Goal: Information Seeking & Learning: Learn about a topic

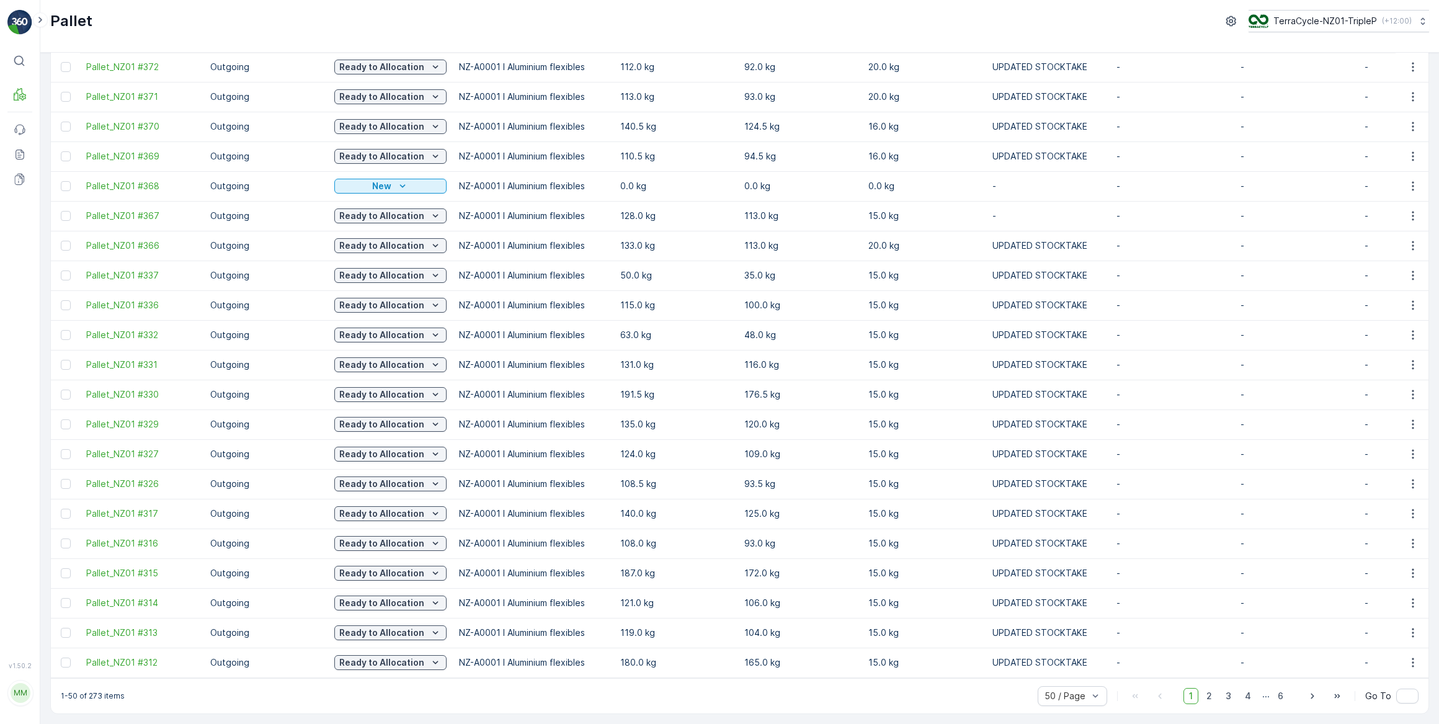
scroll to position [961, 0]
click at [1210, 699] on span "2" at bounding box center [1209, 696] width 17 height 16
click at [1412, 658] on icon "button" at bounding box center [1413, 662] width 12 height 12
click at [1395, 546] on span "See More Details" at bounding box center [1398, 546] width 72 height 12
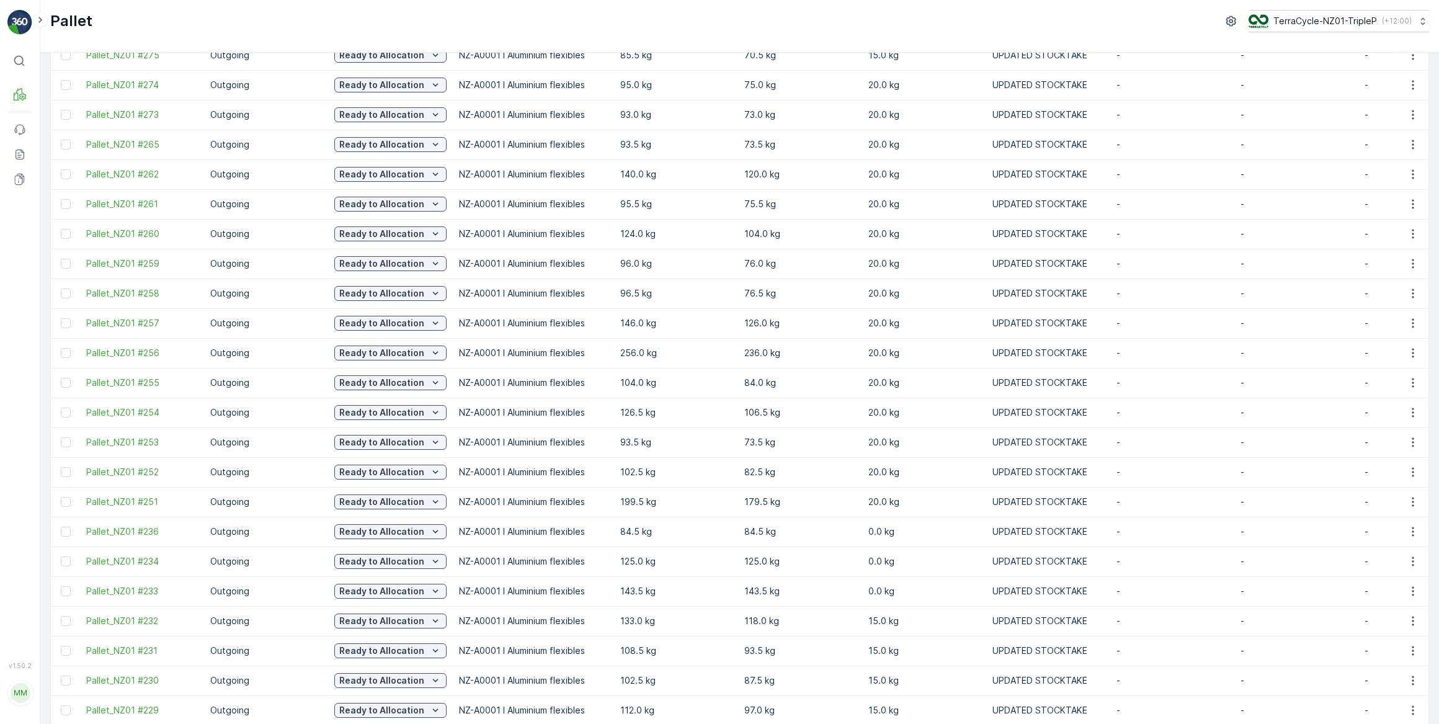
scroll to position [959, 0]
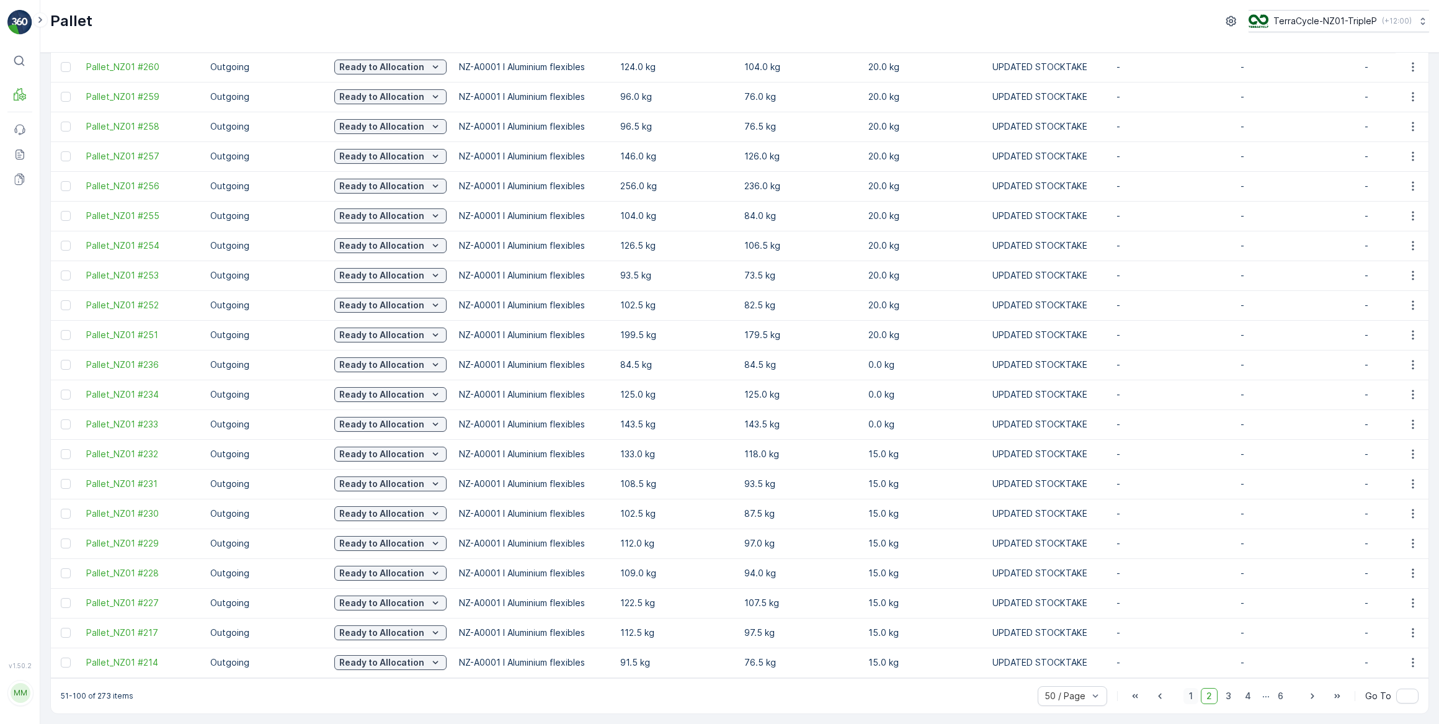
click at [1191, 698] on span "1" at bounding box center [1191, 696] width 15 height 16
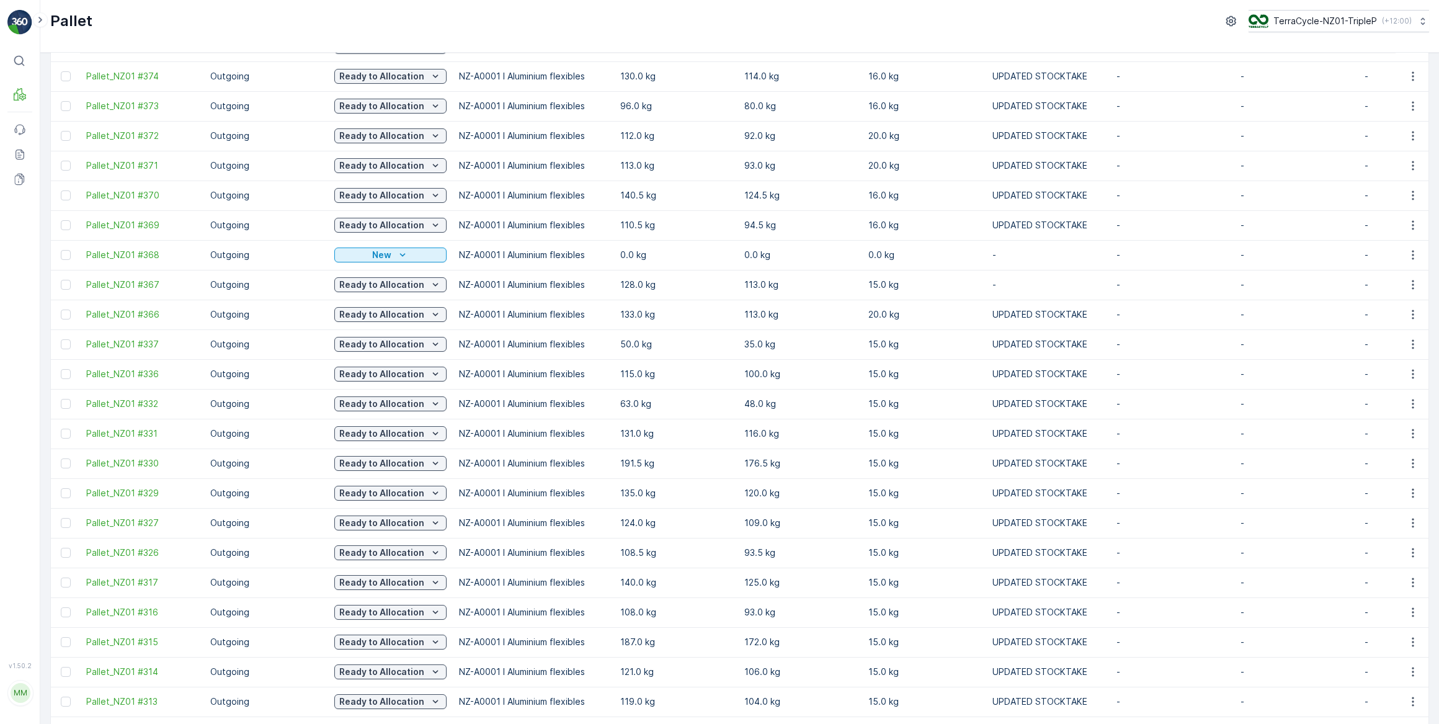
scroll to position [961, 0]
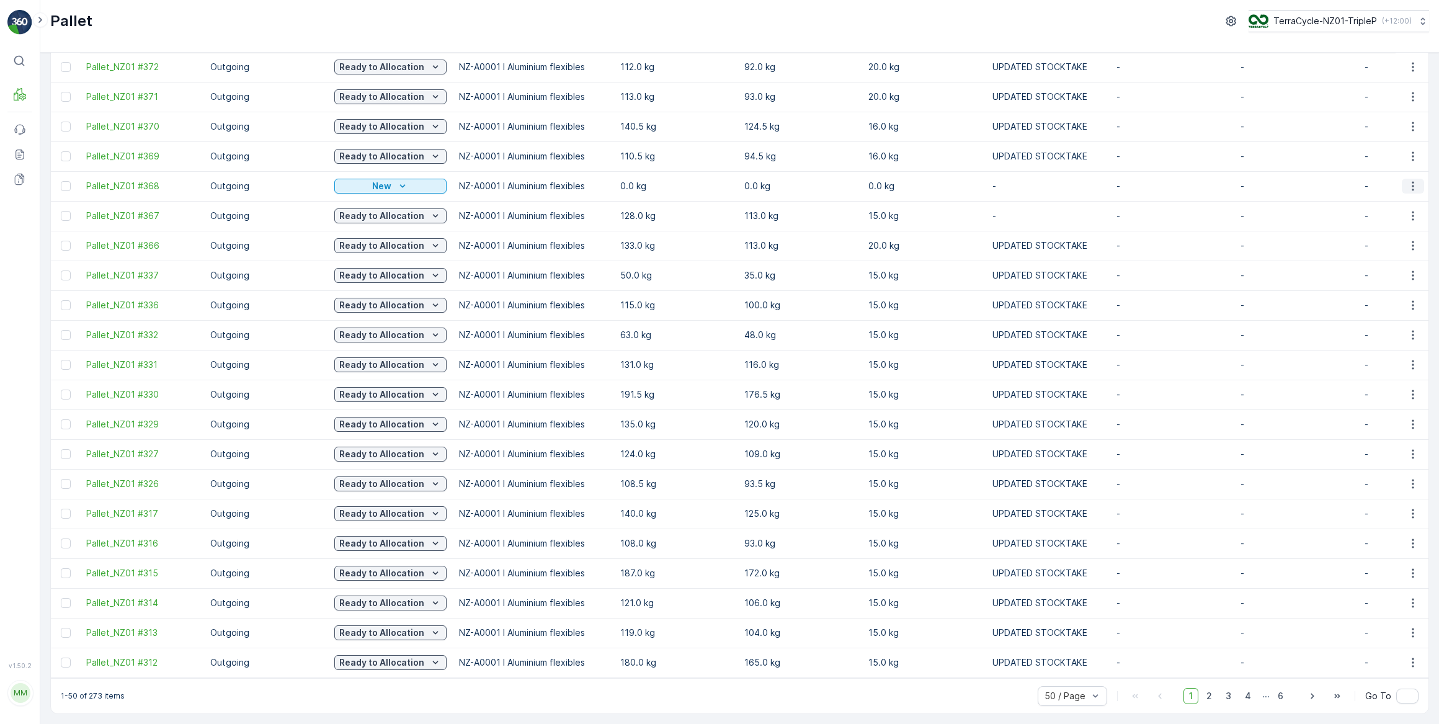
click at [1412, 182] on icon "button" at bounding box center [1413, 186] width 2 height 9
click at [1395, 200] on span "See More Details" at bounding box center [1398, 199] width 72 height 12
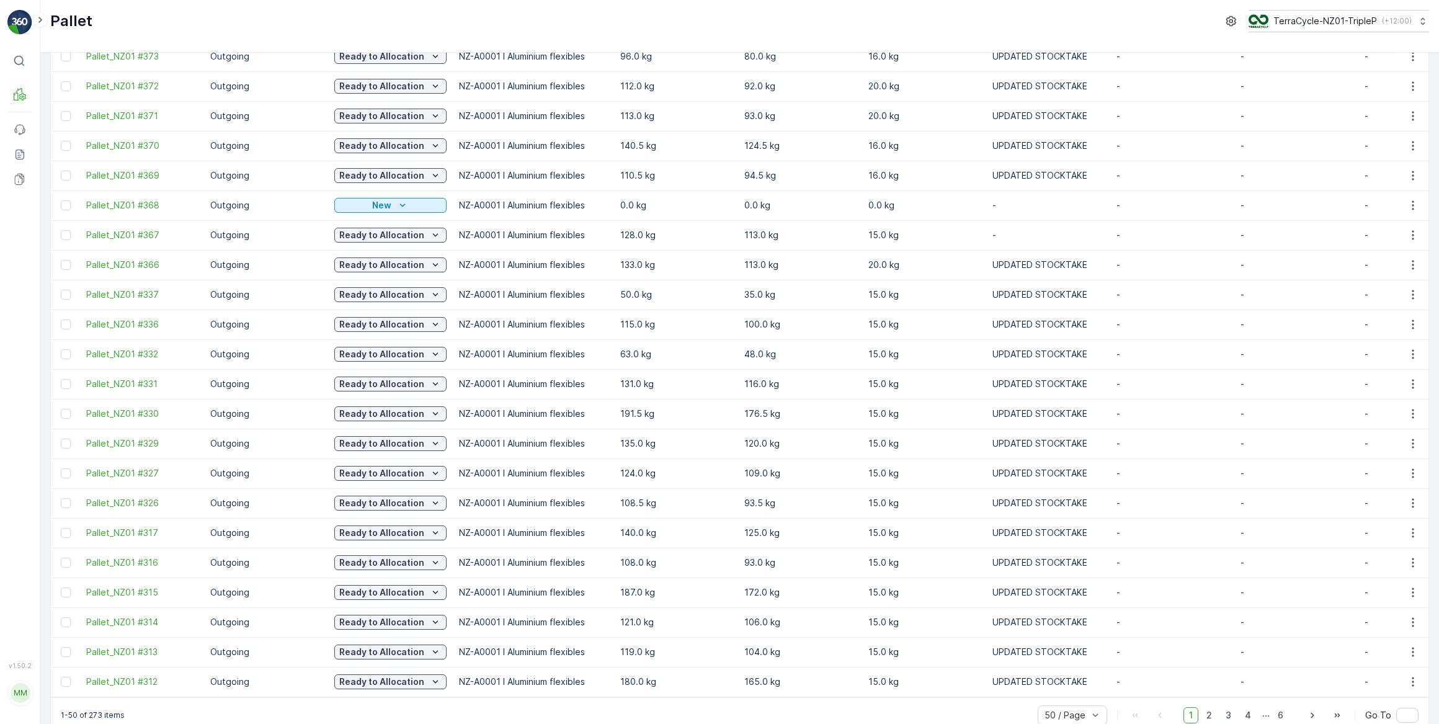
scroll to position [959, 0]
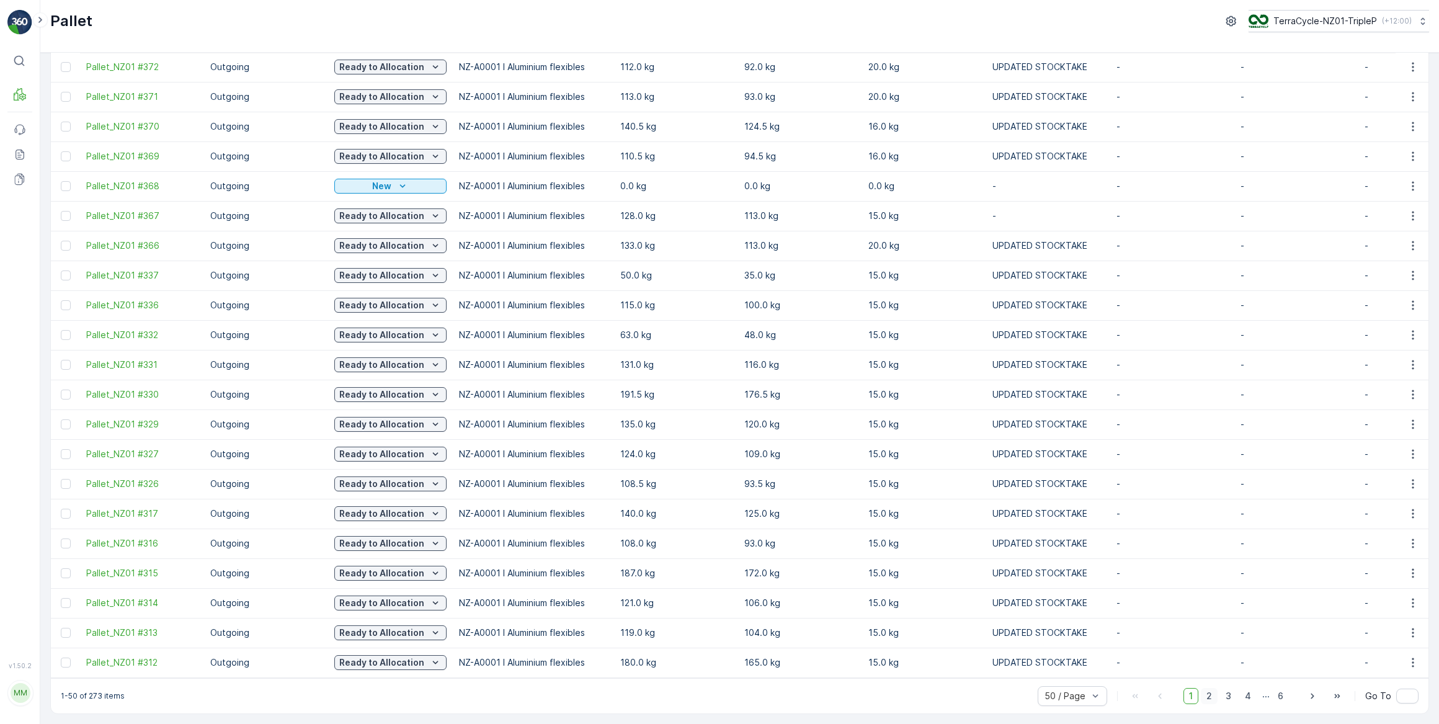
click at [1207, 701] on span "2" at bounding box center [1209, 696] width 17 height 16
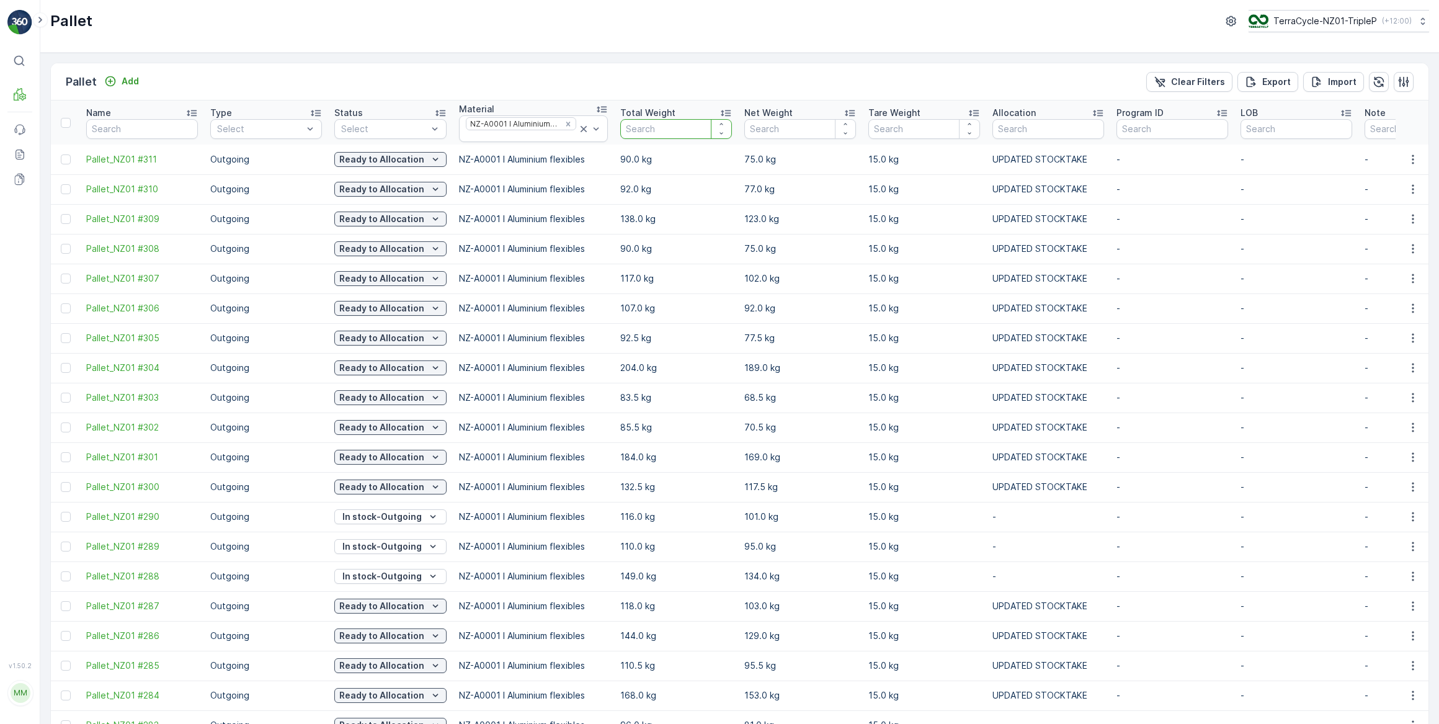
click at [625, 127] on input "number" at bounding box center [676, 129] width 112 height 20
type input "128"
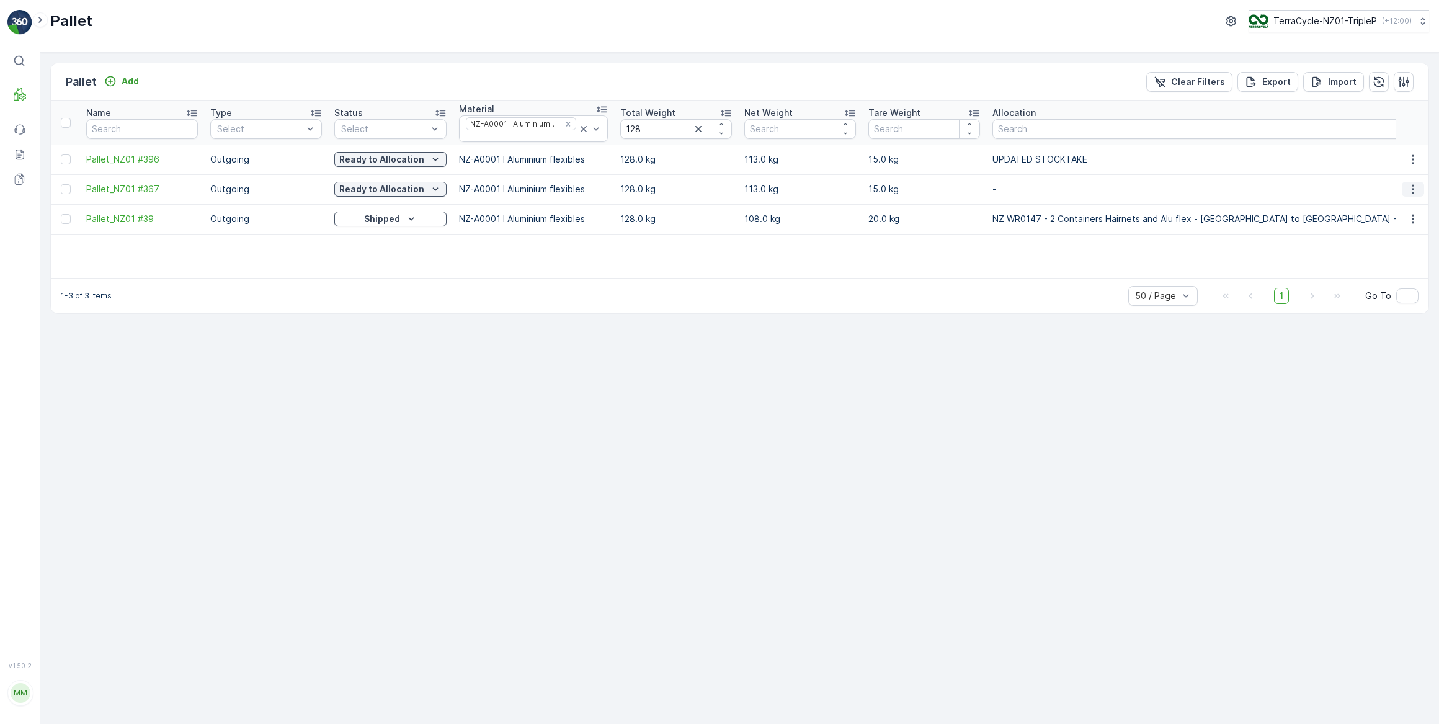
click at [1411, 189] on icon "button" at bounding box center [1413, 189] width 12 height 12
click at [1398, 207] on span "See More Details" at bounding box center [1398, 207] width 72 height 12
click at [638, 128] on input "128" at bounding box center [676, 129] width 112 height 20
type input "123"
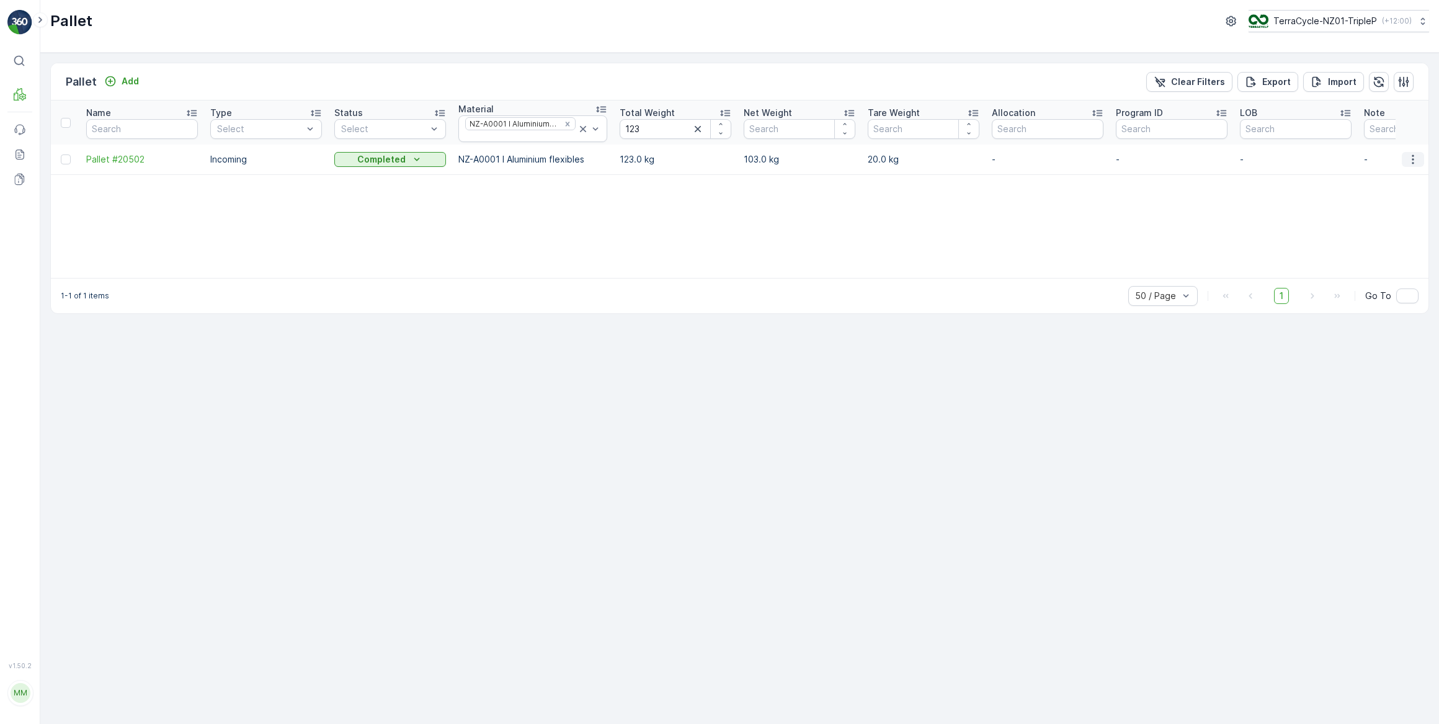
click at [1415, 161] on icon "button" at bounding box center [1413, 159] width 12 height 12
click at [1404, 177] on span "See More Details" at bounding box center [1398, 177] width 72 height 12
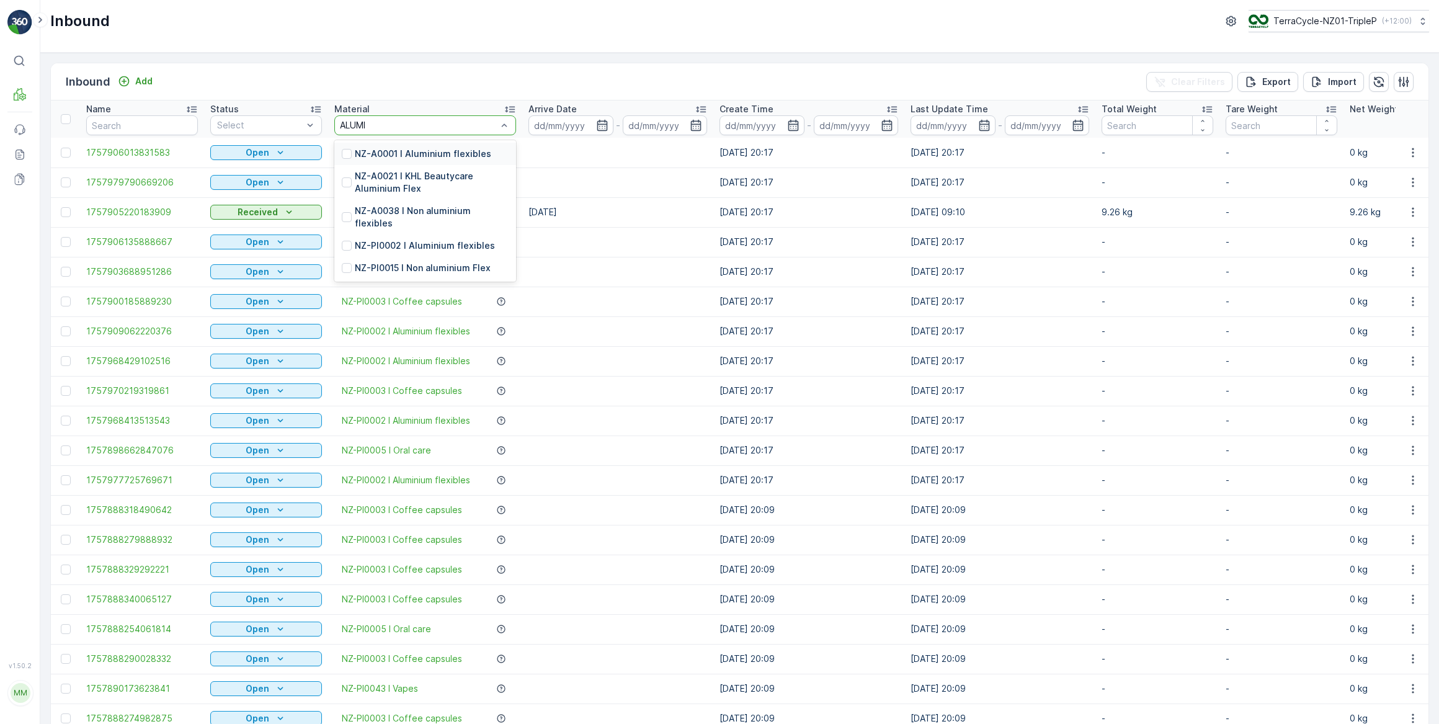
type input "ALUMIN"
click at [446, 239] on p "NZ-PI0002 I Aluminium flexibles" at bounding box center [425, 245] width 140 height 12
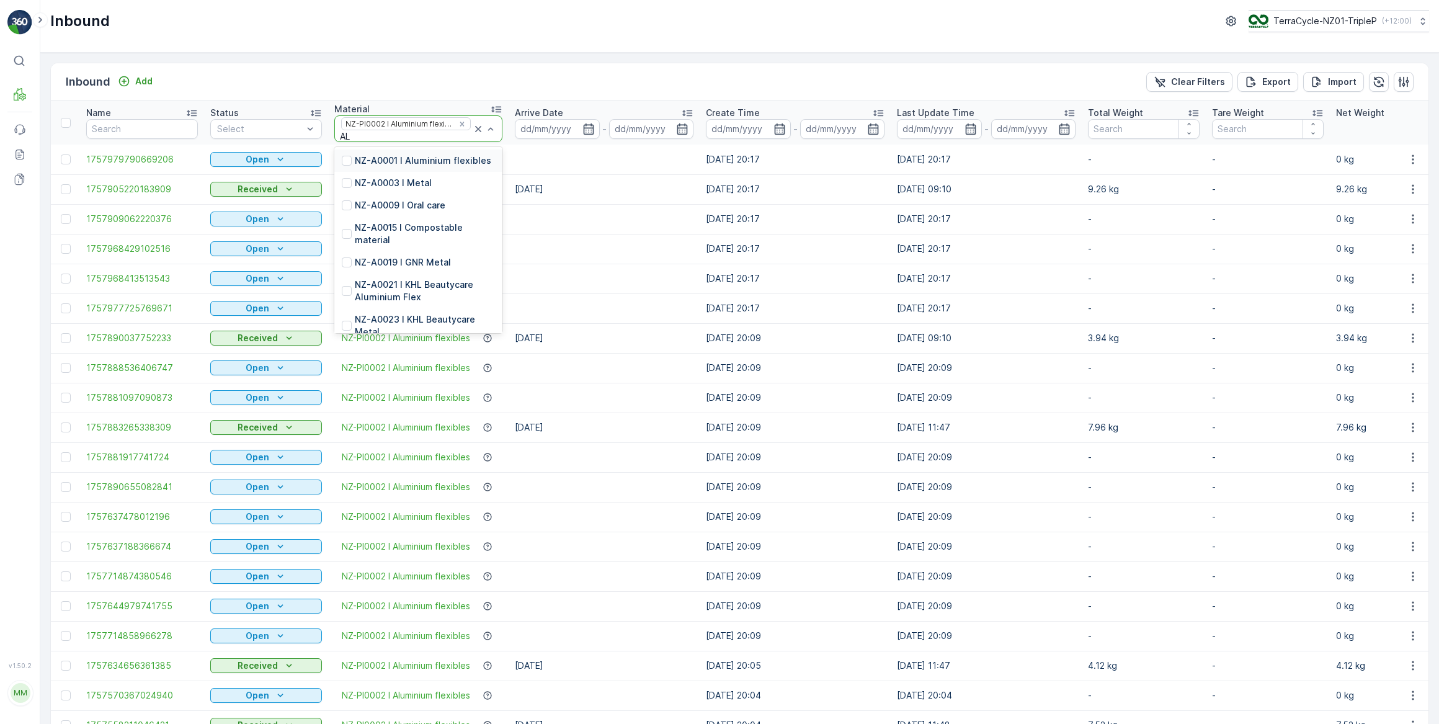
type input "ALU"
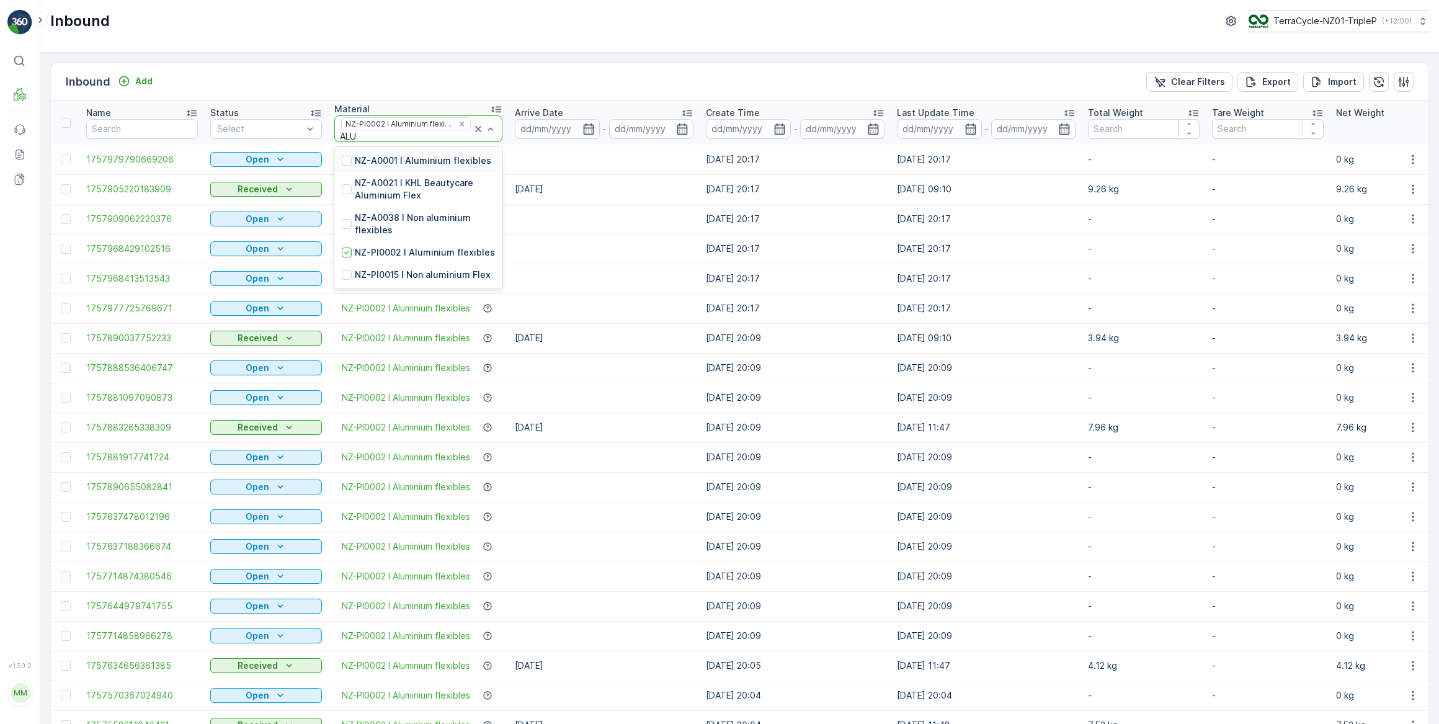
click at [416, 161] on p "NZ-A0001 I Aluminium flexibles" at bounding box center [423, 160] width 136 height 12
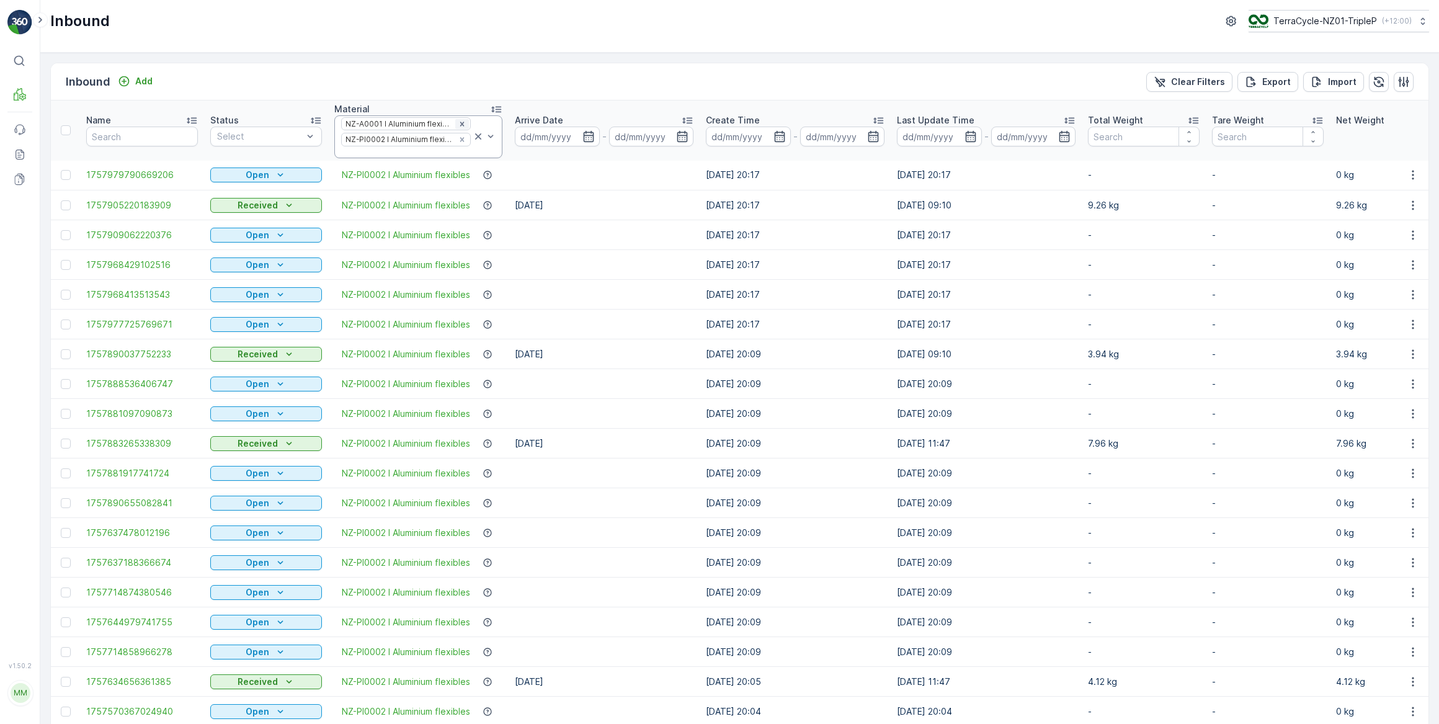
click at [462, 122] on icon "Remove NZ-A0001 I Aluminium flexibles" at bounding box center [462, 124] width 4 height 4
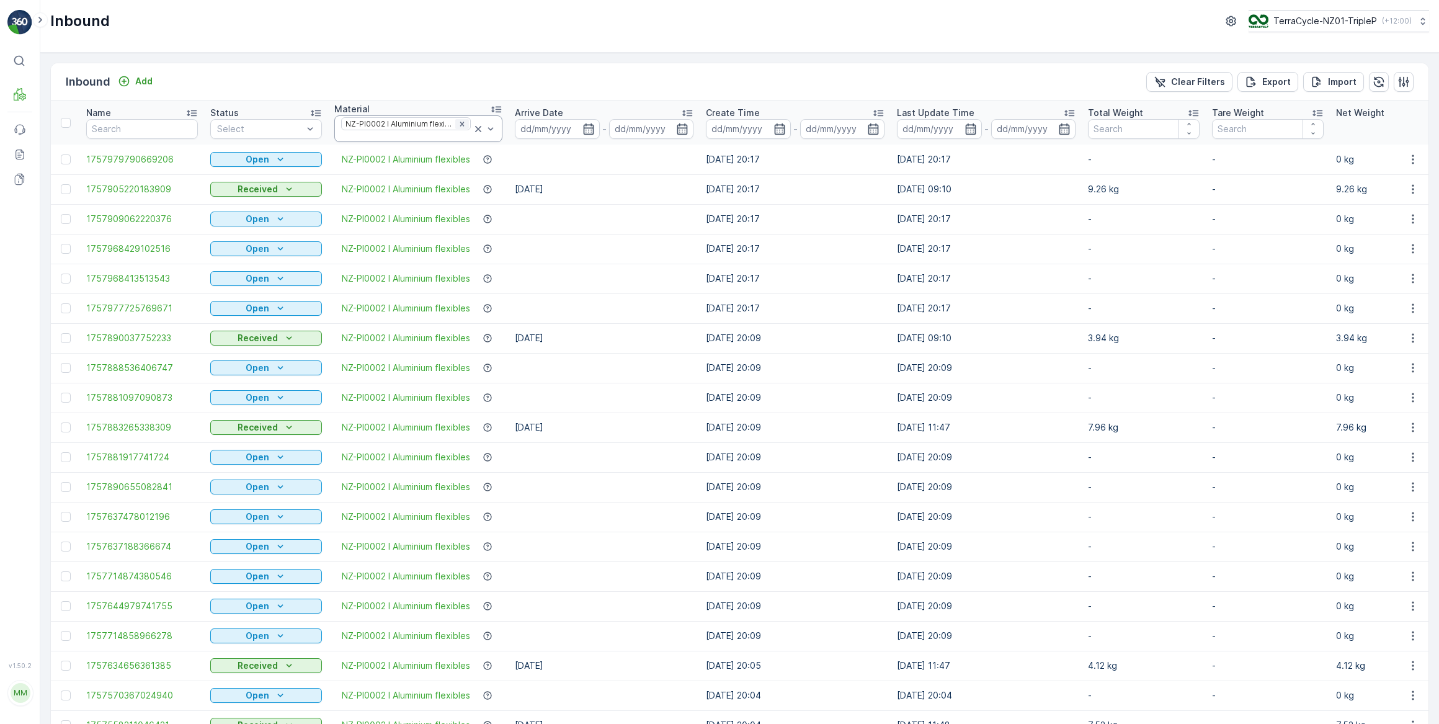
click at [465, 124] on icon "Remove NZ-PI0002 I Aluminium flexibles" at bounding box center [462, 124] width 9 height 9
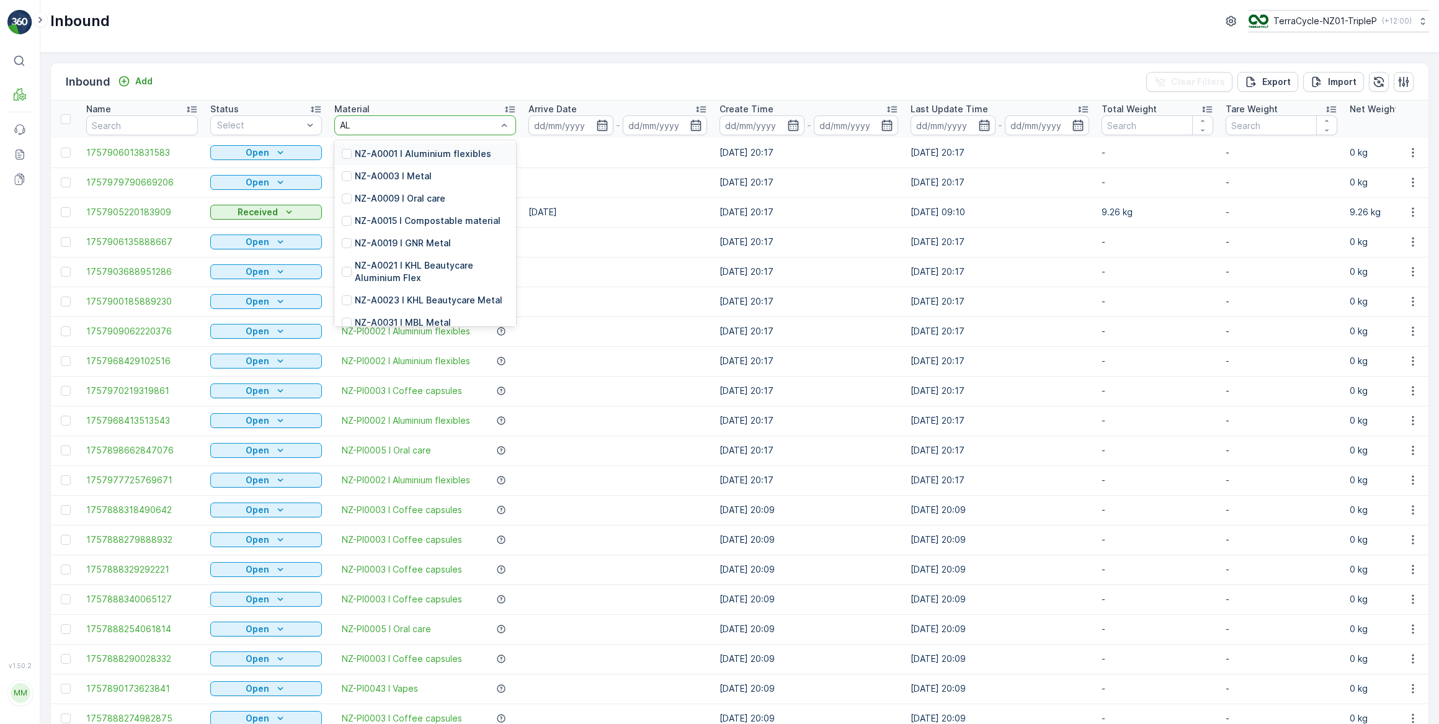
type input "ALU"
click at [444, 153] on p "NZ-A0001 I Aluminium flexibles" at bounding box center [423, 154] width 136 height 12
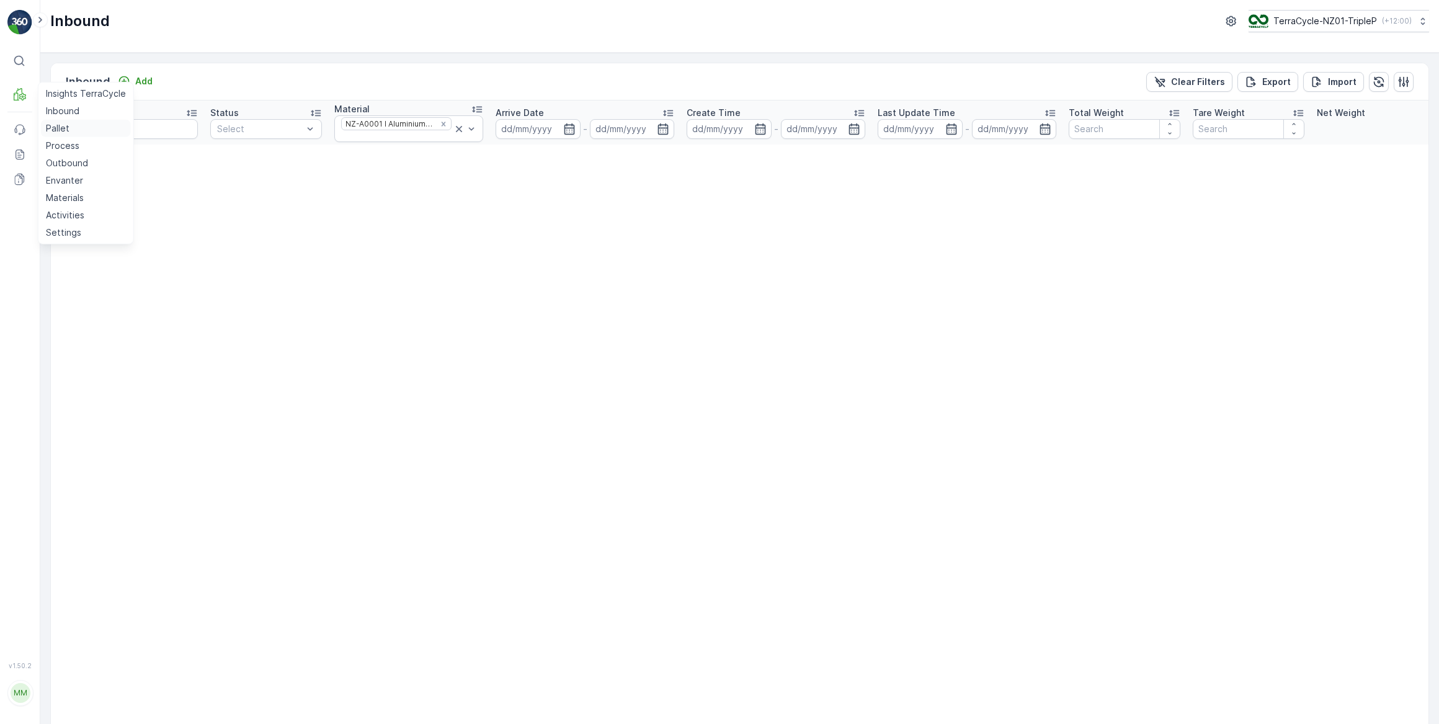
click at [56, 127] on p "Pallet" at bounding box center [58, 128] width 24 height 12
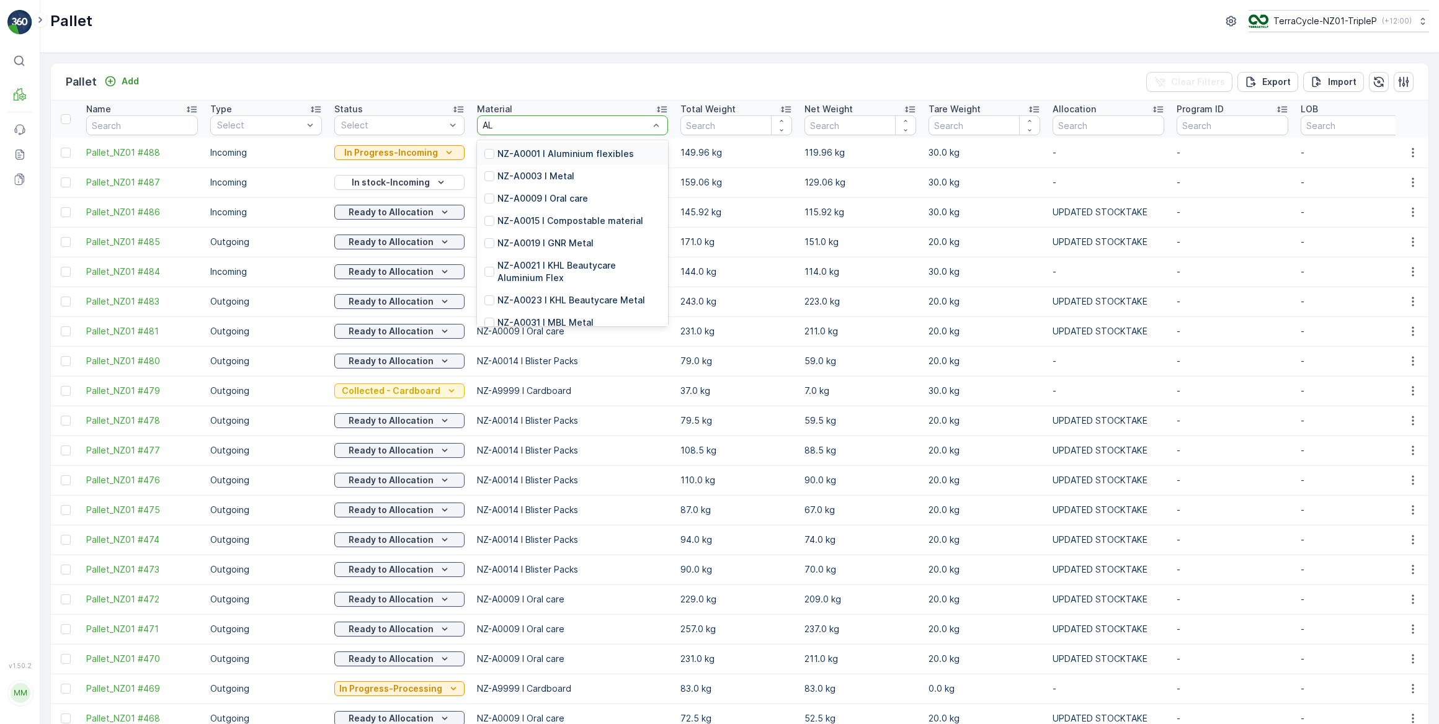
type input "ALU"
click at [572, 235] on p "NZ-PI0002 I Aluminium flexibles" at bounding box center [568, 233] width 140 height 12
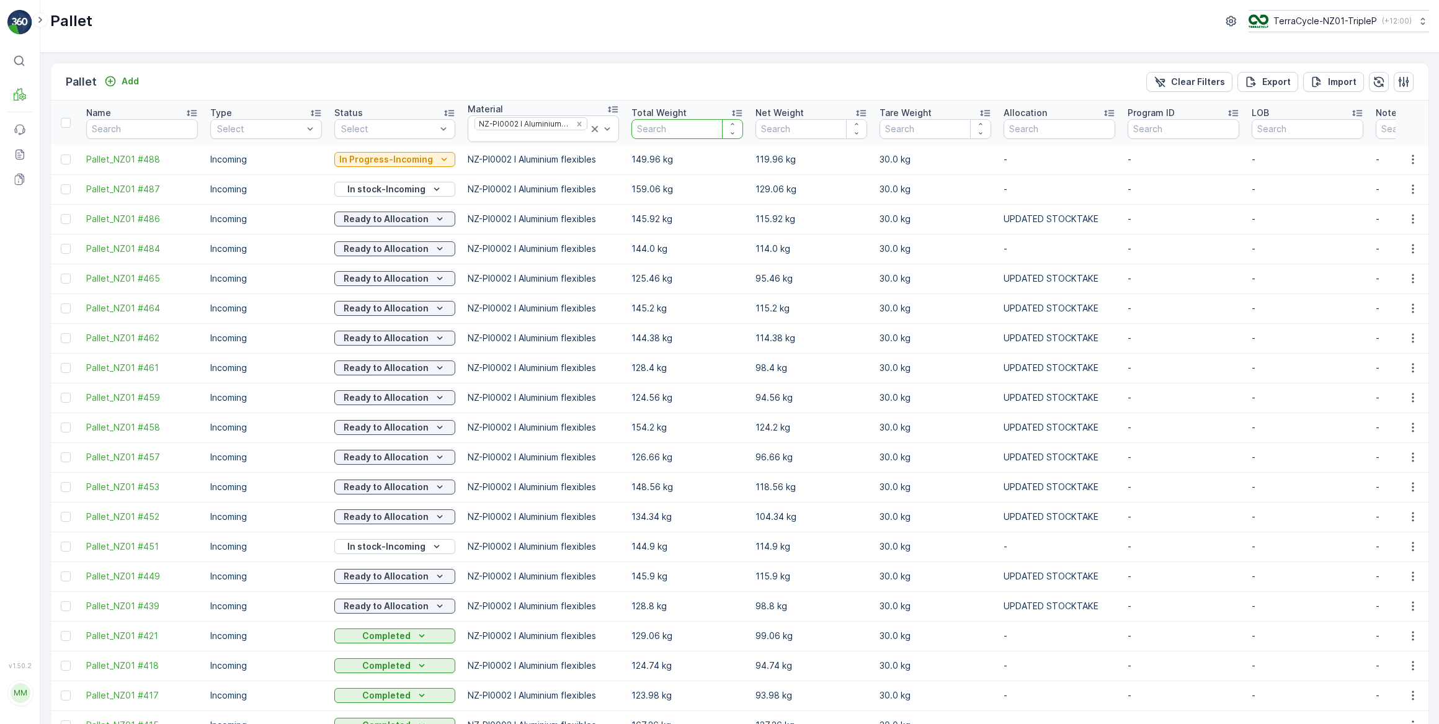
click at [650, 130] on input "number" at bounding box center [688, 129] width 112 height 20
type input "124"
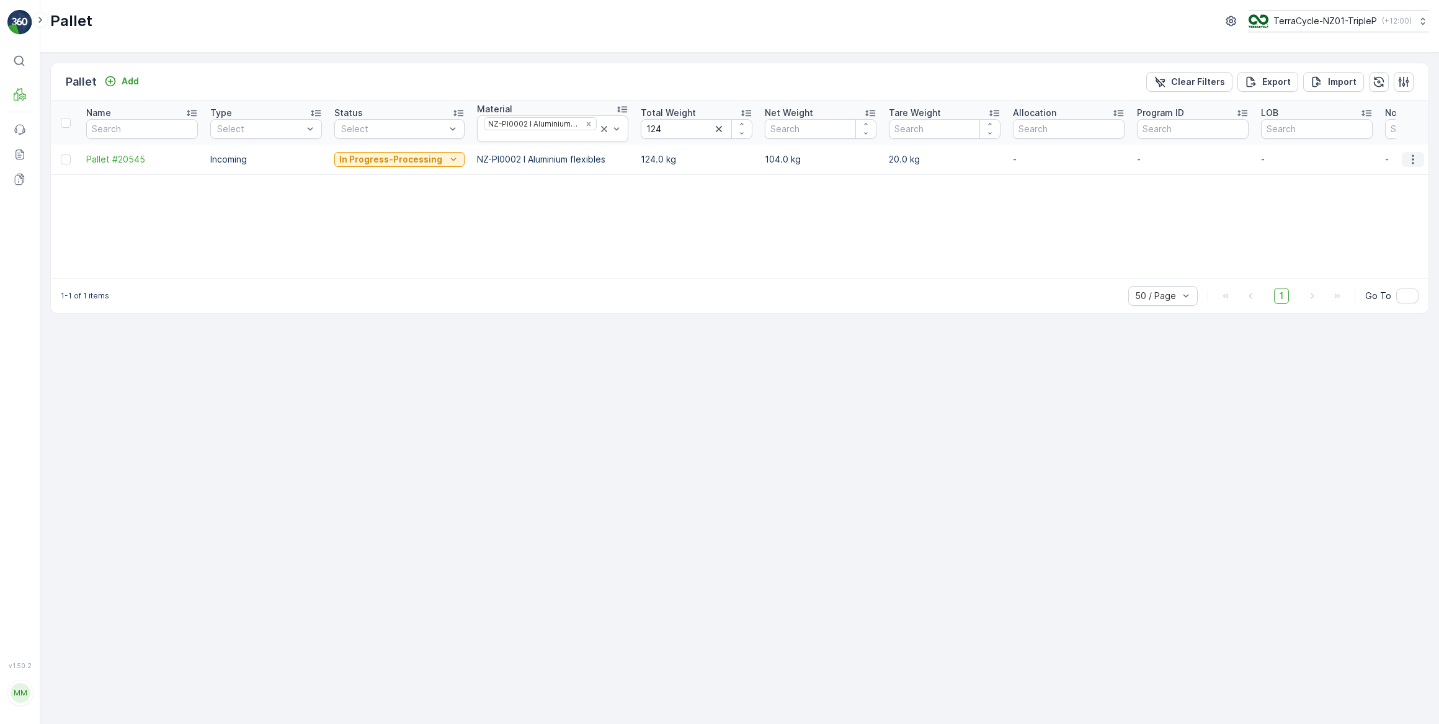
click at [1414, 158] on icon "button" at bounding box center [1413, 158] width 2 height 9
click at [1395, 178] on span "See More Details" at bounding box center [1398, 177] width 72 height 12
click at [716, 127] on icon "button" at bounding box center [719, 129] width 6 height 6
click at [584, 121] on icon "Remove NZ-PI0002 I Aluminium flexibles" at bounding box center [588, 124] width 9 height 9
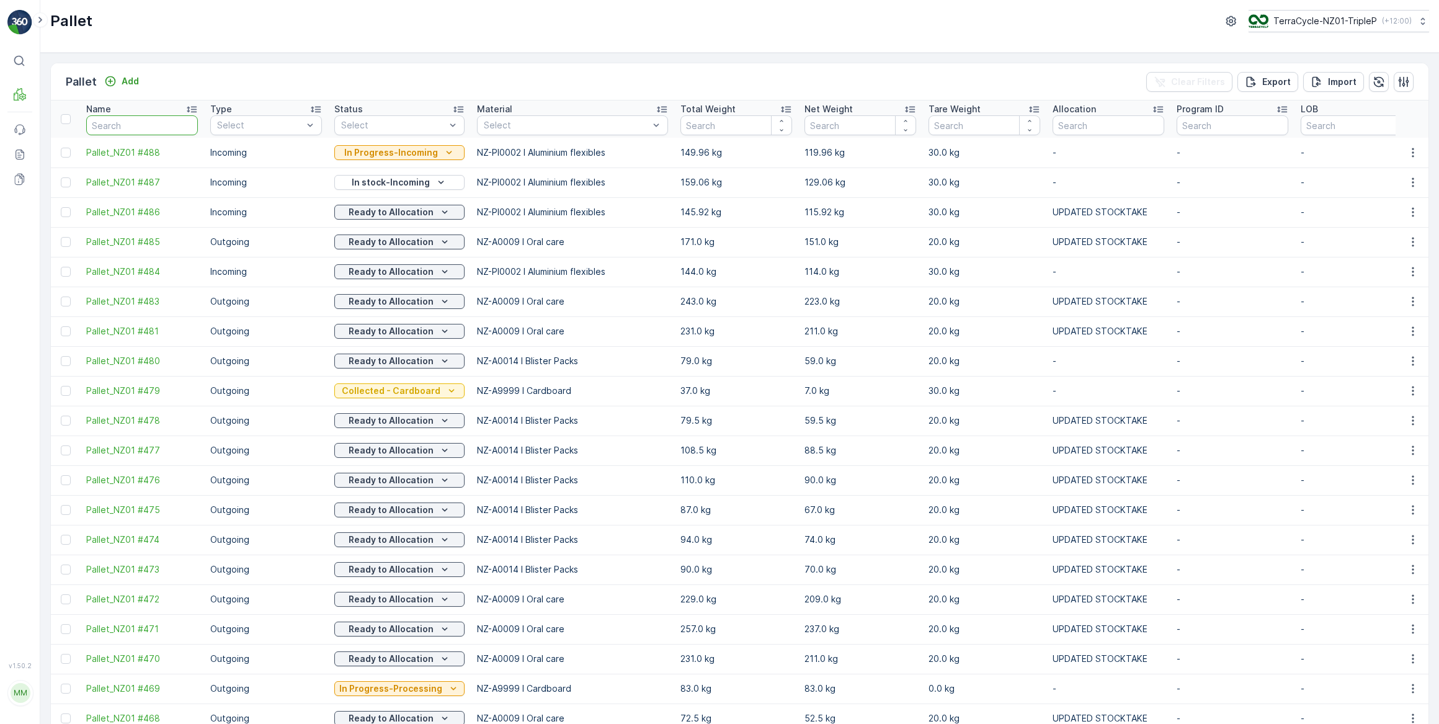
drag, startPoint x: 106, startPoint y: 120, endPoint x: 125, endPoint y: 105, distance: 23.9
click at [112, 116] on input "text" at bounding box center [142, 125] width 112 height 20
type input "20545"
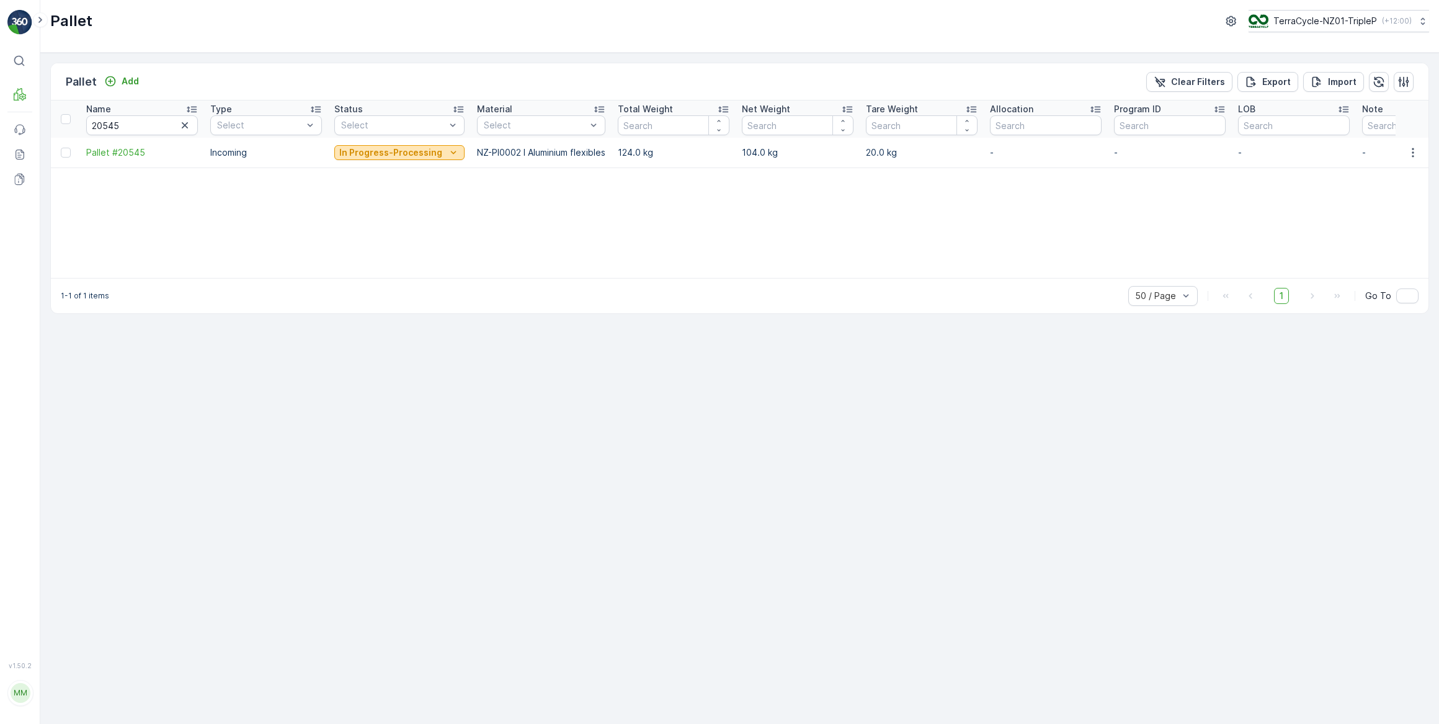
click at [447, 151] on icon "In Progress-Processing" at bounding box center [453, 152] width 12 height 12
click at [493, 209] on div "Name 20545 Type Select Status Select Material Select Total Weight Net Weight Ta…" at bounding box center [740, 189] width 1378 height 177
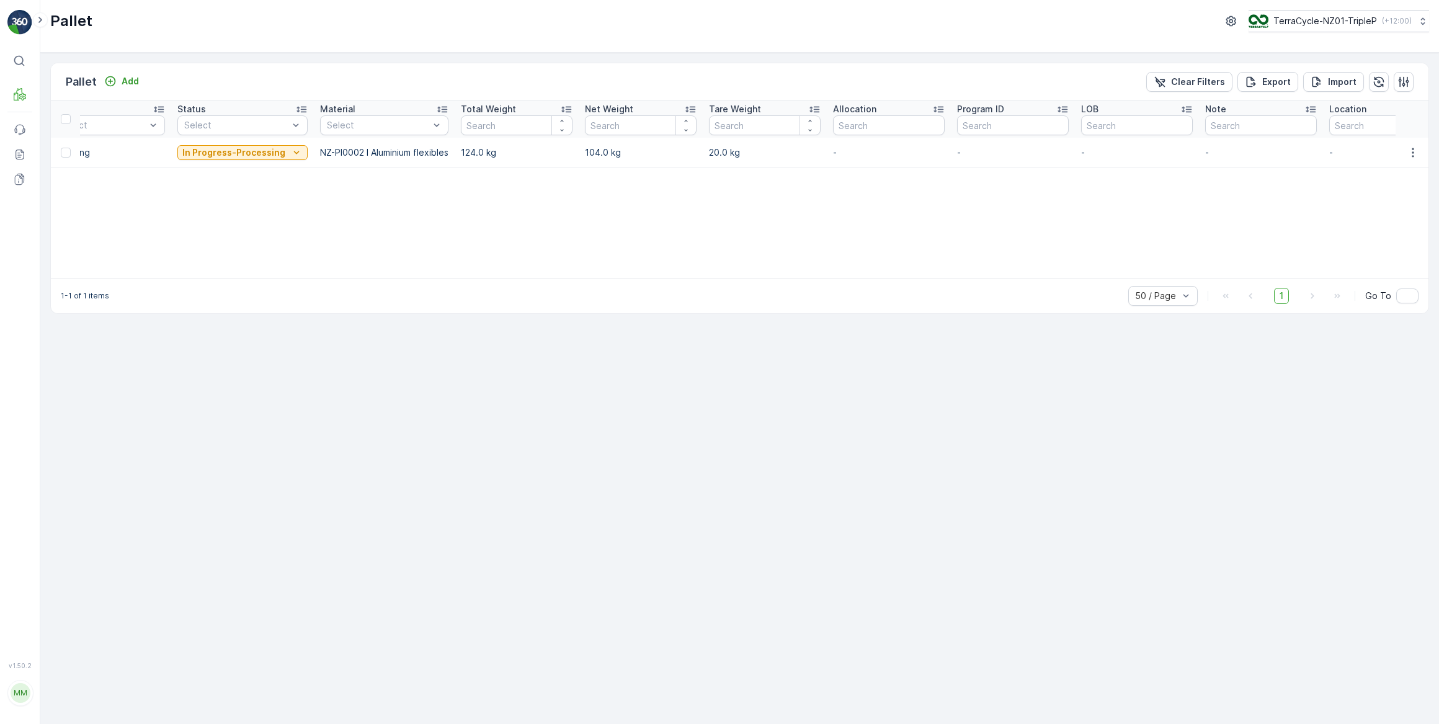
scroll to position [0, 206]
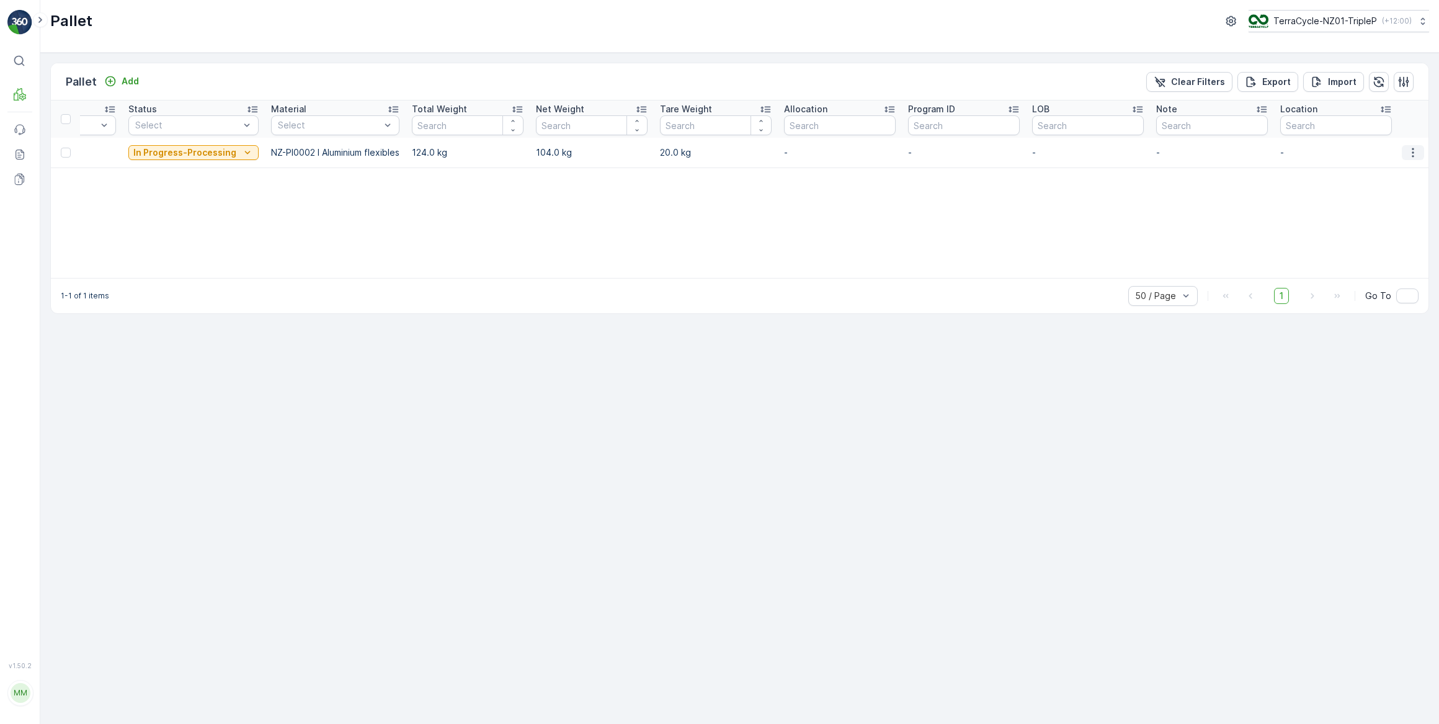
click at [1413, 151] on icon "button" at bounding box center [1413, 152] width 12 height 12
click at [1396, 170] on span "See More Details" at bounding box center [1398, 170] width 72 height 12
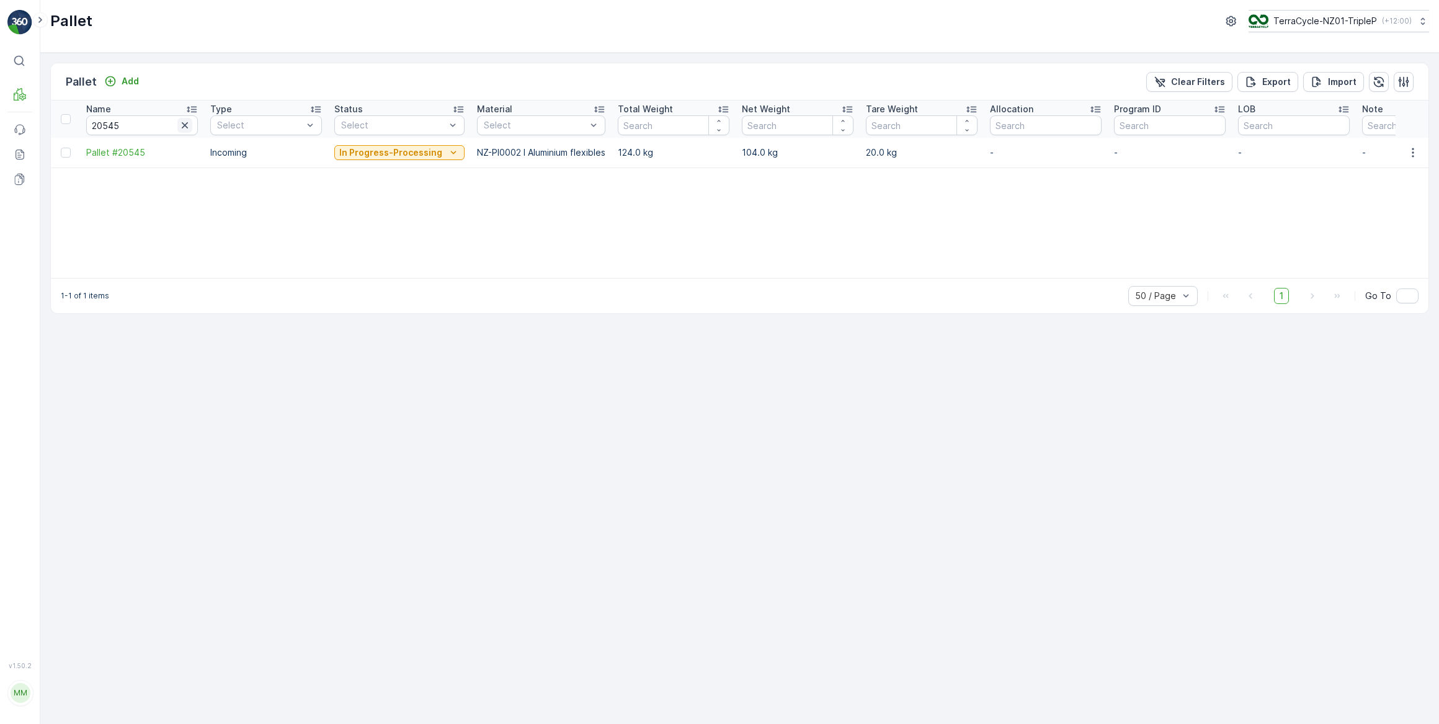
click at [184, 127] on icon "button" at bounding box center [185, 125] width 12 height 12
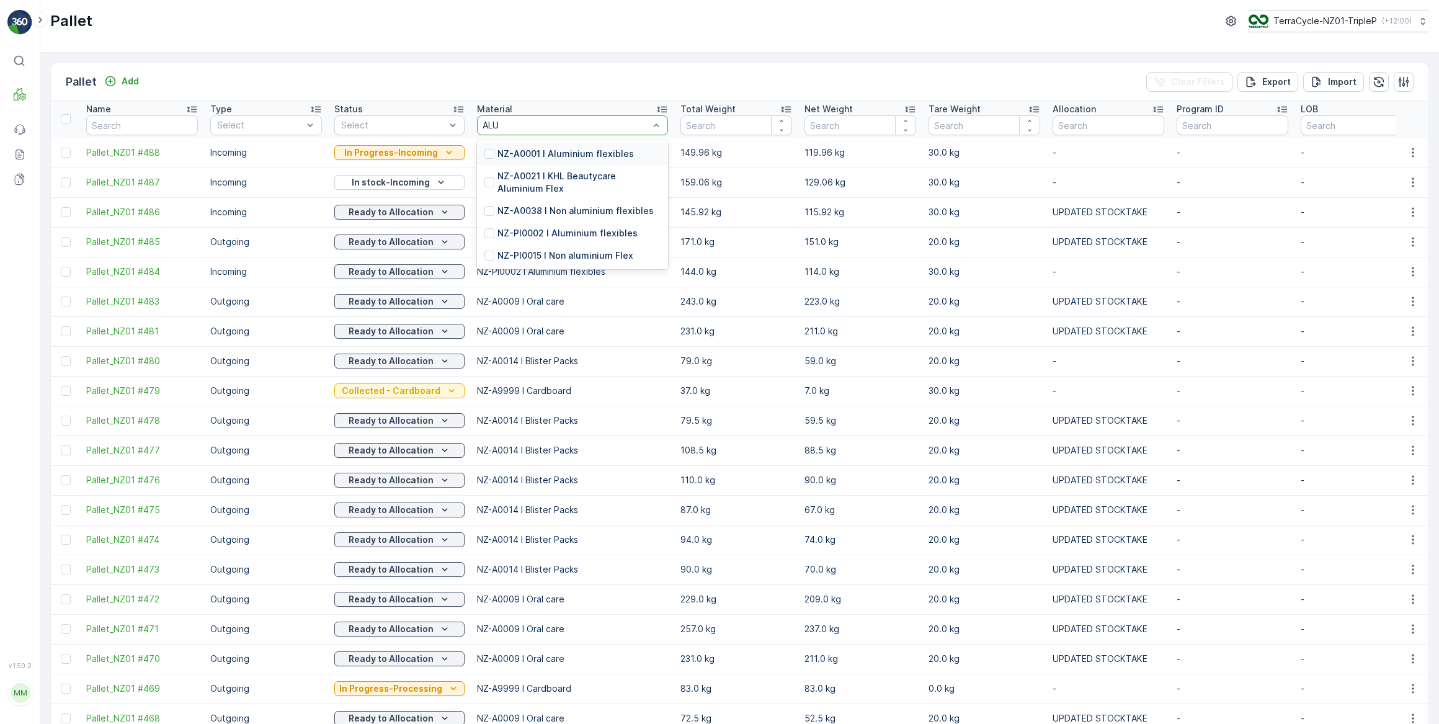
type input "ALUM"
click at [556, 235] on p "NZ-PI0002 I Aluminium flexibles" at bounding box center [568, 233] width 140 height 12
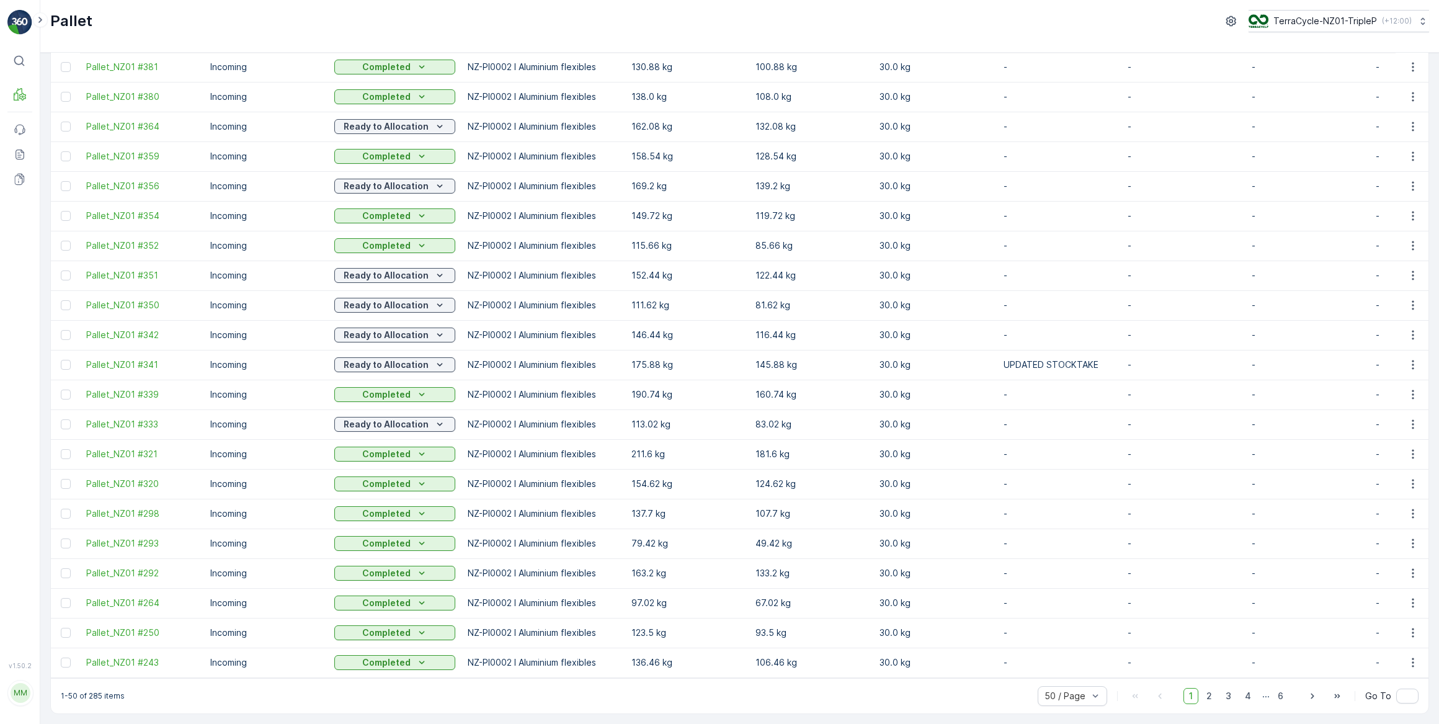
scroll to position [961, 0]
click at [1208, 697] on span "2" at bounding box center [1209, 696] width 17 height 16
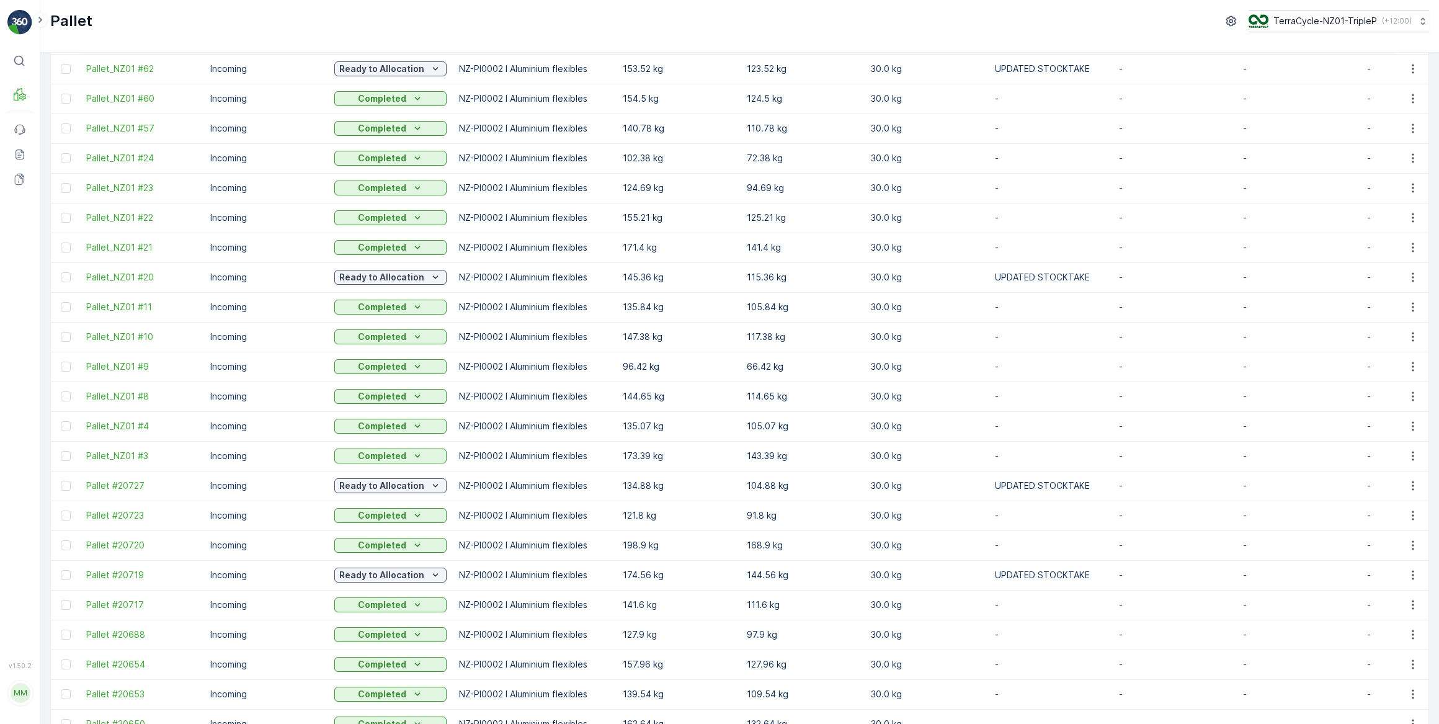
scroll to position [961, 0]
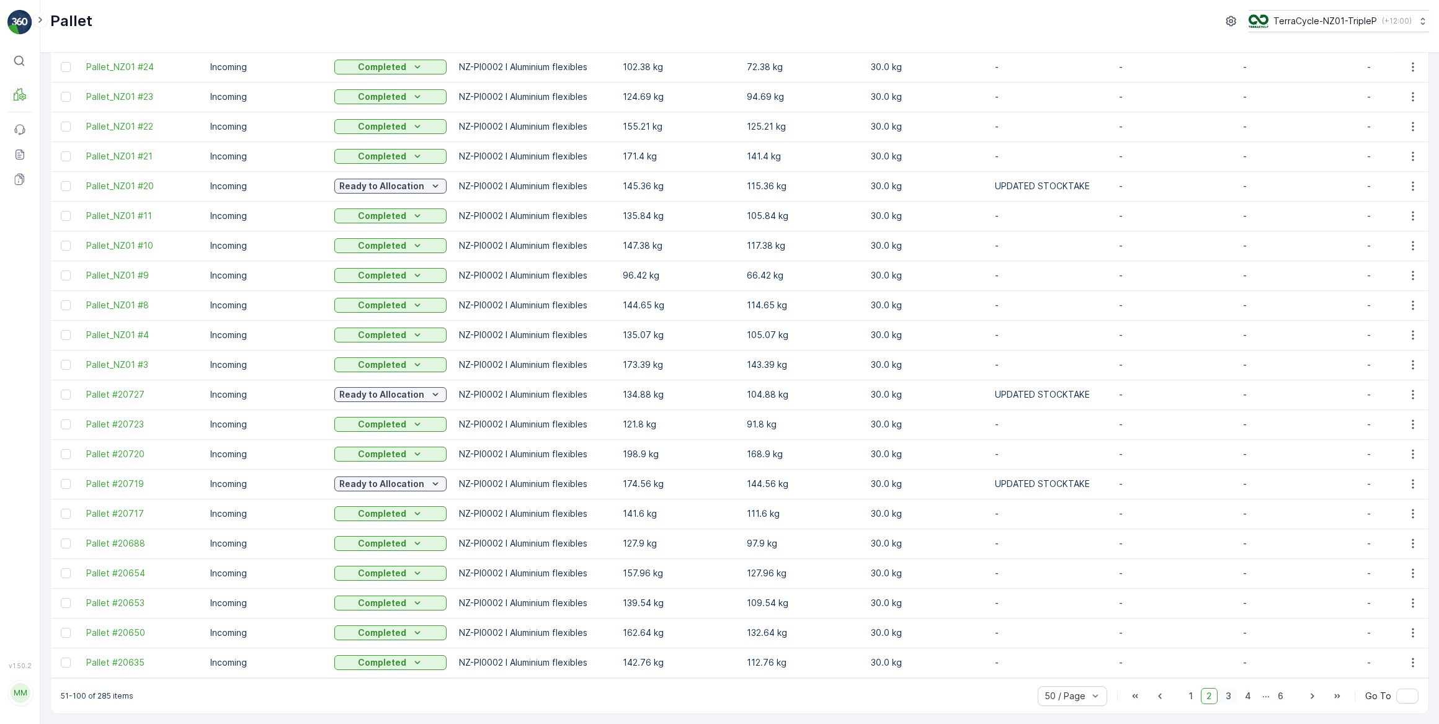
click at [1229, 700] on span "3" at bounding box center [1228, 696] width 17 height 16
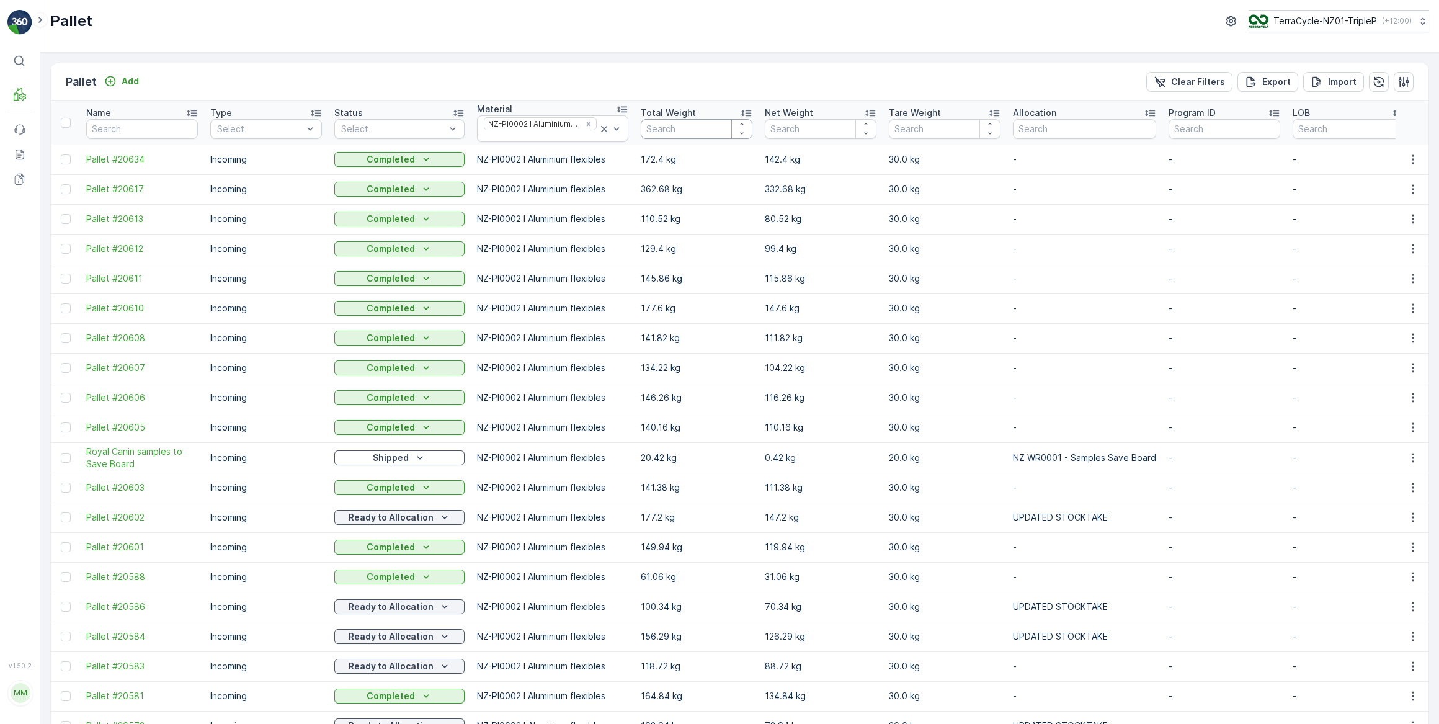
click at [654, 129] on input "number" at bounding box center [697, 129] width 112 height 20
type input "123"
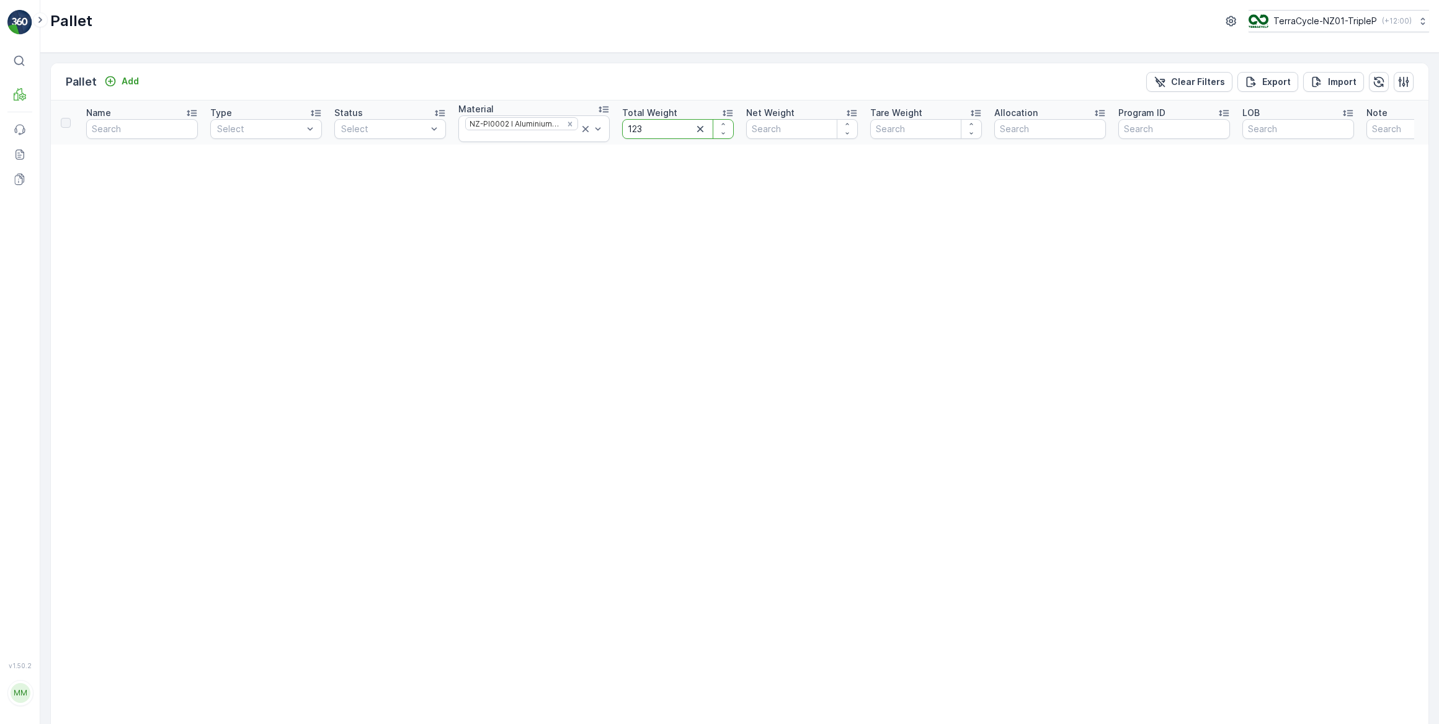
click at [656, 125] on input "123" at bounding box center [678, 129] width 112 height 20
type input "12"
click at [645, 125] on input "12" at bounding box center [678, 129] width 112 height 20
type input "124"
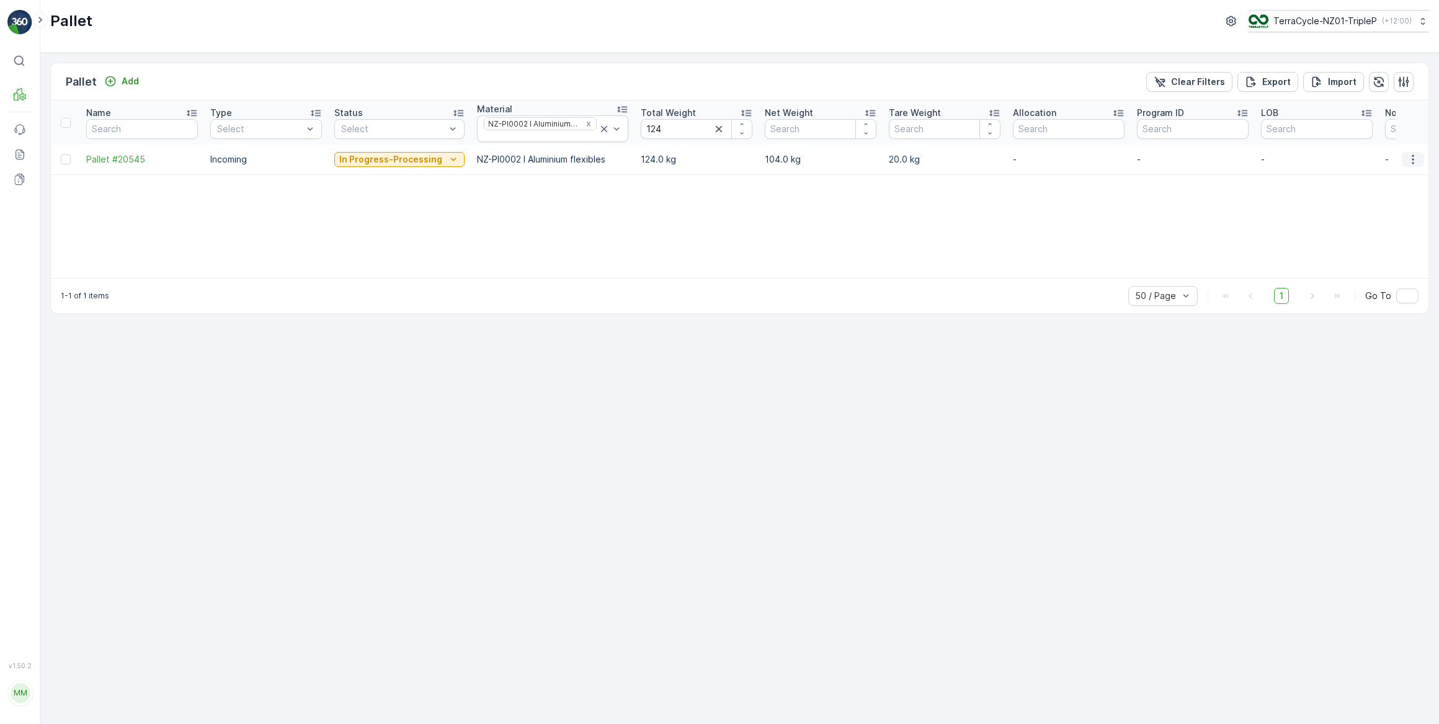
click at [1412, 160] on icon "button" at bounding box center [1413, 159] width 12 height 12
click at [1379, 244] on span "Print QR" at bounding box center [1379, 247] width 34 height 12
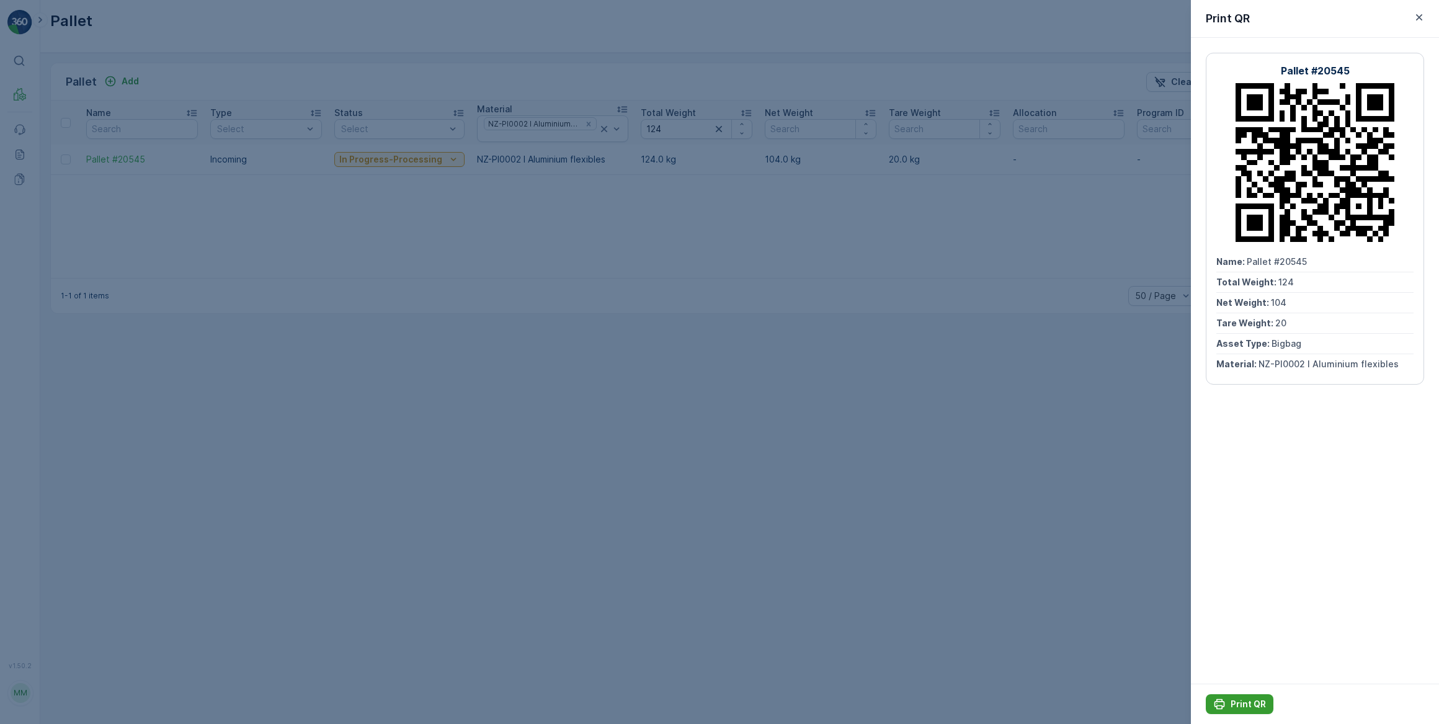
click at [1243, 702] on p "Print QR" at bounding box center [1248, 704] width 35 height 12
click at [1420, 19] on icon "button" at bounding box center [1419, 17] width 12 height 12
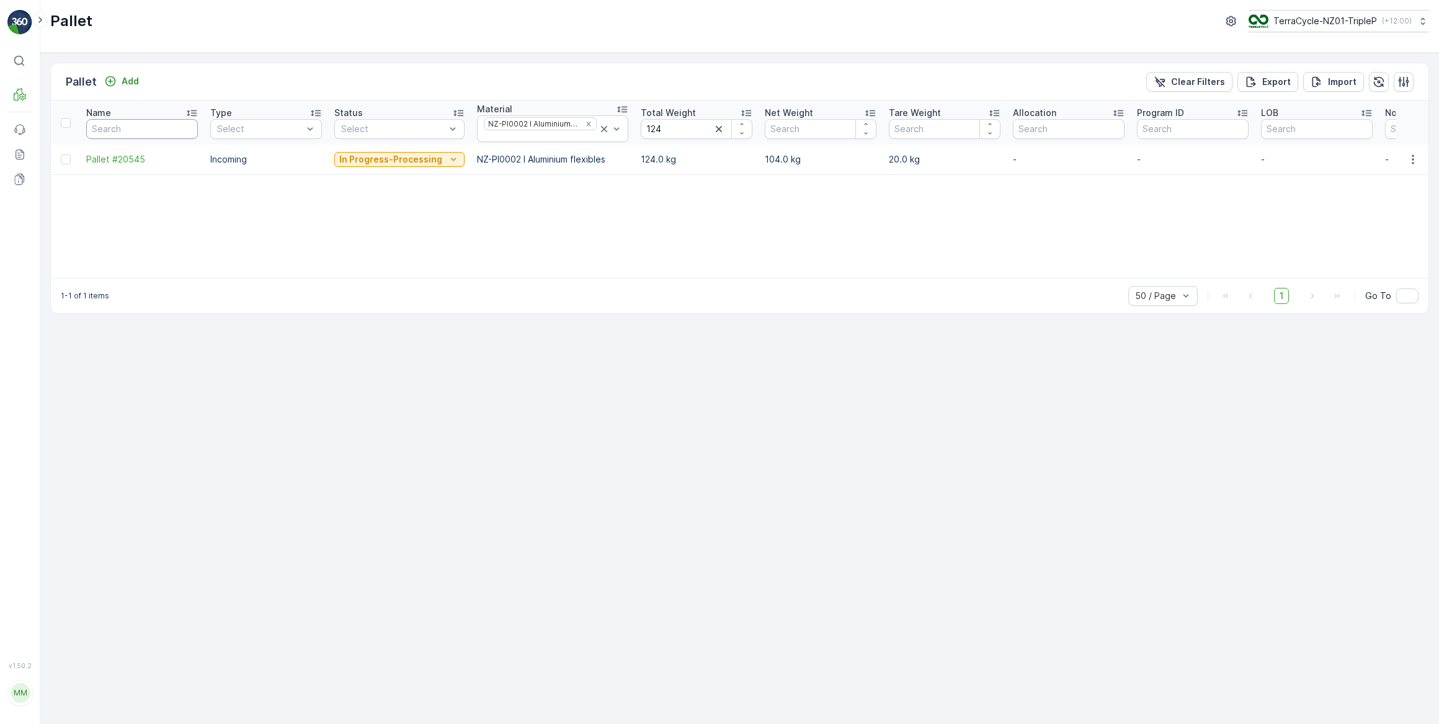
click at [170, 128] on input "text" at bounding box center [142, 129] width 112 height 20
click at [598, 127] on icon at bounding box center [604, 129] width 12 height 12
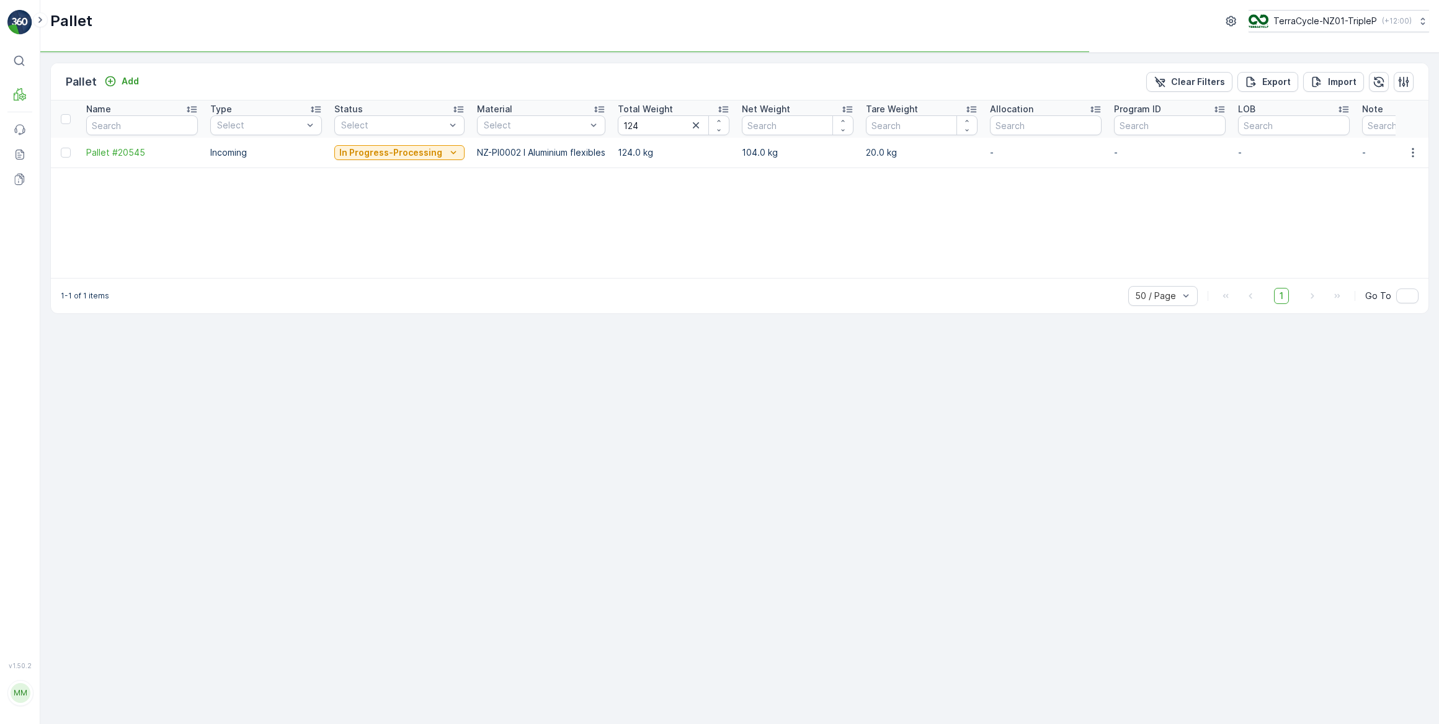
click at [693, 124] on icon "button" at bounding box center [696, 125] width 6 height 6
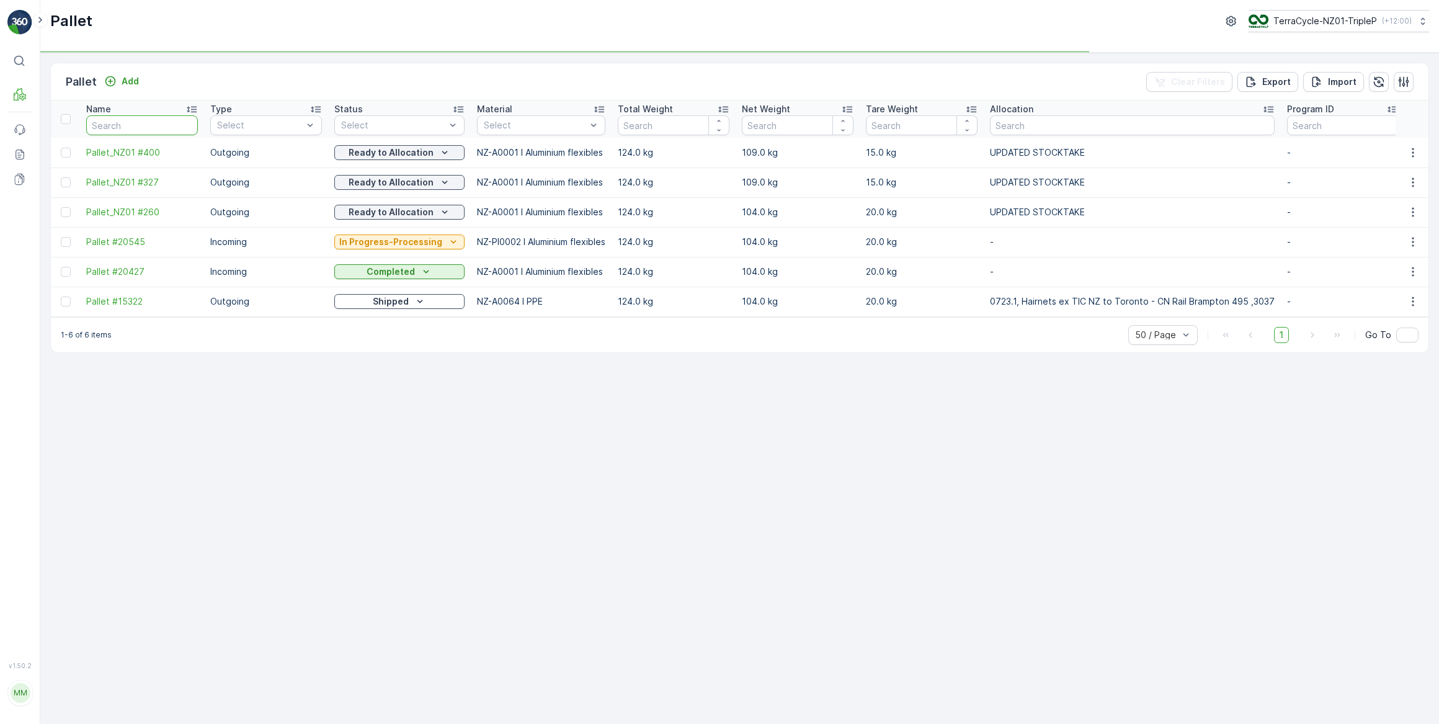
drag, startPoint x: 101, startPoint y: 123, endPoint x: 199, endPoint y: 85, distance: 105.9
click at [108, 121] on input "text" at bounding box center [142, 125] width 112 height 20
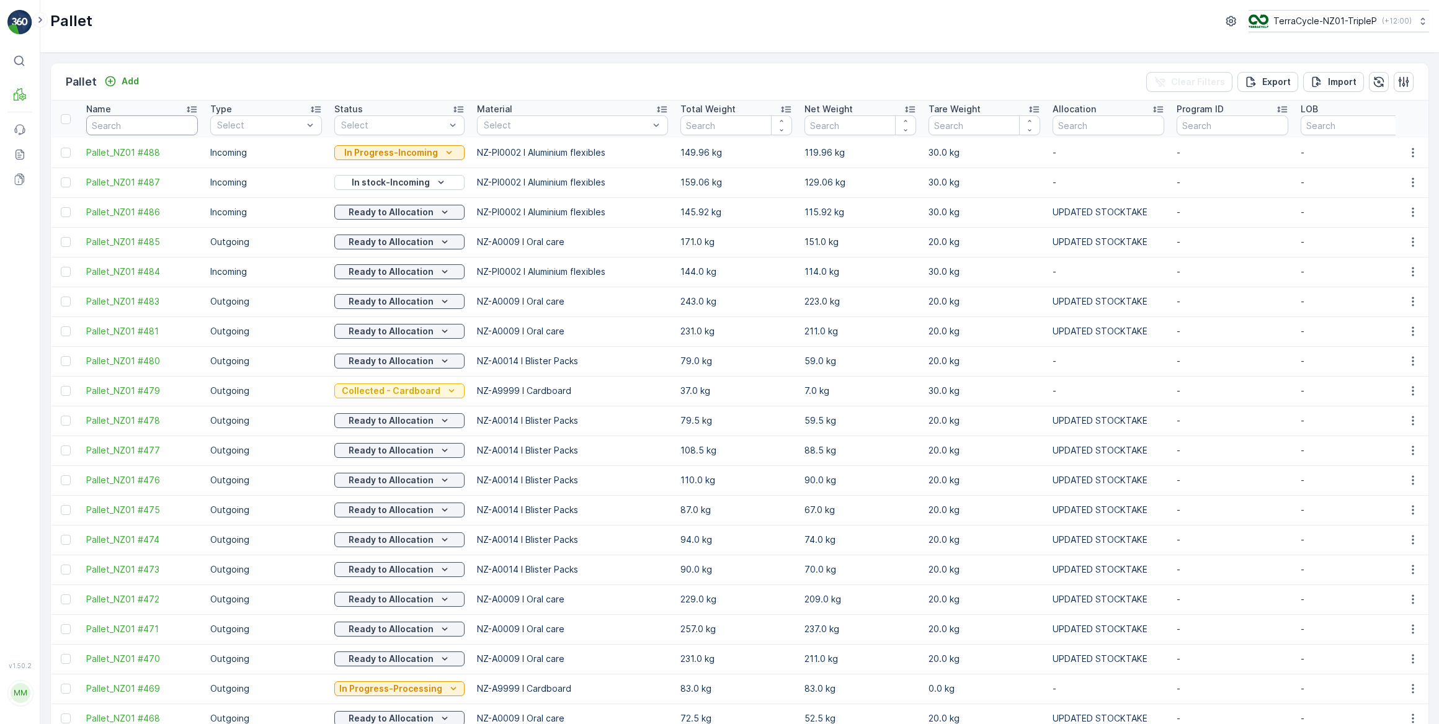
drag, startPoint x: 153, startPoint y: 128, endPoint x: 172, endPoint y: 114, distance: 24.8
click at [153, 128] on input "text" at bounding box center [142, 125] width 112 height 20
type input "20527"
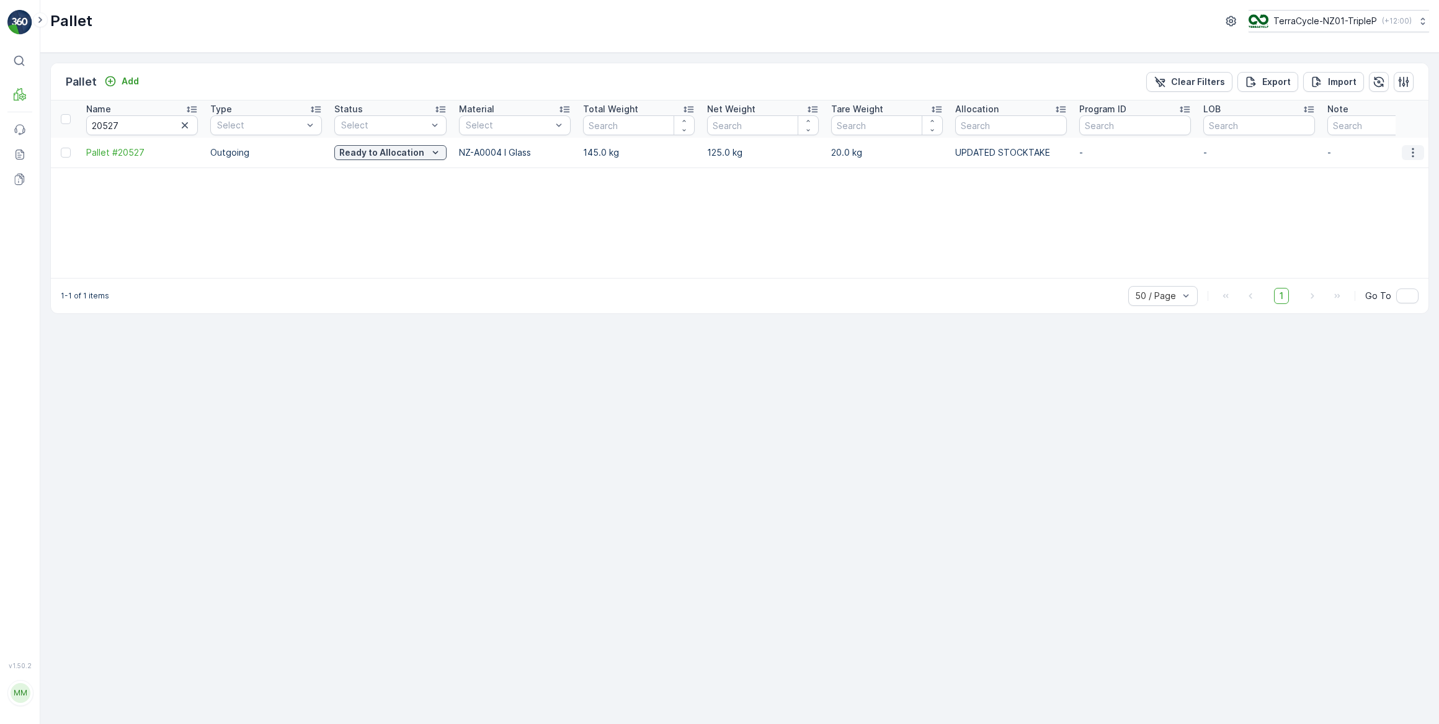
click at [1413, 152] on icon "button" at bounding box center [1413, 152] width 2 height 9
click at [1378, 241] on span "Print QR" at bounding box center [1379, 240] width 34 height 12
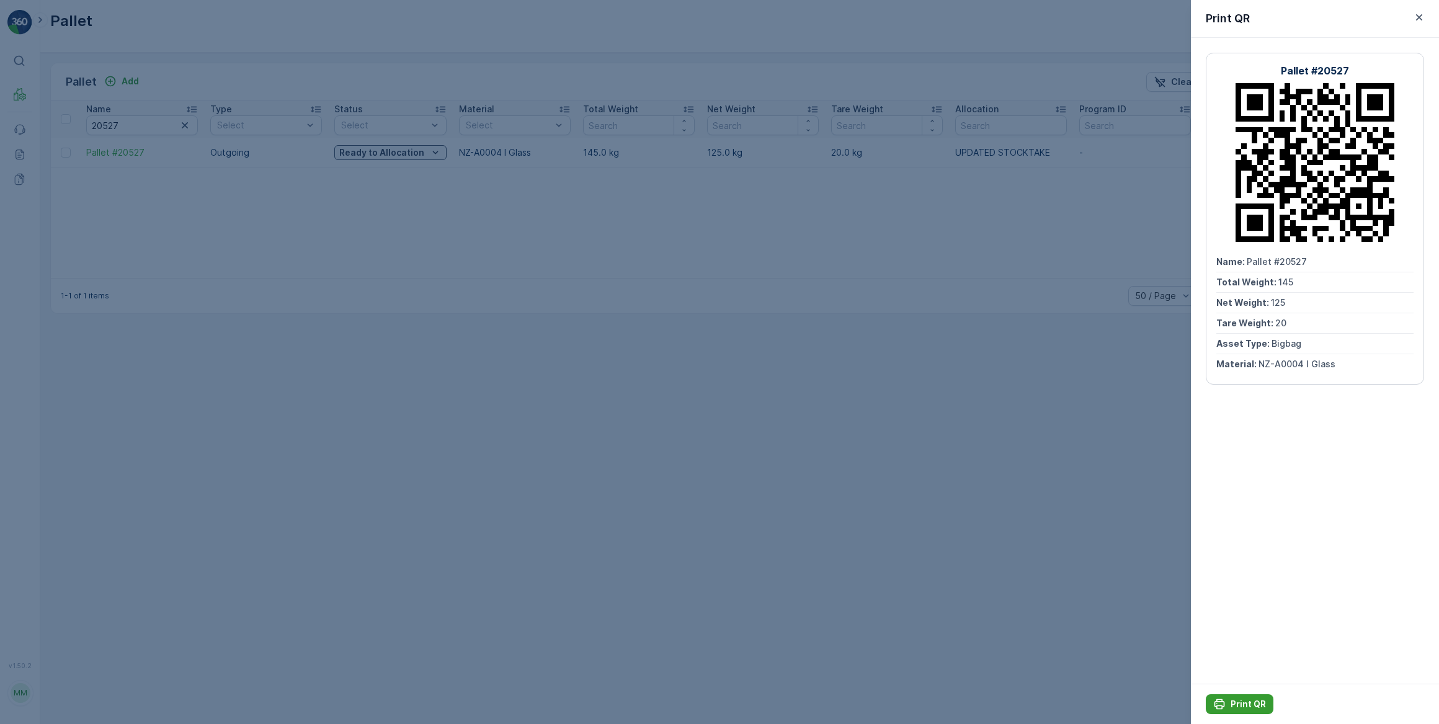
click at [1241, 703] on p "Print QR" at bounding box center [1248, 704] width 35 height 12
click at [1418, 17] on icon "button" at bounding box center [1419, 17] width 12 height 12
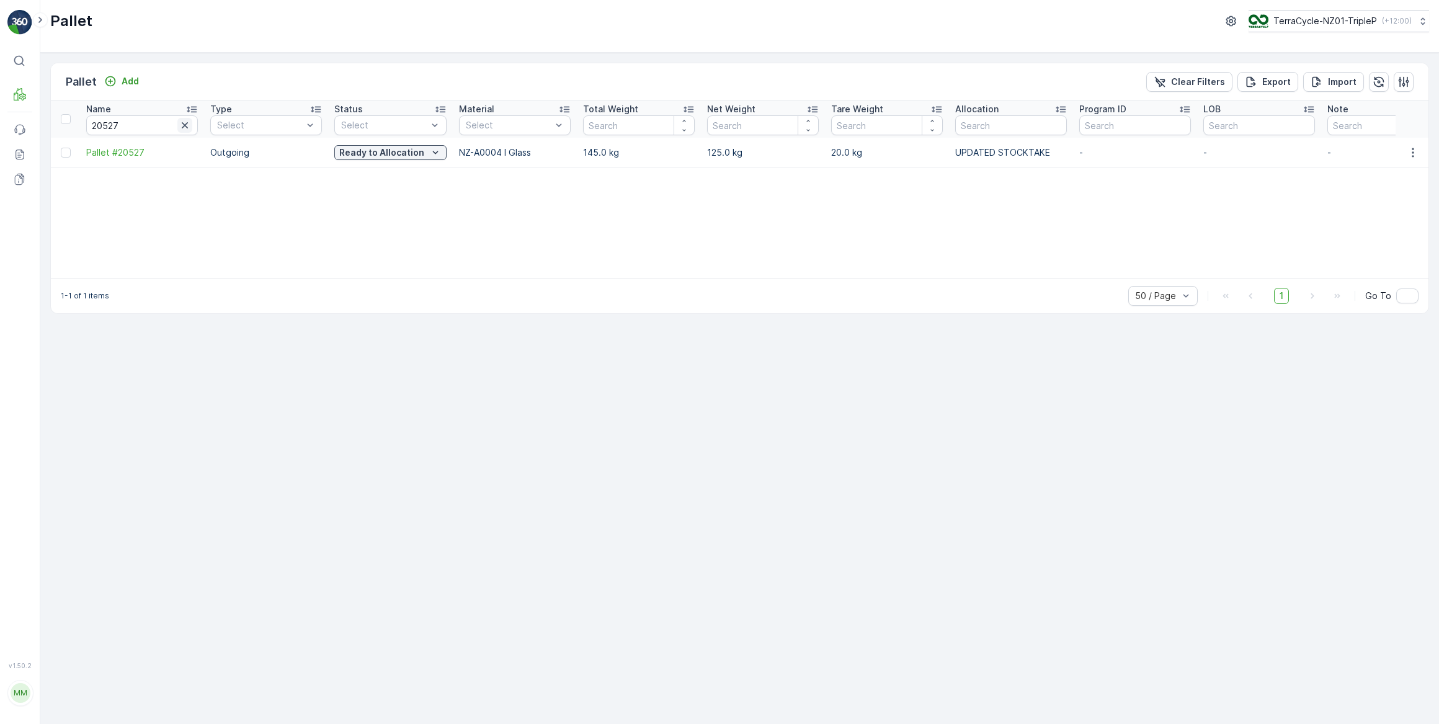
click at [186, 126] on icon "button" at bounding box center [185, 125] width 6 height 6
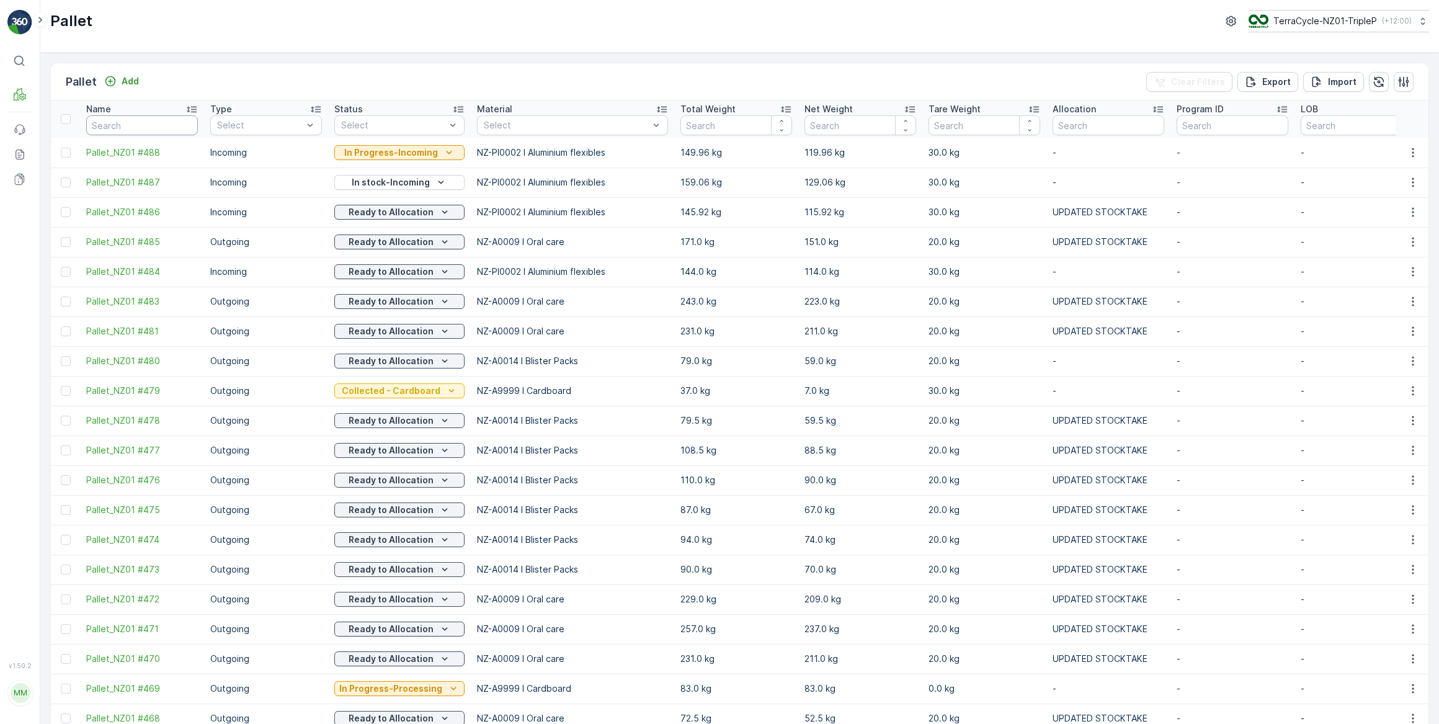
click at [150, 125] on input "text" at bounding box center [142, 125] width 112 height 20
type input "FD"
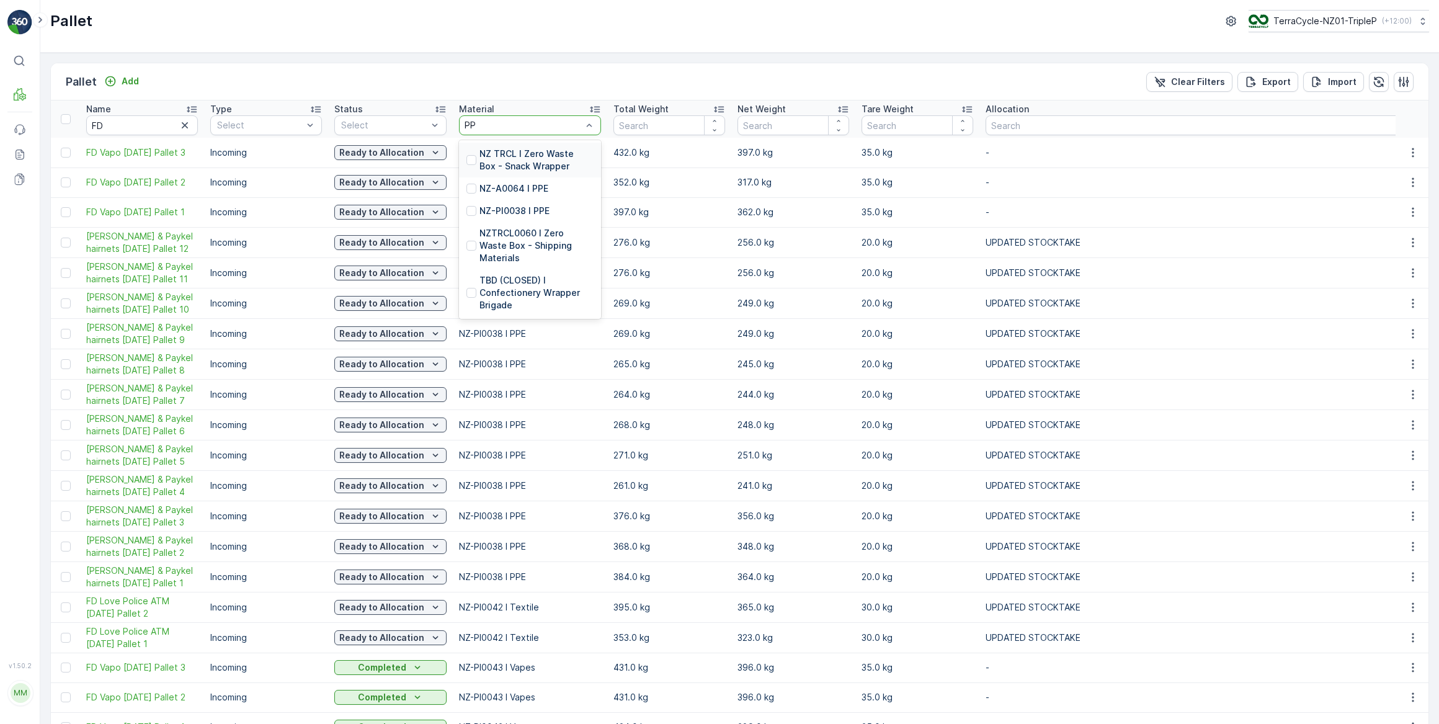
type input "PPE"
click at [520, 211] on p "NZ-PI0038 I PPE" at bounding box center [515, 211] width 70 height 12
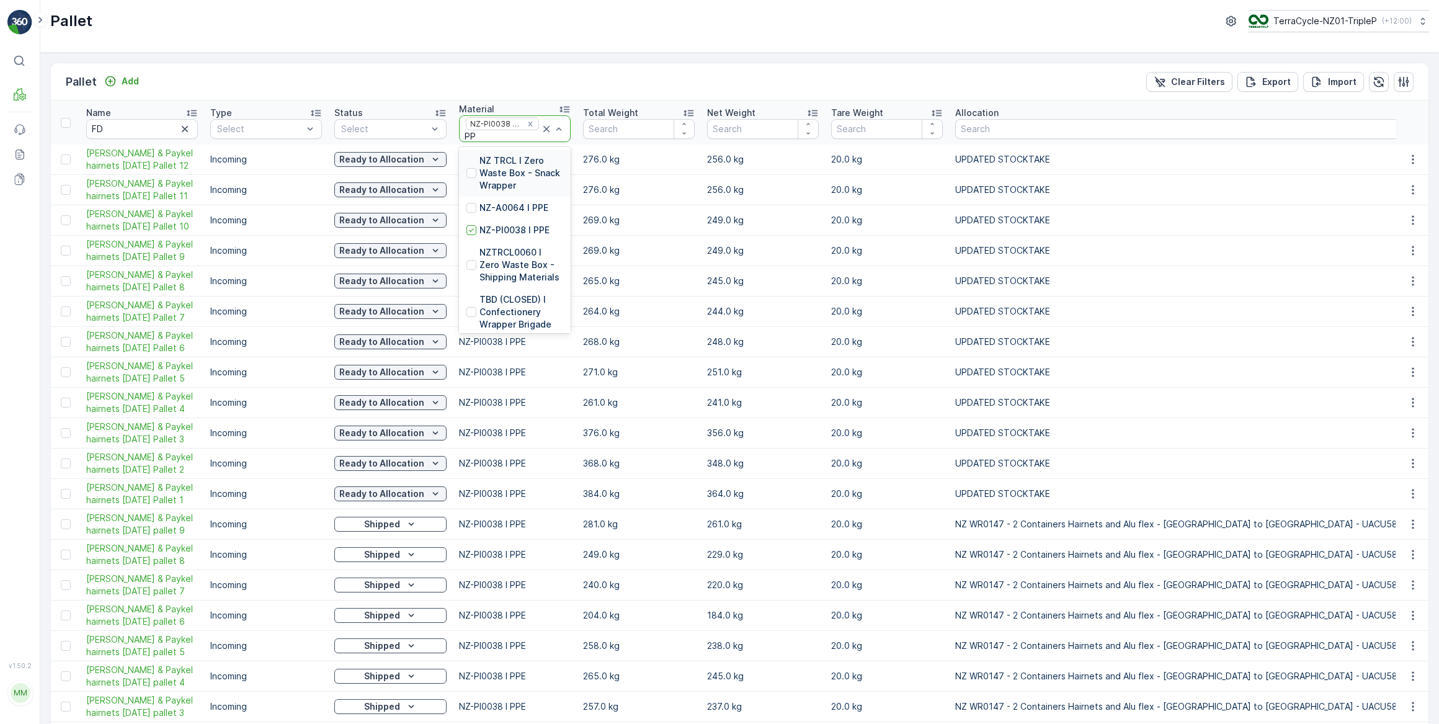
type input "PPE"
click at [472, 208] on div at bounding box center [472, 208] width 10 height 10
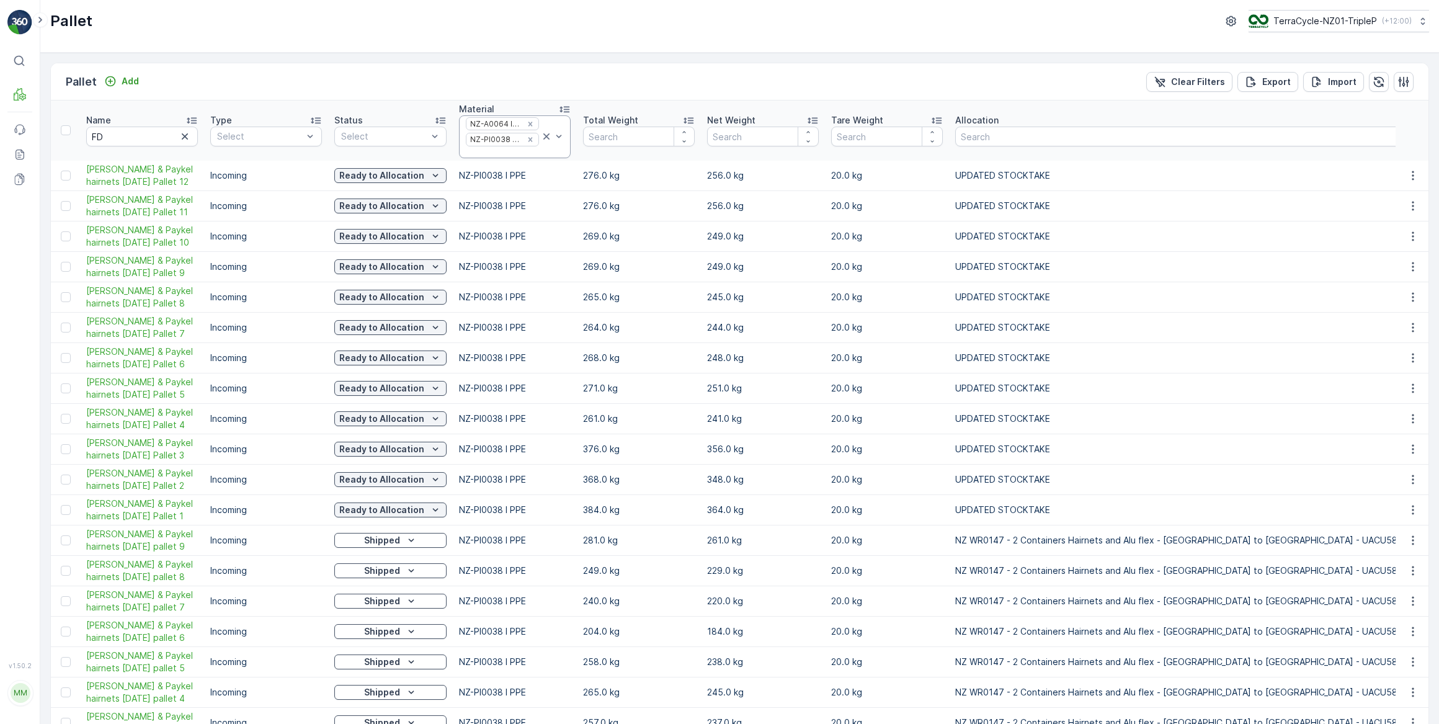
click at [545, 136] on icon at bounding box center [546, 136] width 6 height 6
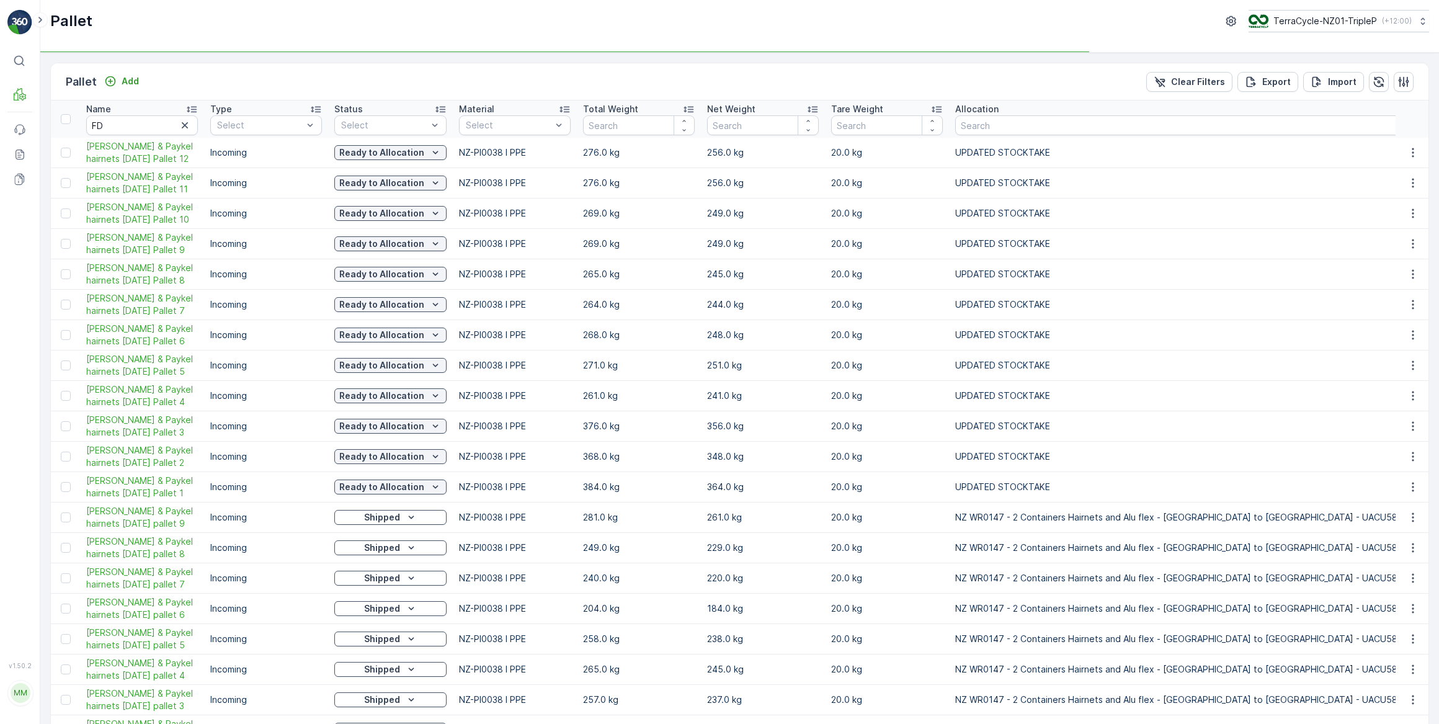
click at [184, 127] on icon "button" at bounding box center [185, 125] width 12 height 12
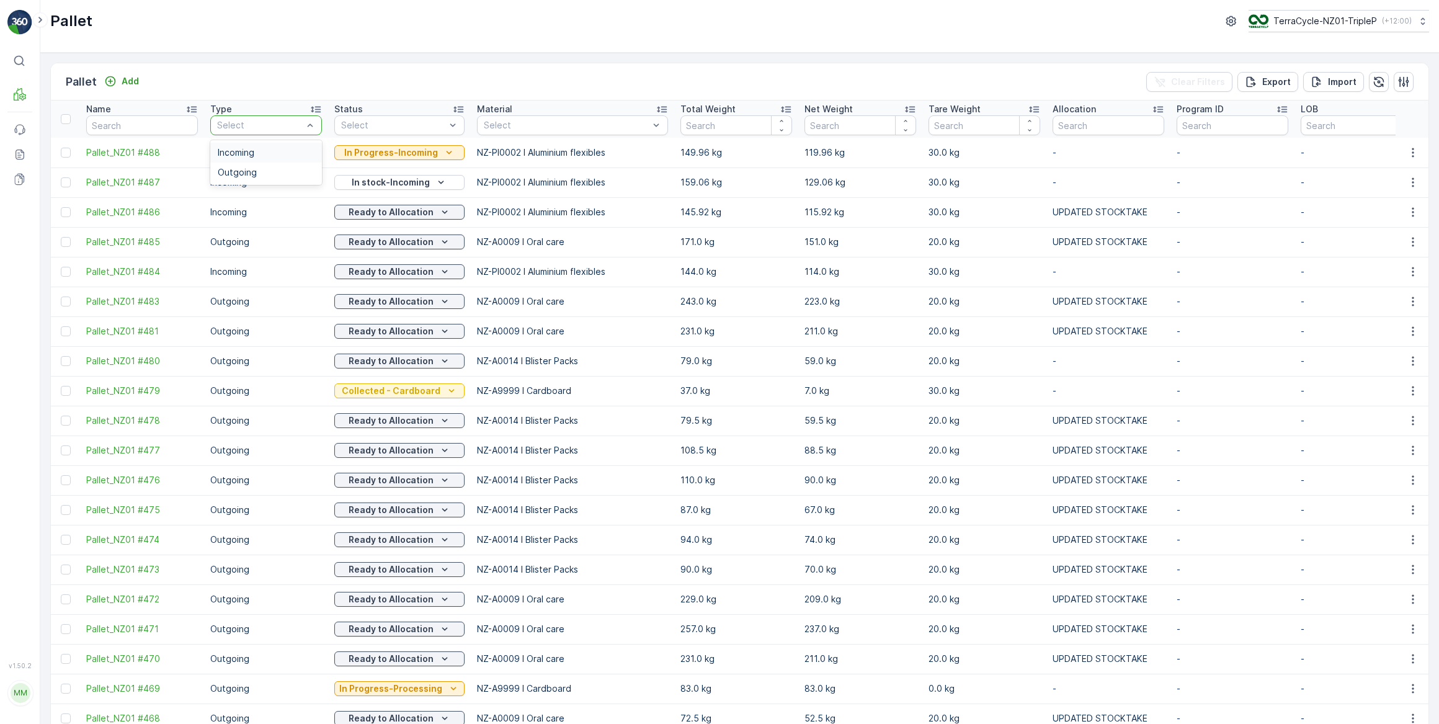
click at [279, 74] on div "Pallet Add Clear Filters Export Import" at bounding box center [740, 81] width 1378 height 37
click at [573, 131] on div "Select" at bounding box center [572, 125] width 191 height 20
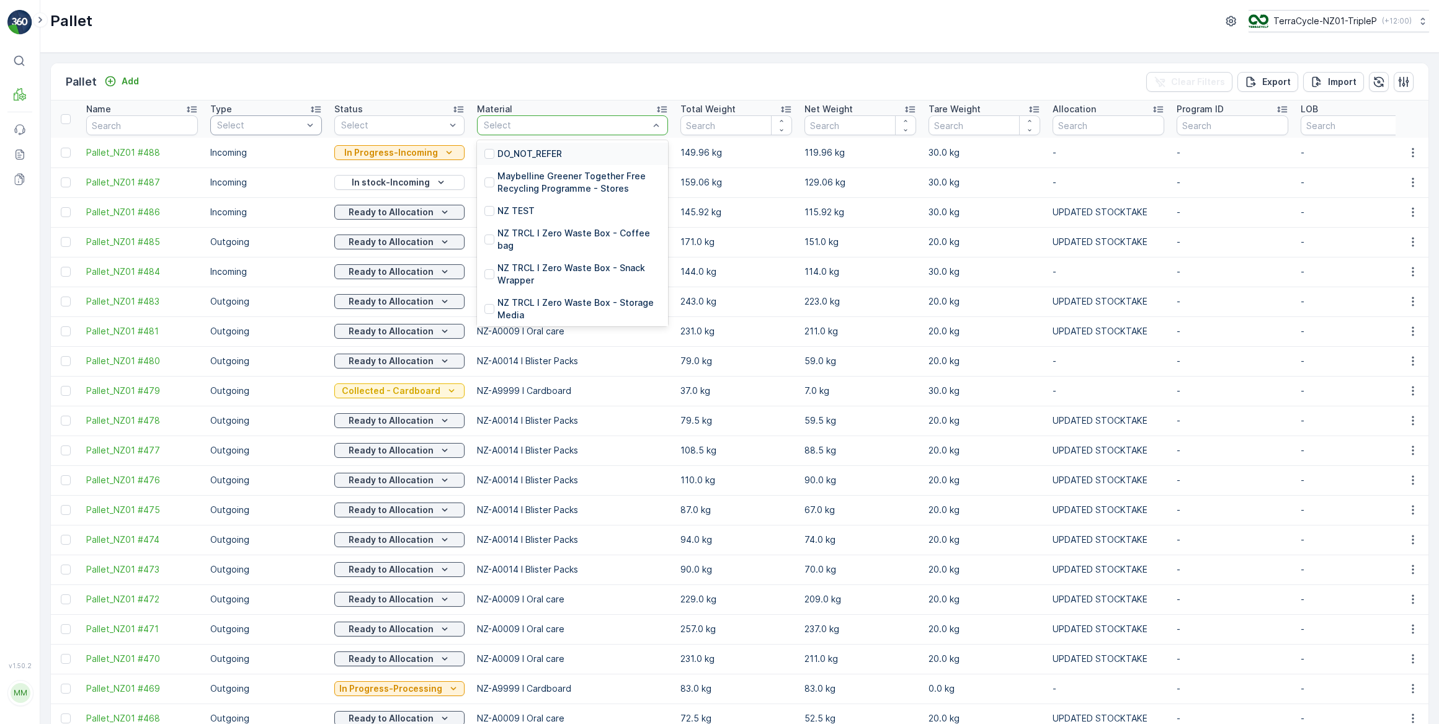
type input "A"
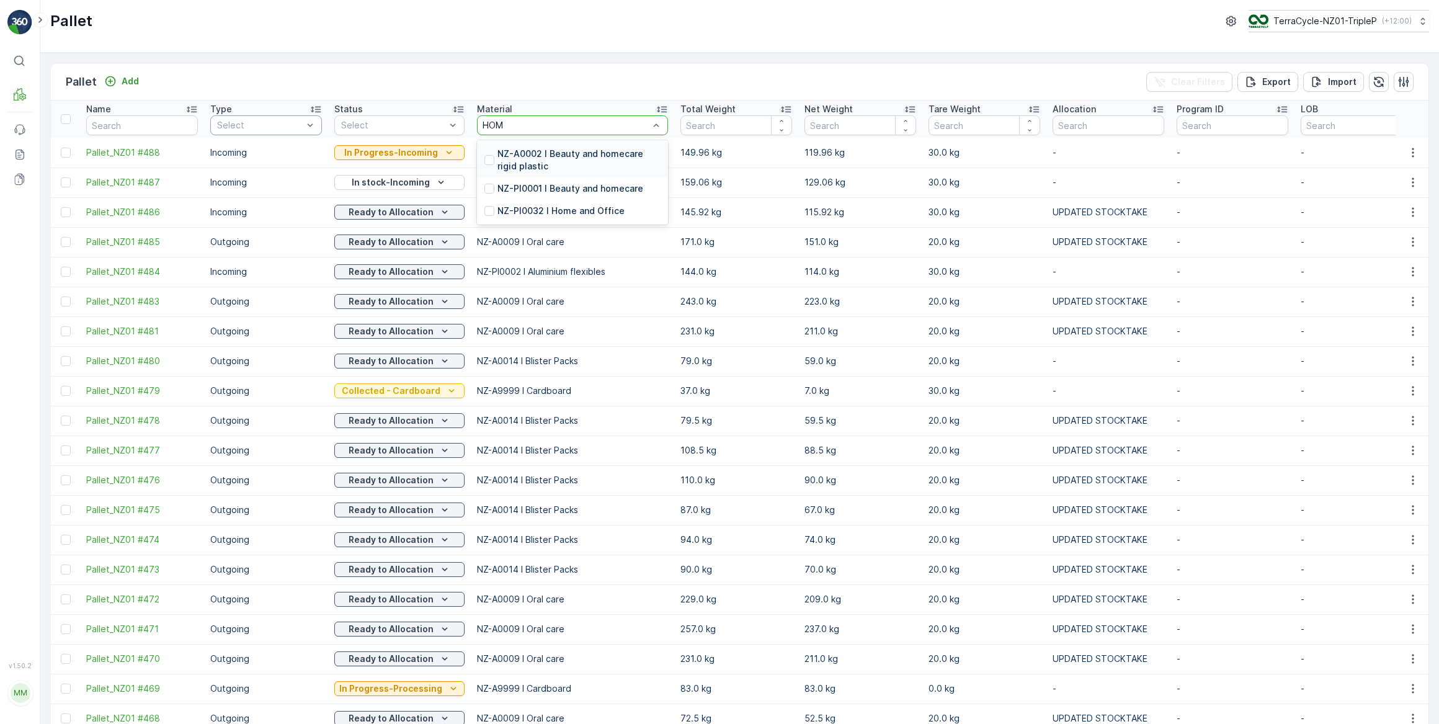
type input "HOME"
click at [555, 152] on p "NZ-A0002 I Beauty and homecare rigid plastic" at bounding box center [579, 160] width 163 height 25
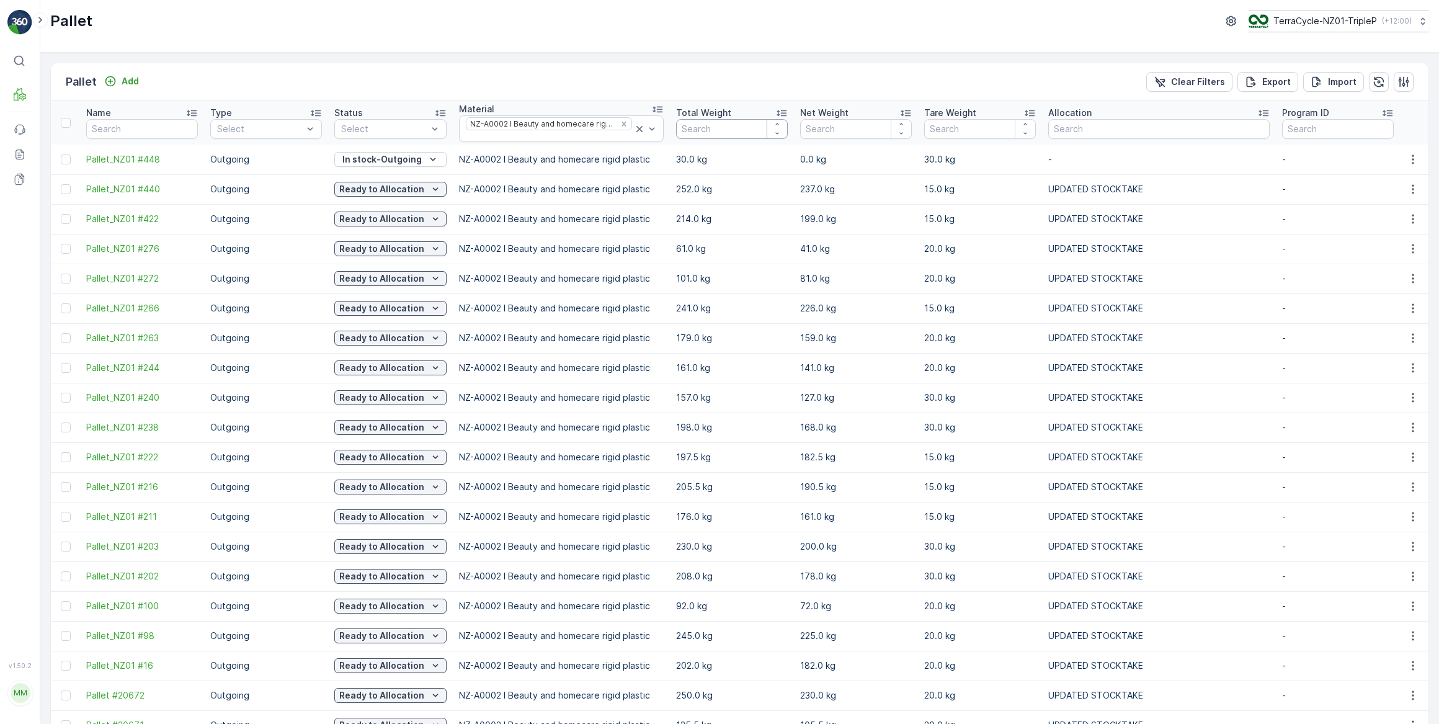
click at [686, 127] on input "number" at bounding box center [732, 129] width 112 height 20
type input "73"
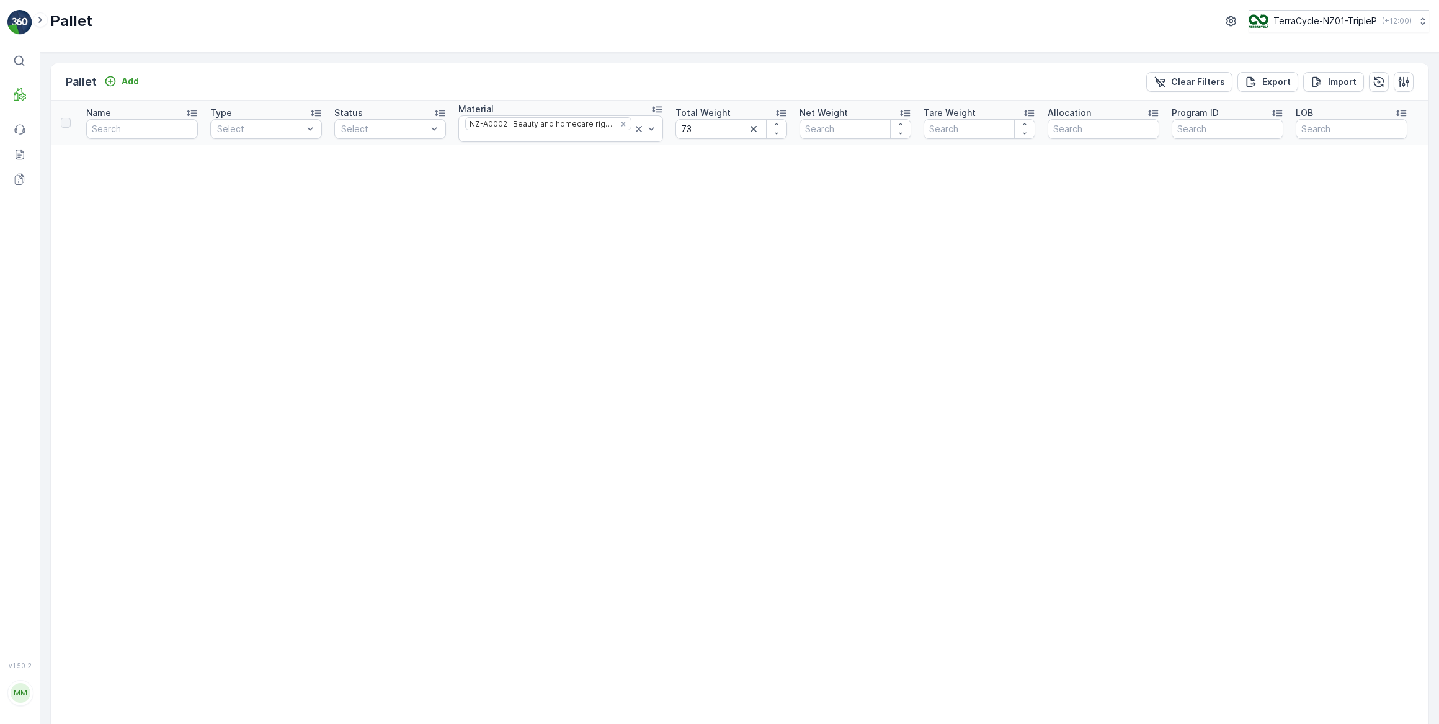
click at [748, 130] on icon "button" at bounding box center [754, 129] width 12 height 12
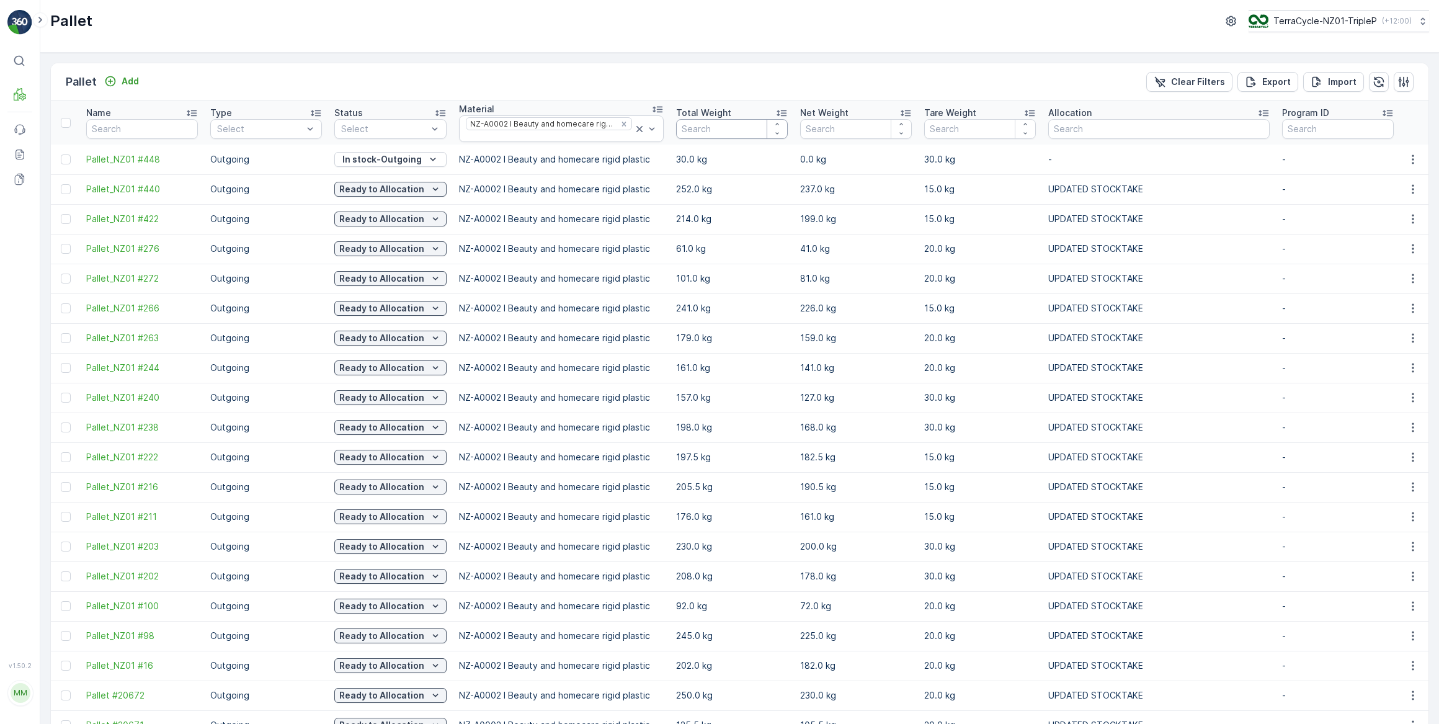
click at [725, 132] on input "number" at bounding box center [732, 129] width 112 height 20
type input "74"
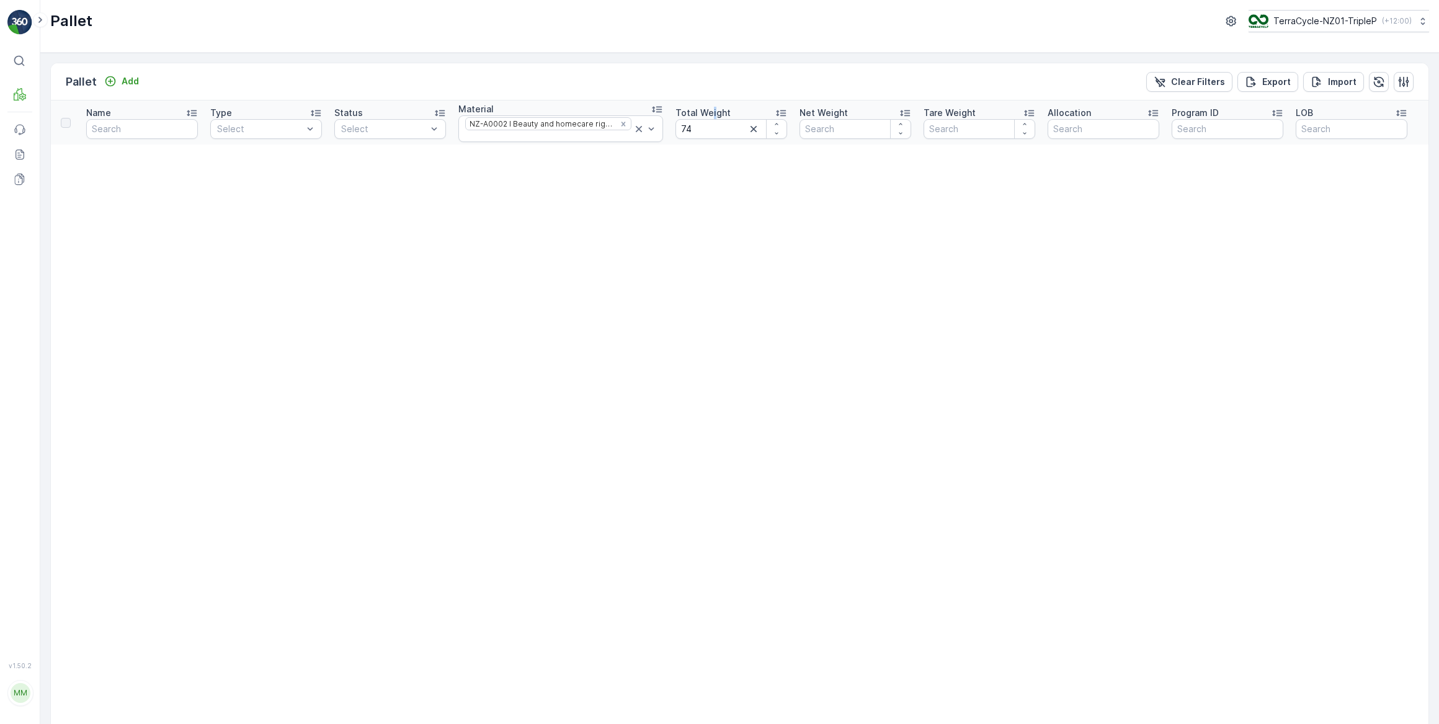
click at [707, 116] on p "Total Weight" at bounding box center [703, 113] width 55 height 12
click at [761, 56] on div "Pallet Add Clear Filters Export Import Name Type Select Status Select Material …" at bounding box center [739, 388] width 1399 height 671
click at [748, 129] on icon "button" at bounding box center [754, 129] width 12 height 12
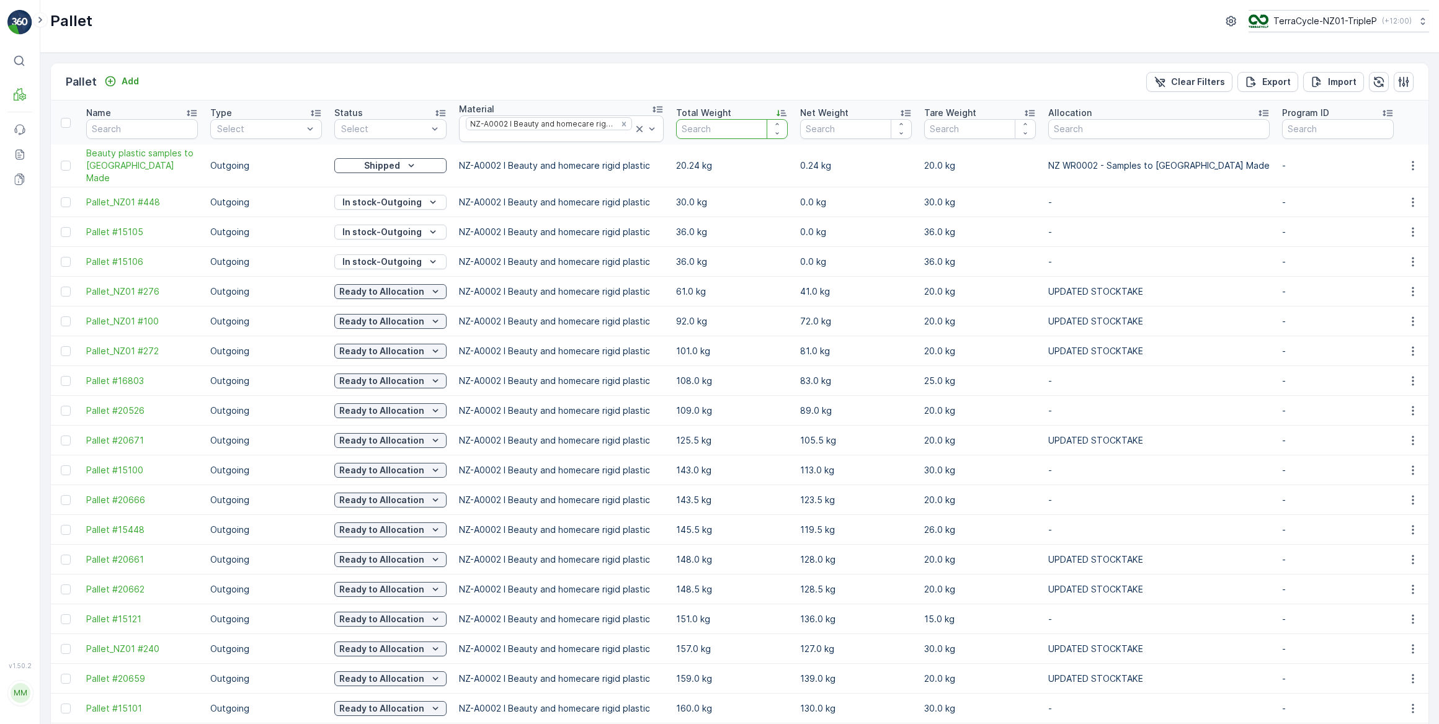
drag, startPoint x: 704, startPoint y: 136, endPoint x: 730, endPoint y: 105, distance: 40.1
click at [706, 135] on input "number" at bounding box center [732, 129] width 112 height 20
type input "75"
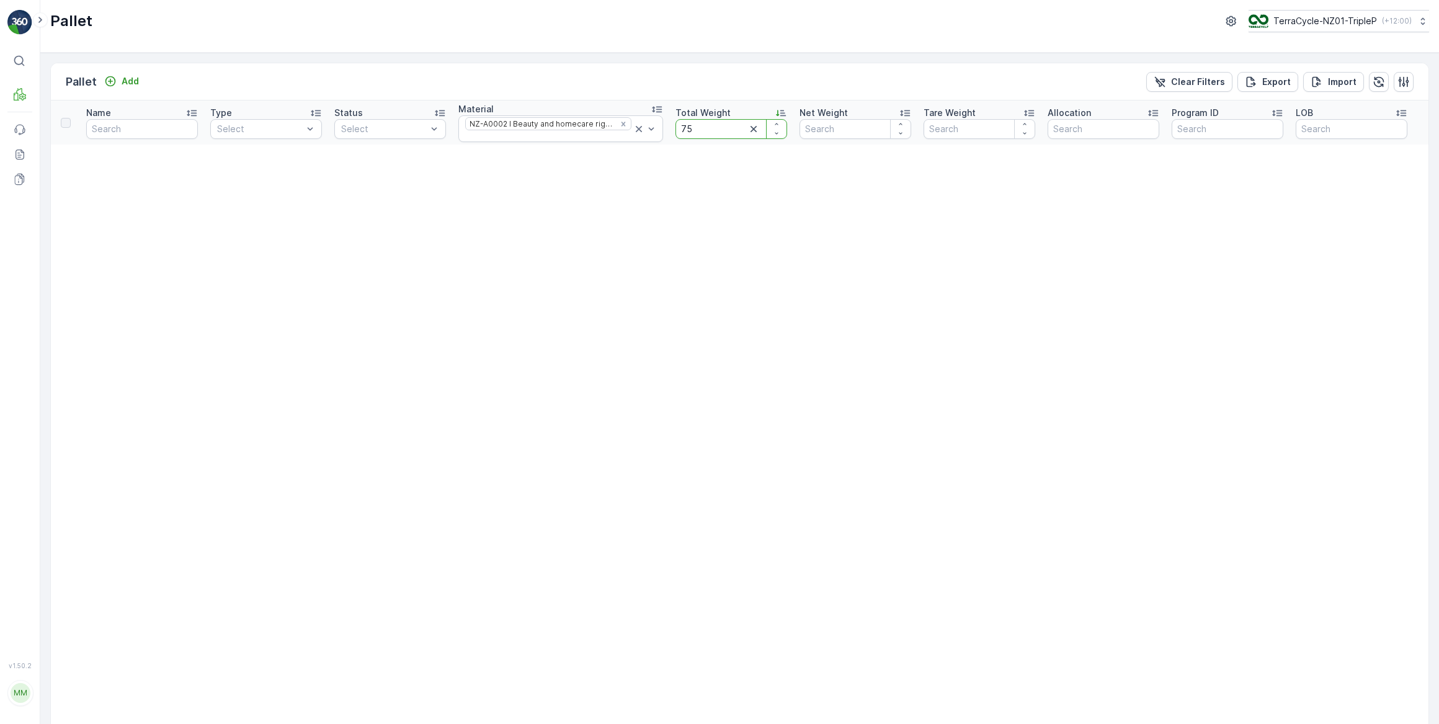
click at [692, 122] on input "75" at bounding box center [732, 129] width 112 height 20
type input "7"
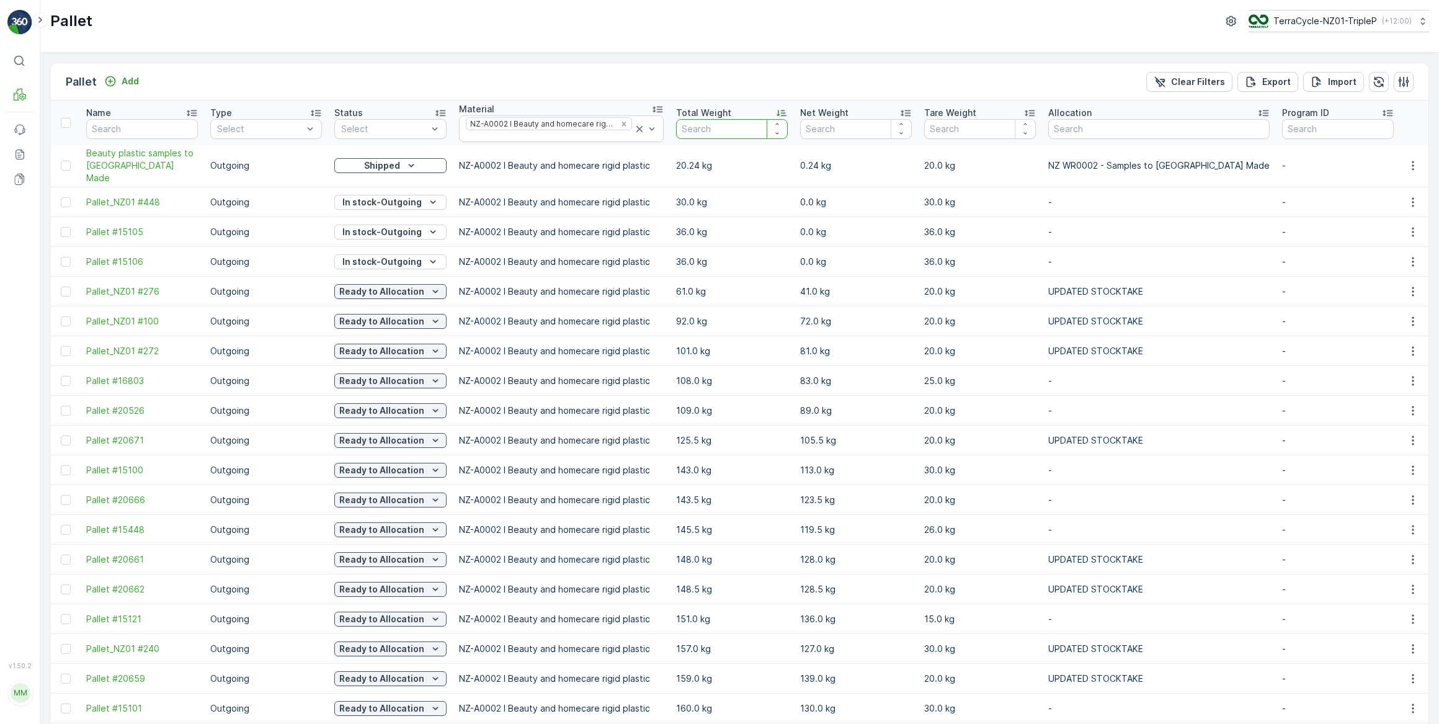
click at [746, 122] on input "number" at bounding box center [732, 129] width 112 height 20
type input "76"
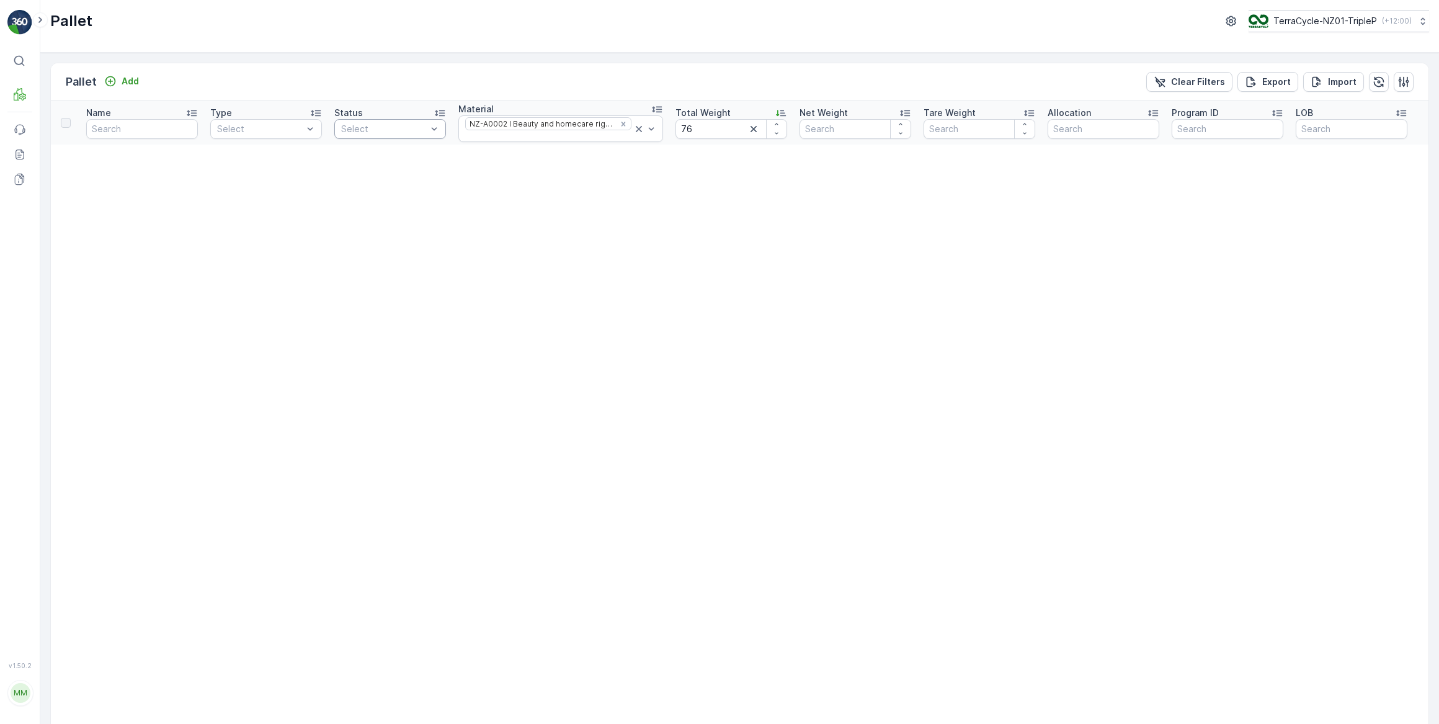
click at [253, 176] on span "Outgoing" at bounding box center [237, 176] width 39 height 10
click at [748, 127] on icon "button" at bounding box center [754, 129] width 12 height 12
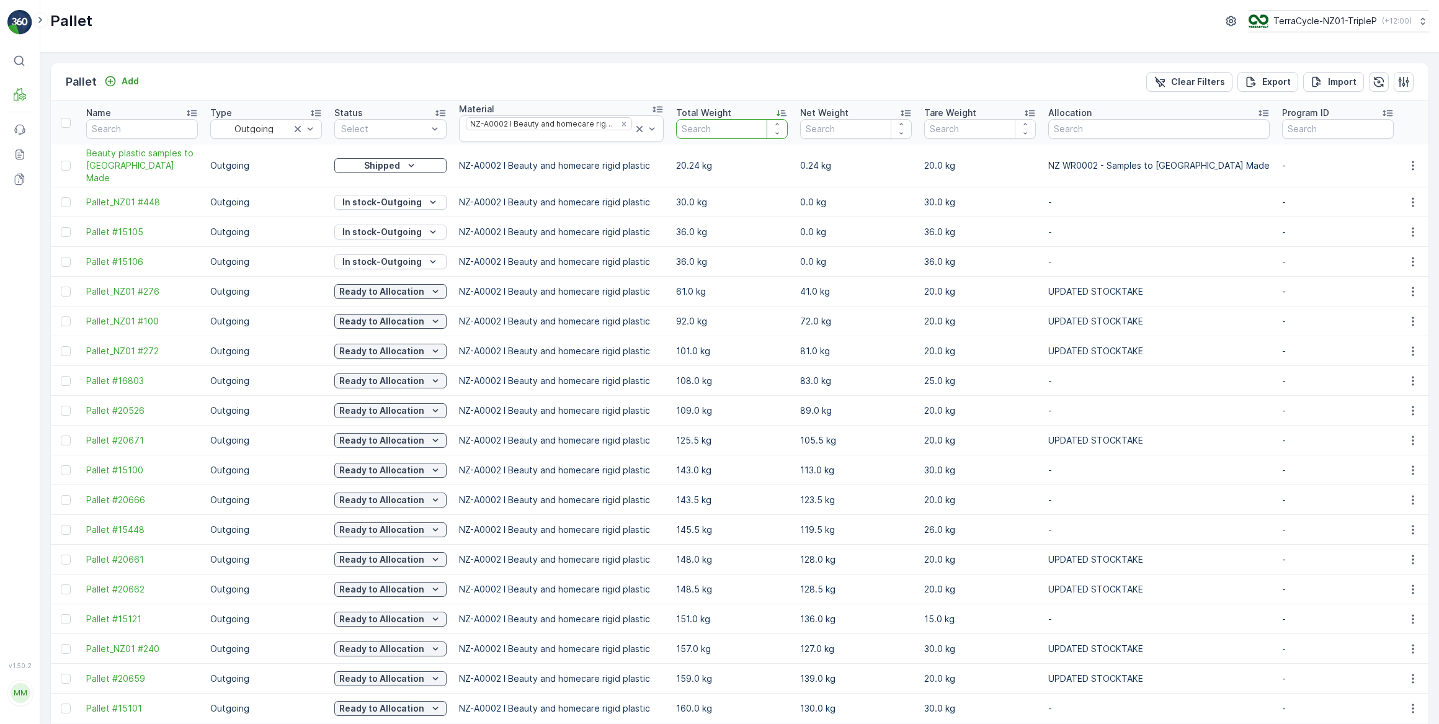
drag, startPoint x: 727, startPoint y: 130, endPoint x: 736, endPoint y: 106, distance: 25.1
click at [727, 130] on input "number" at bounding box center [732, 129] width 112 height 20
type input "73"
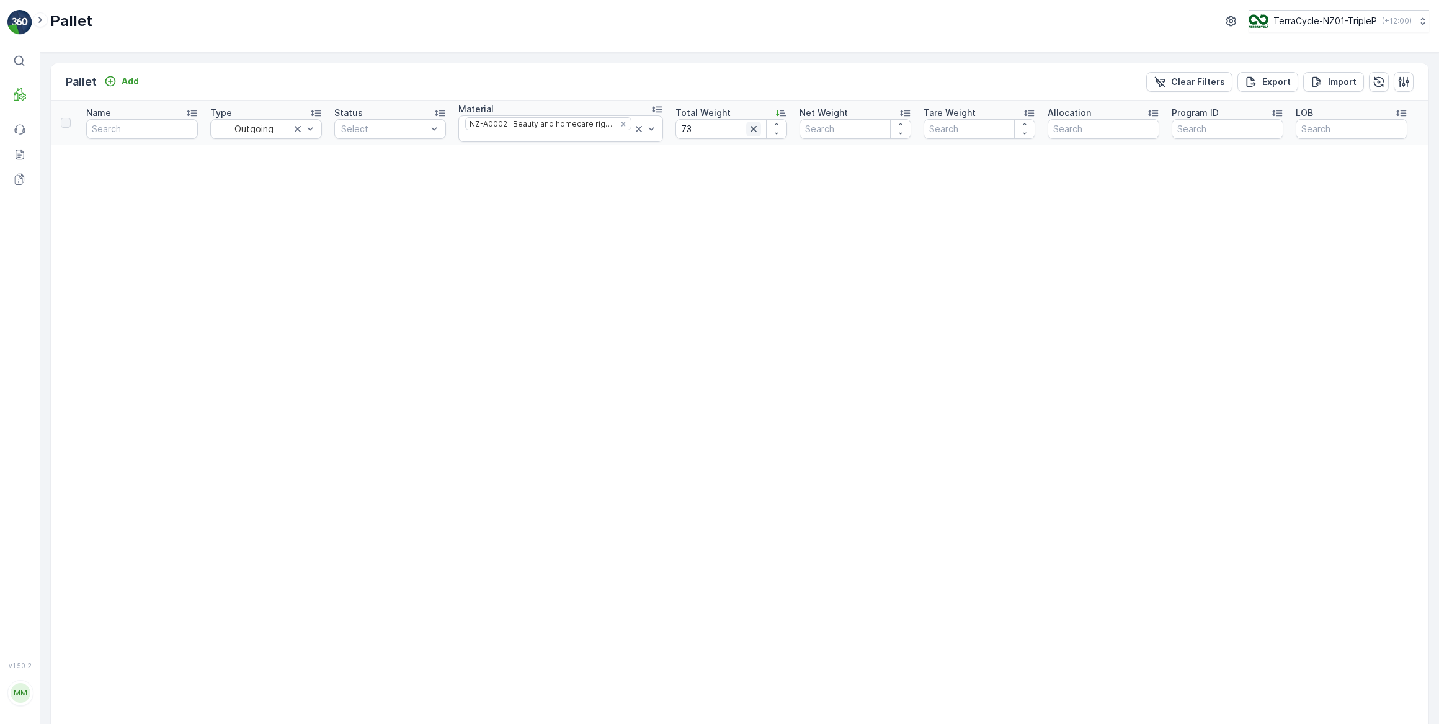
click at [748, 131] on icon "button" at bounding box center [754, 129] width 12 height 12
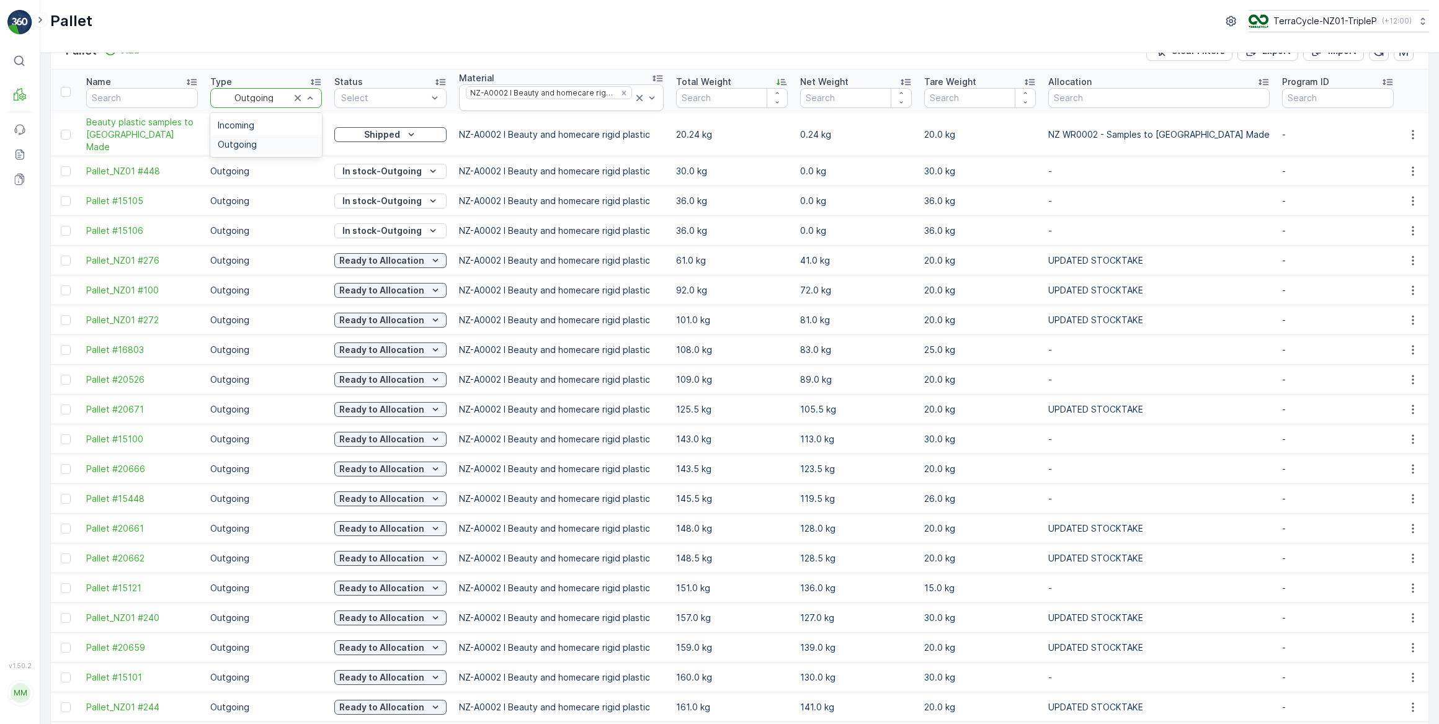
scroll to position [56, 0]
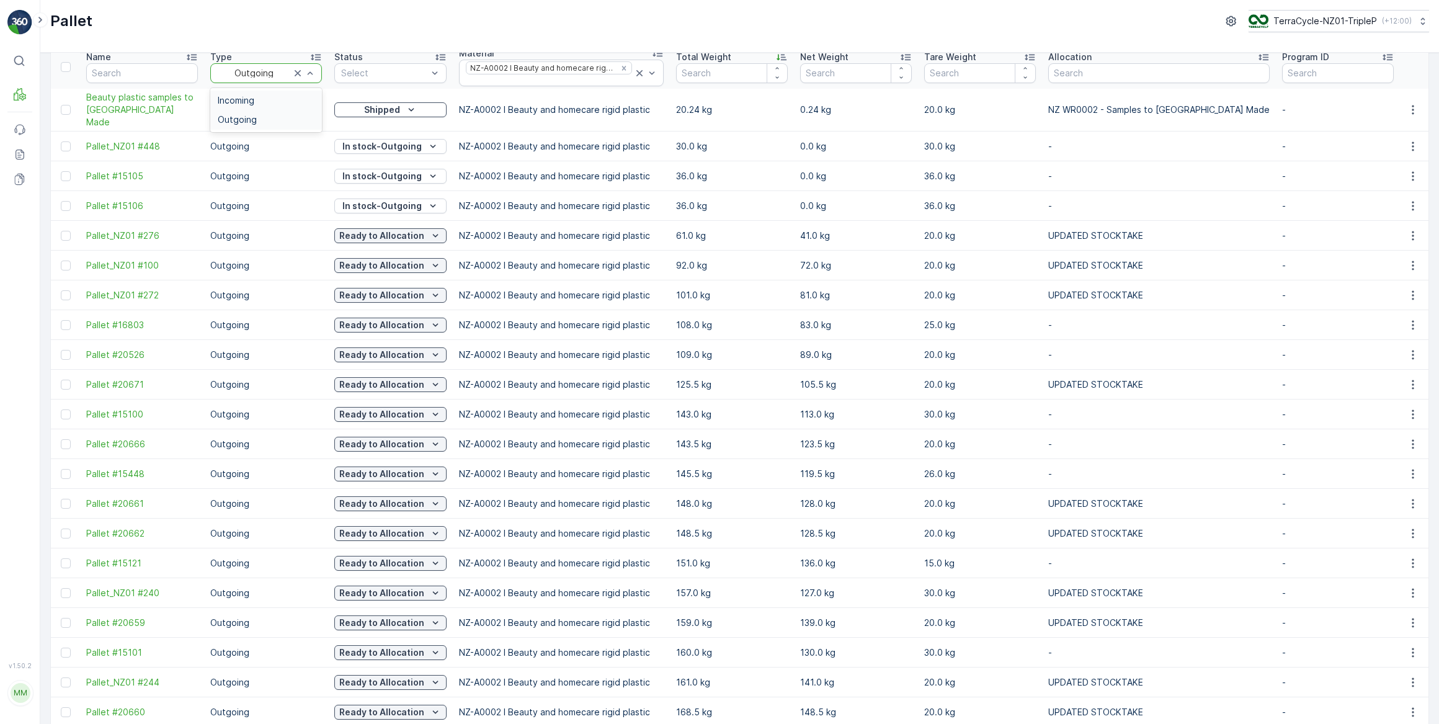
click at [244, 100] on span "Incoming" at bounding box center [236, 101] width 37 height 10
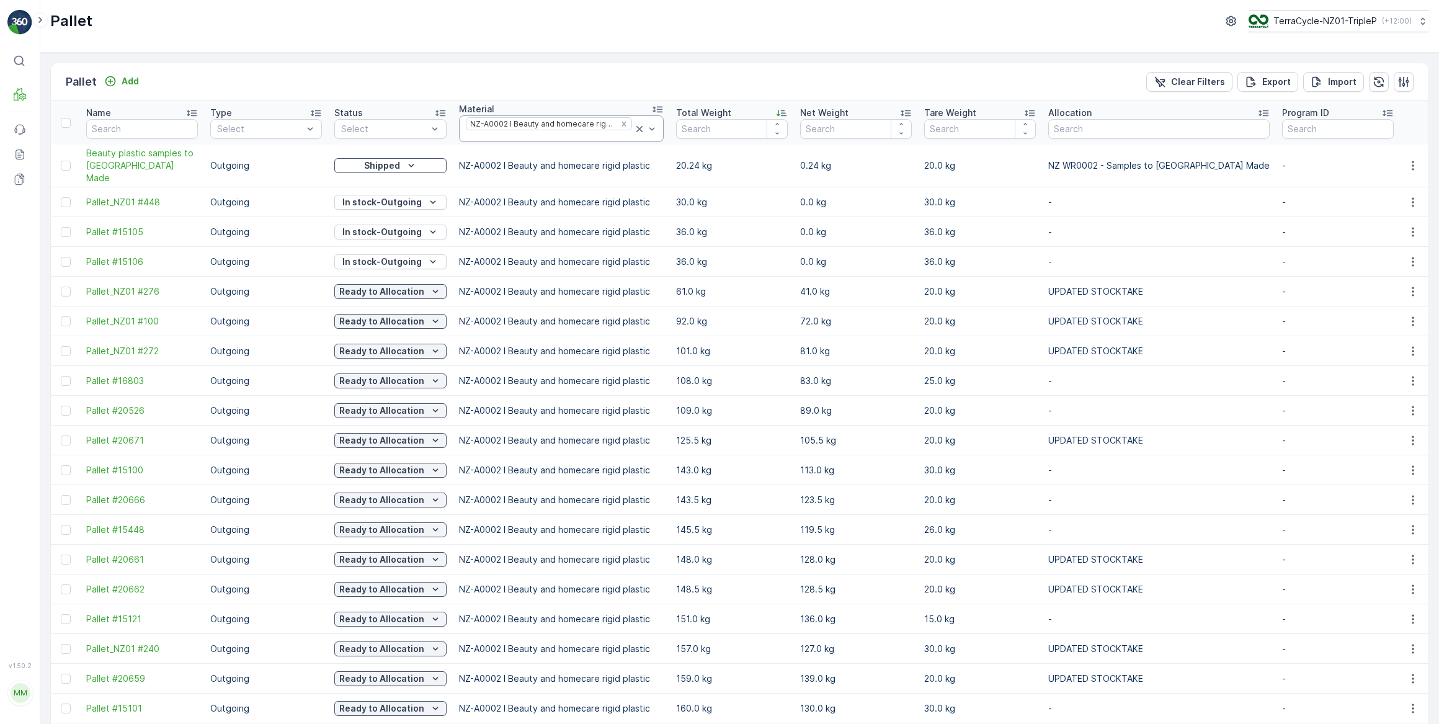
click at [637, 127] on icon at bounding box center [640, 129] width 6 height 6
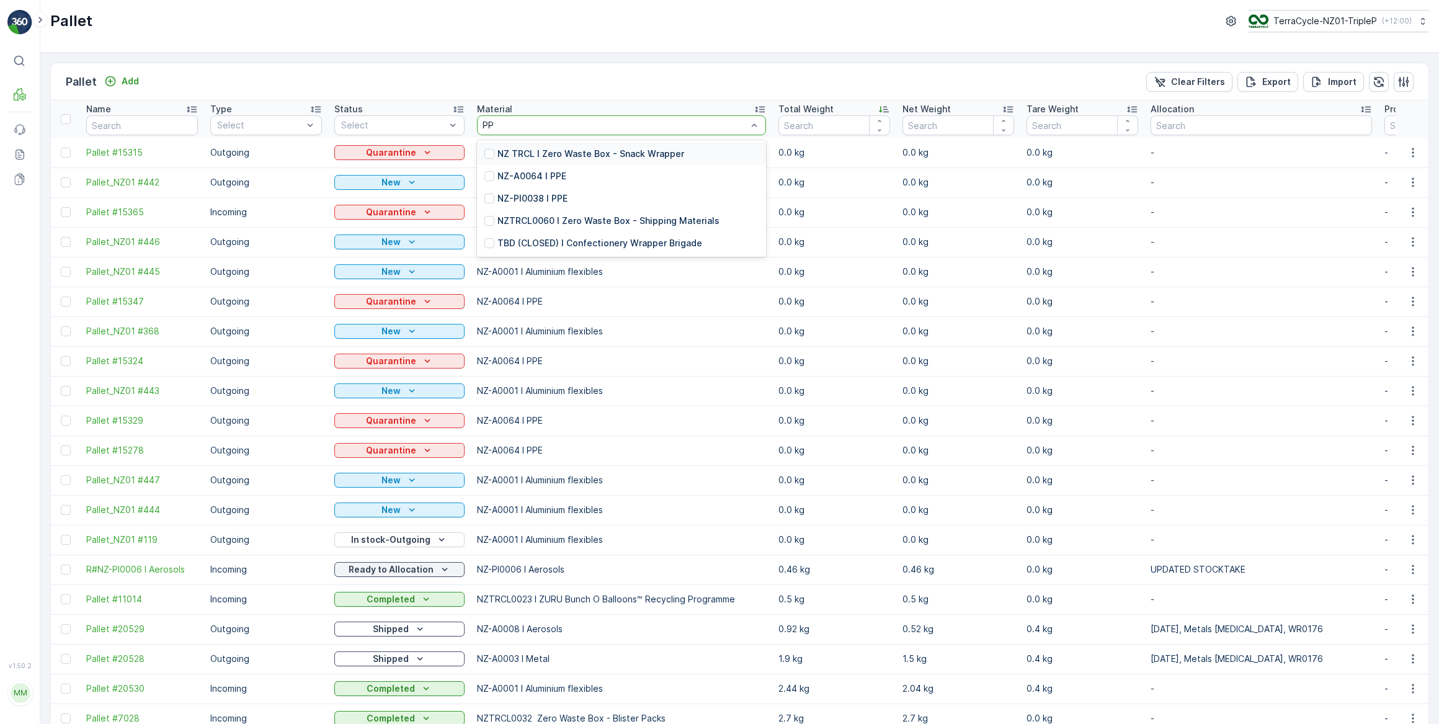
type input "PPE"
click at [555, 176] on p "NZ-A0064 I PPE" at bounding box center [532, 176] width 69 height 12
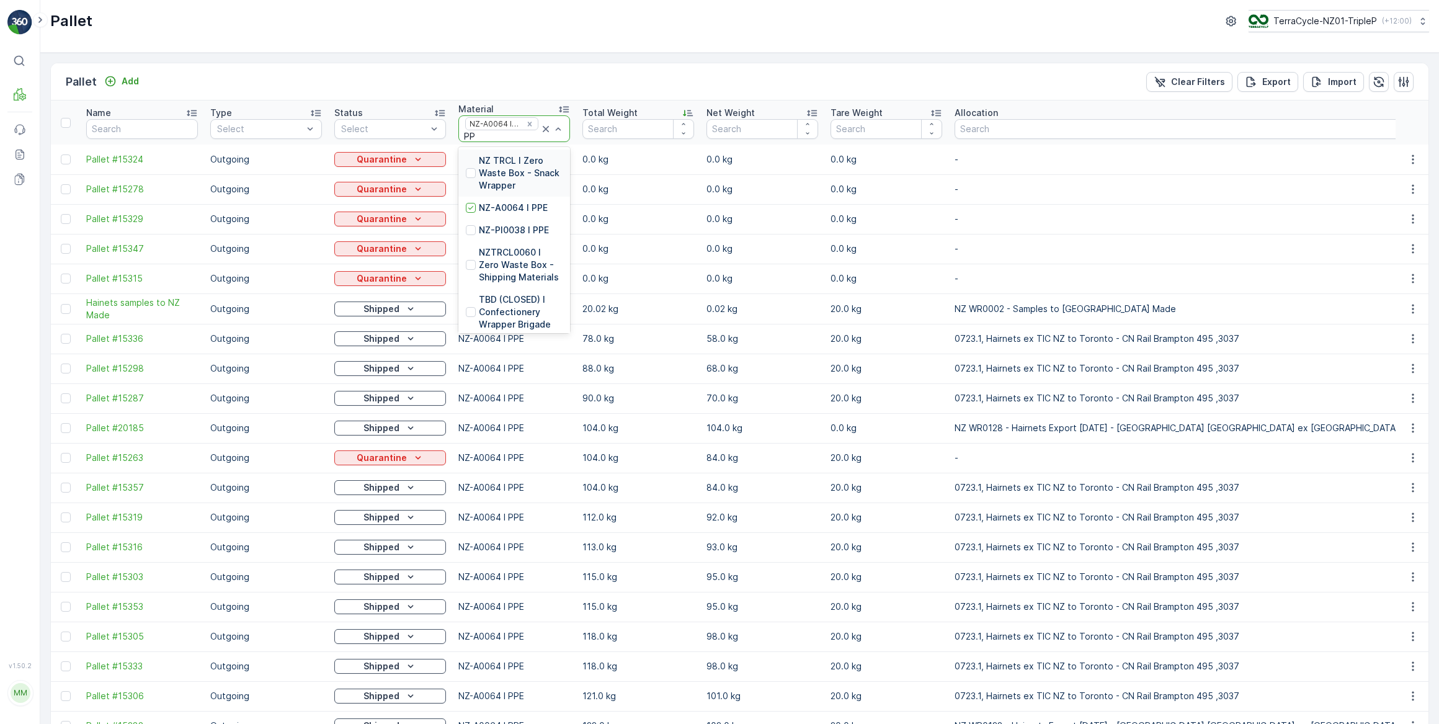
type input "PPE"
click at [468, 230] on div at bounding box center [471, 230] width 10 height 10
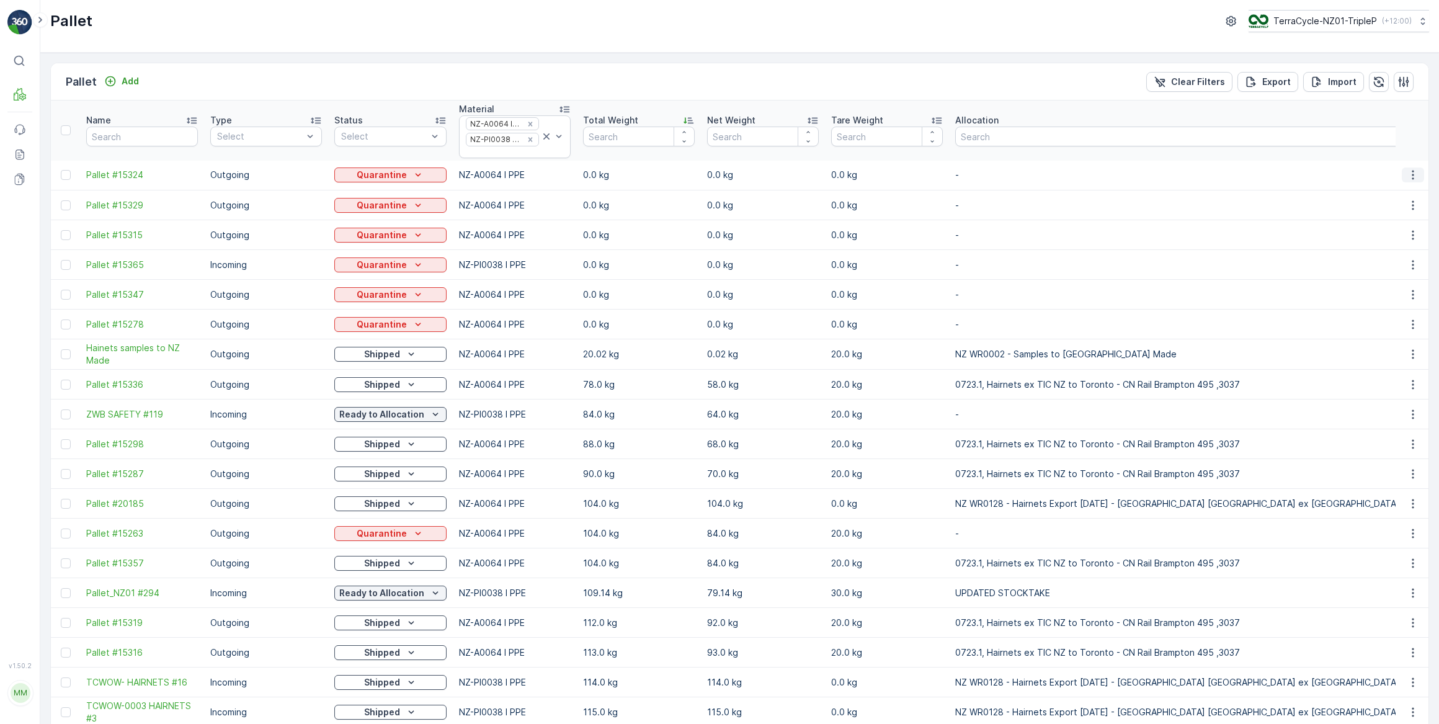
click at [1409, 173] on icon "button" at bounding box center [1413, 175] width 12 height 12
click at [1388, 193] on span "See More Details" at bounding box center [1398, 193] width 72 height 12
click at [626, 142] on input "number" at bounding box center [639, 137] width 112 height 20
type input "359"
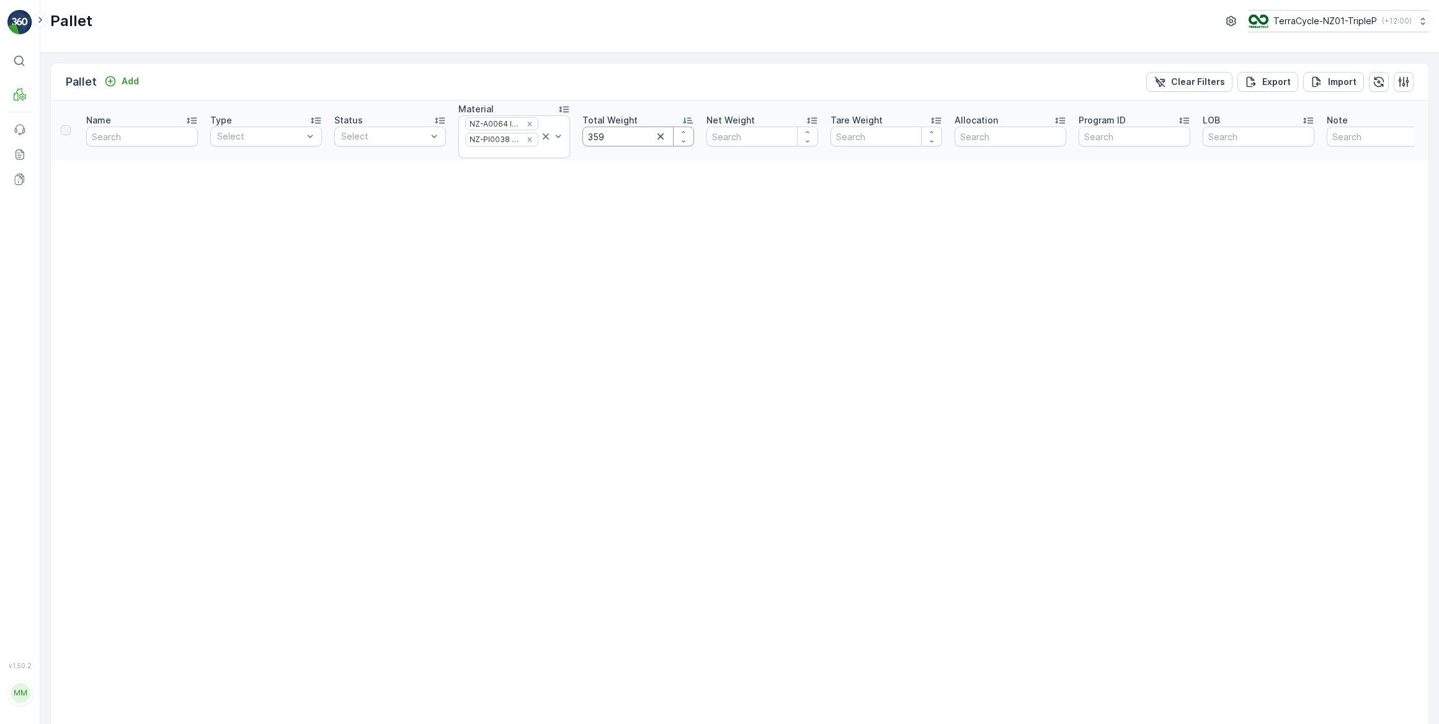
click at [605, 135] on input "359" at bounding box center [639, 137] width 112 height 20
click at [660, 136] on icon "button" at bounding box center [661, 136] width 6 height 6
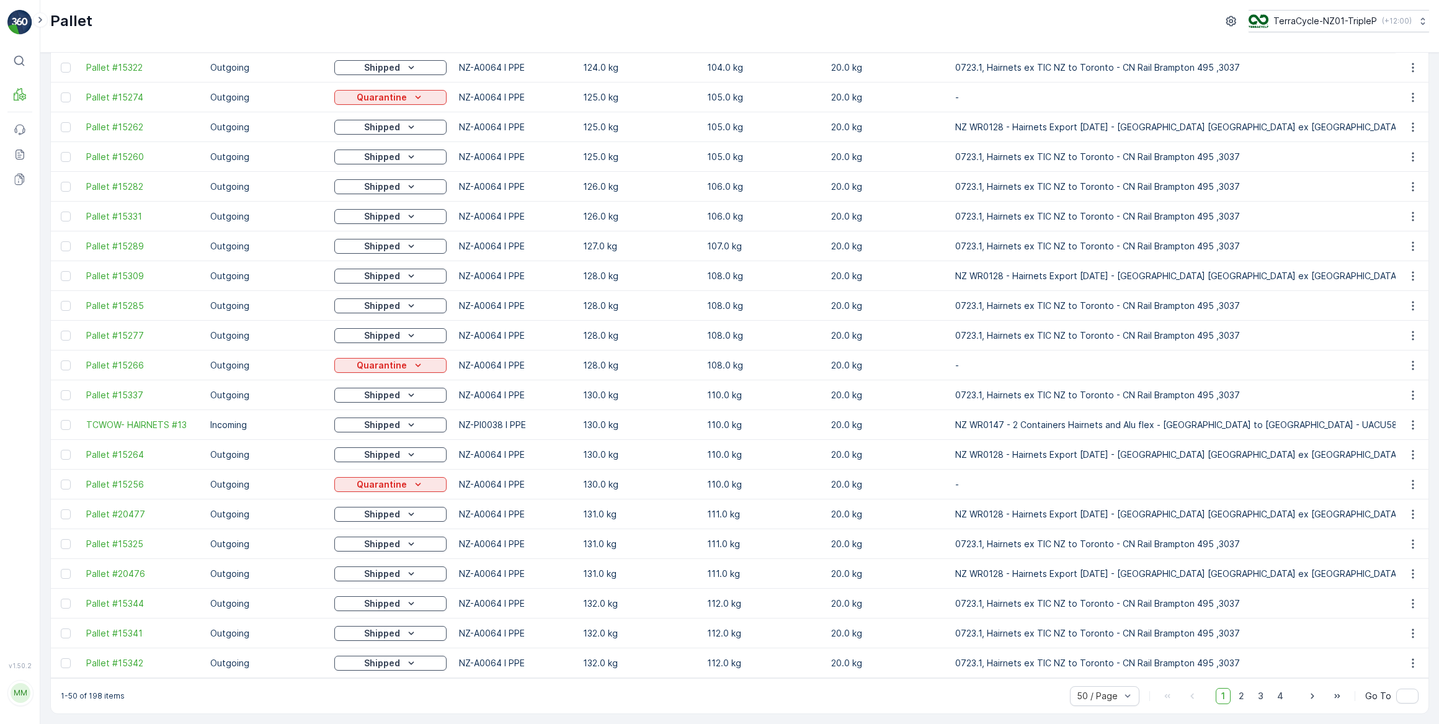
scroll to position [979, 0]
click at [1242, 697] on span "2" at bounding box center [1241, 696] width 17 height 16
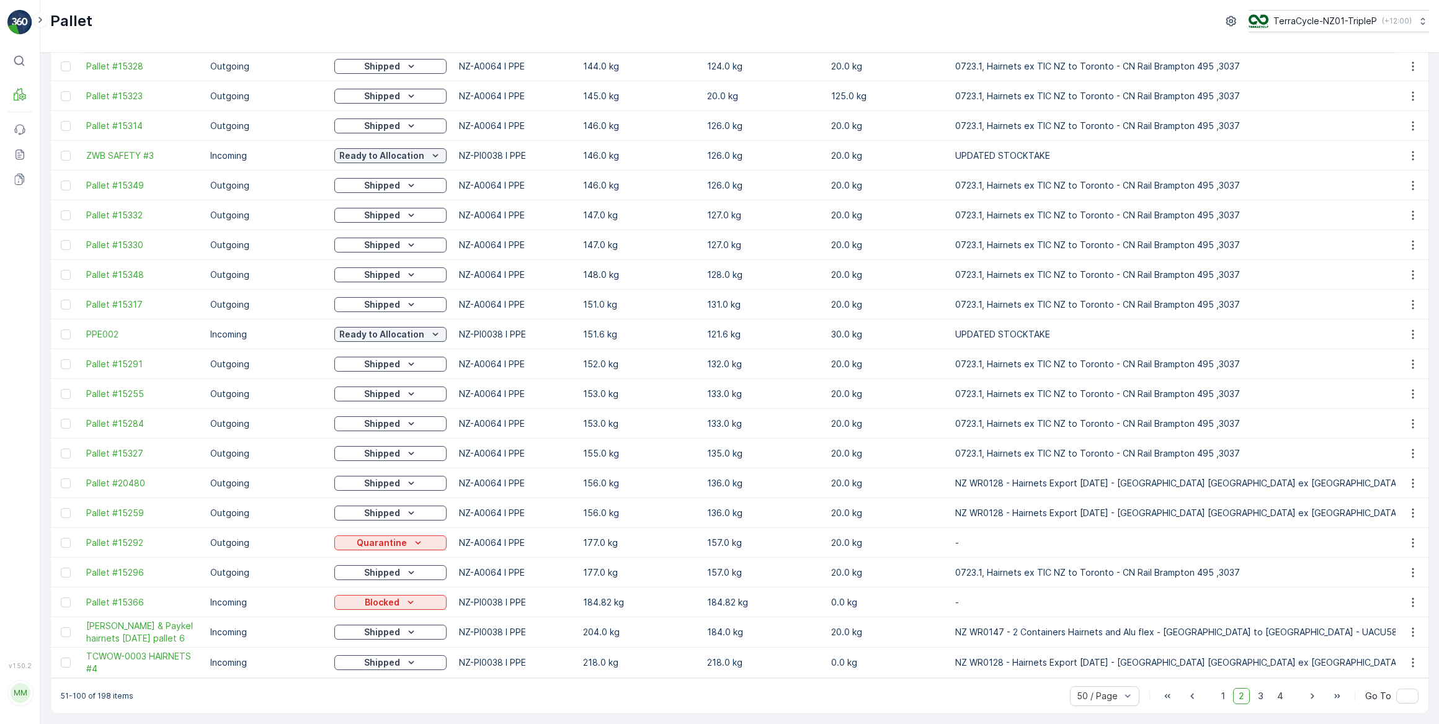
scroll to position [978, 0]
click at [1261, 697] on span "3" at bounding box center [1261, 696] width 17 height 16
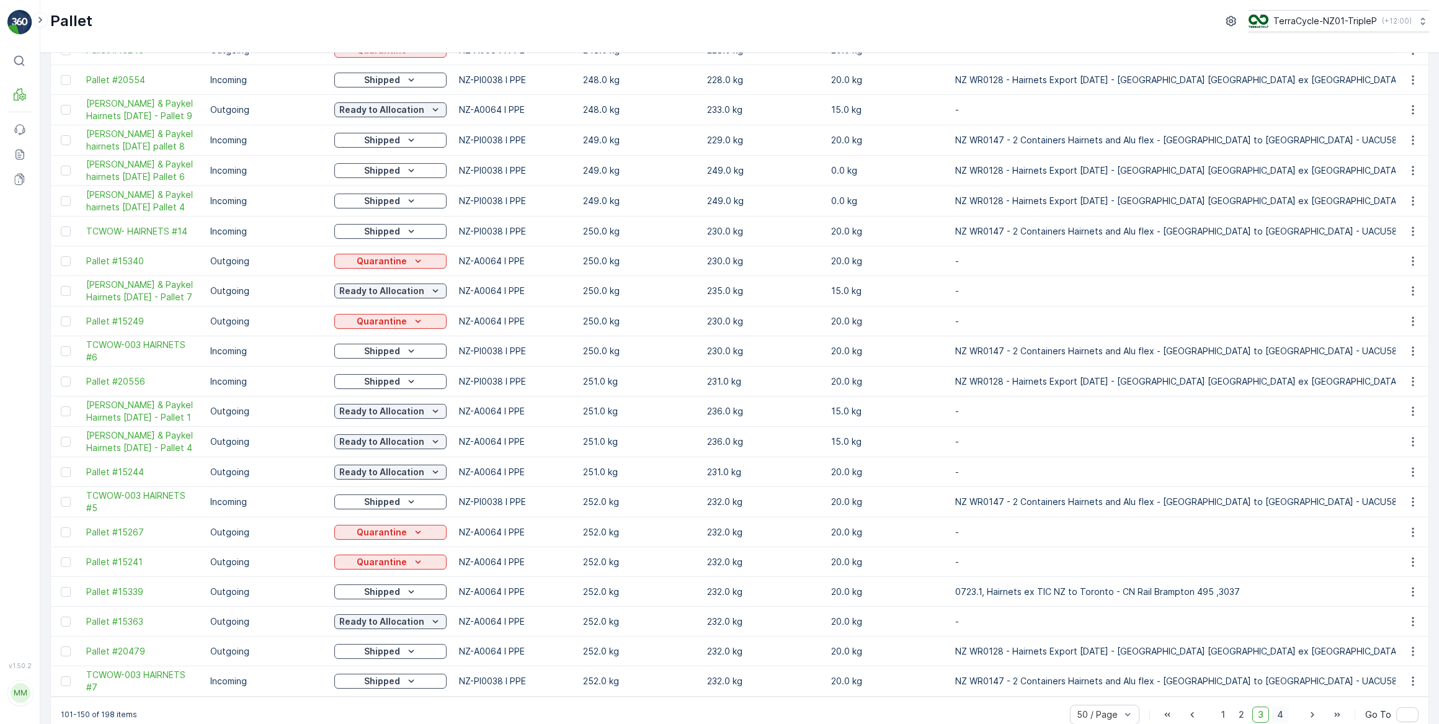
click at [1278, 716] on span "4" at bounding box center [1280, 715] width 17 height 16
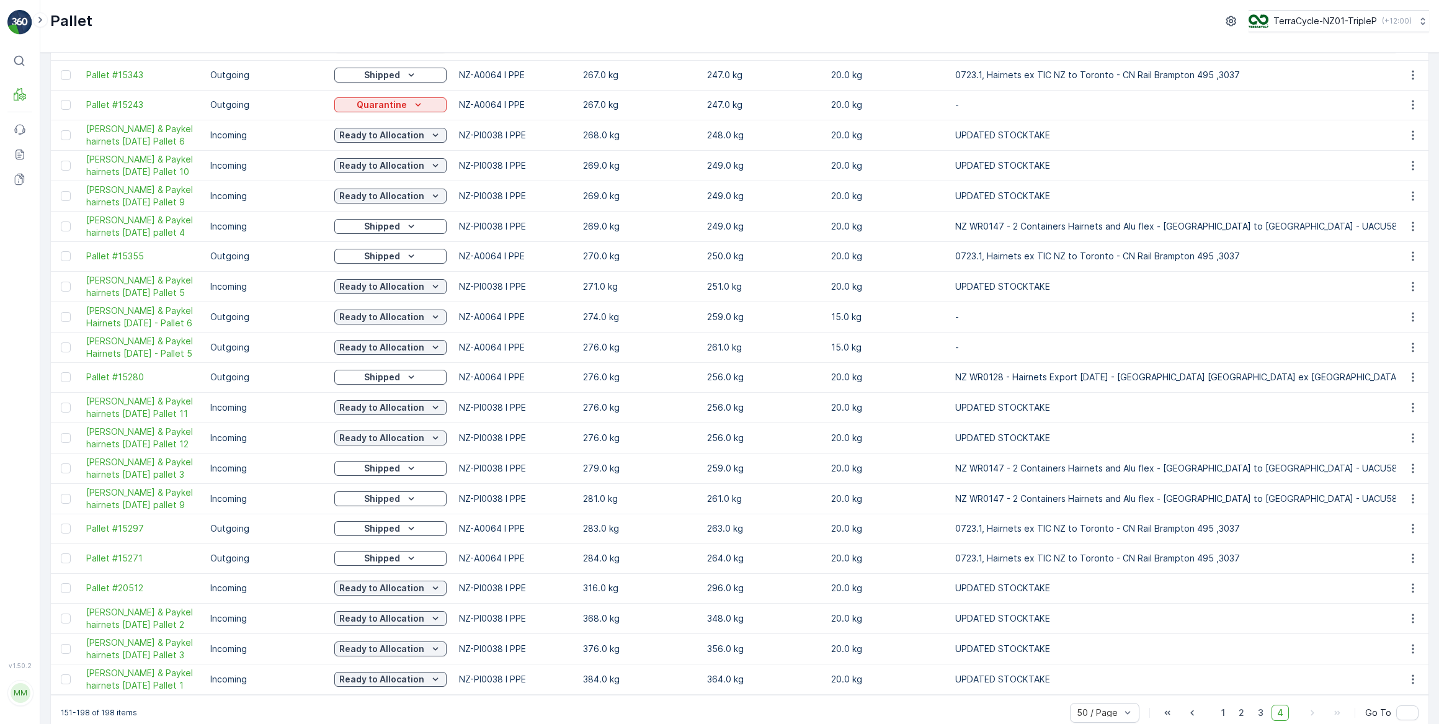
scroll to position [932, 0]
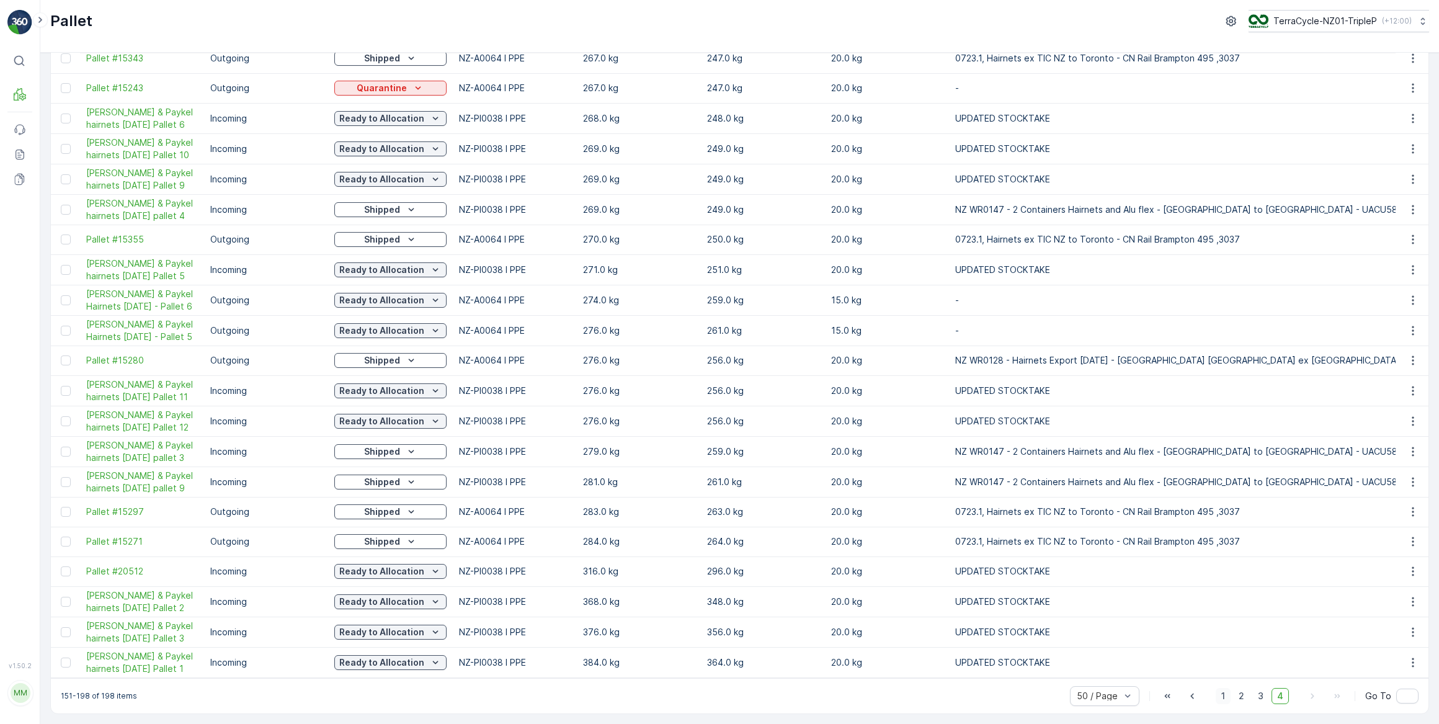
click at [1225, 697] on span "1" at bounding box center [1223, 696] width 15 height 16
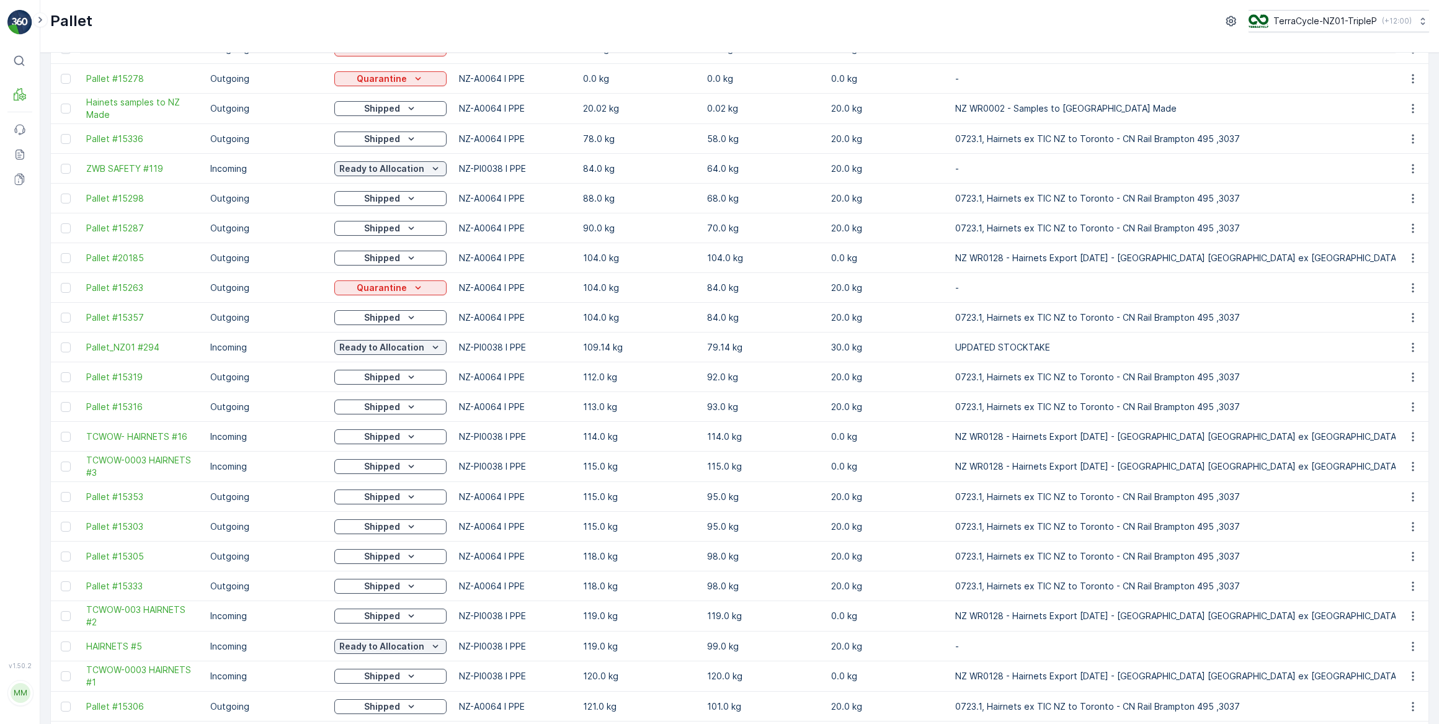
scroll to position [20, 0]
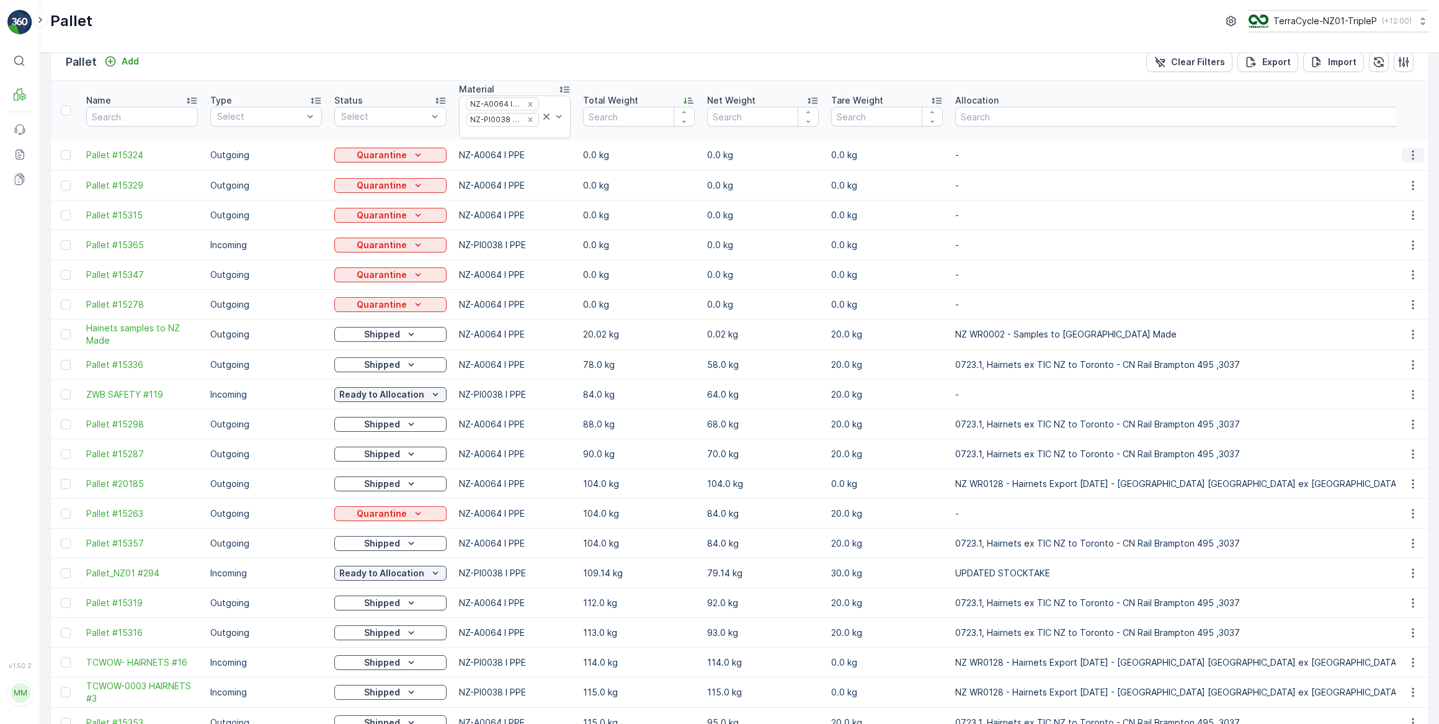
click at [1412, 154] on icon "button" at bounding box center [1413, 155] width 2 height 9
click at [1396, 174] on span "See More Details" at bounding box center [1398, 172] width 72 height 12
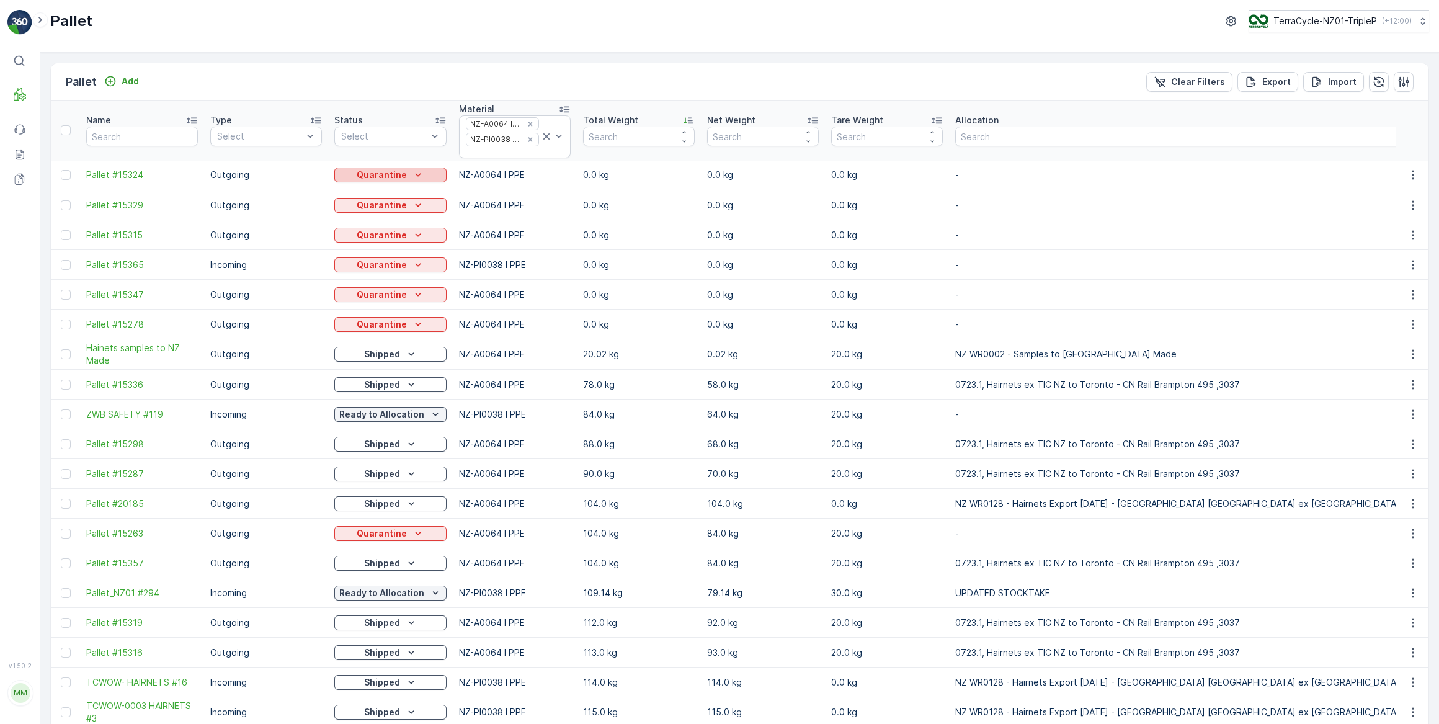
click at [420, 175] on icon "Quarantine" at bounding box center [418, 175] width 12 height 12
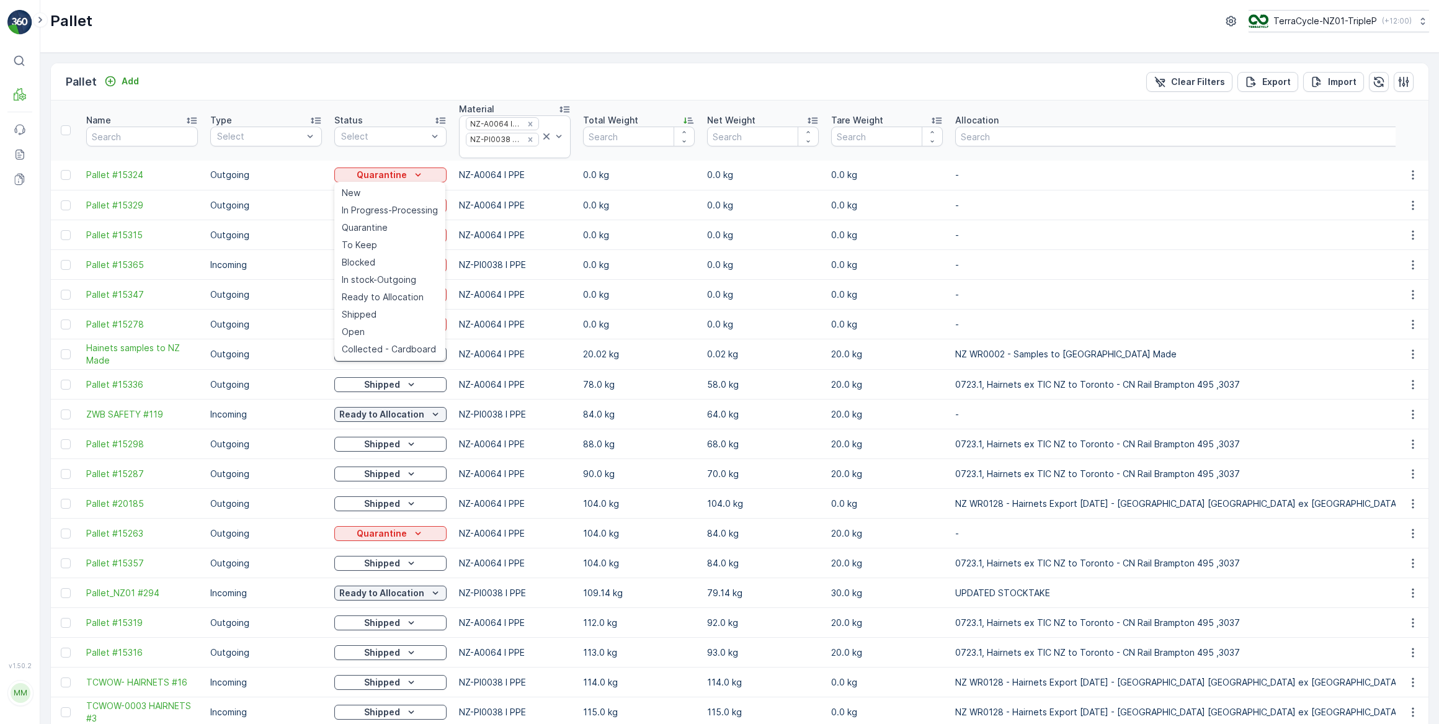
click at [468, 55] on div "Pallet Add Clear Filters Export Import Name Type Select Status Select Material …" at bounding box center [739, 388] width 1399 height 671
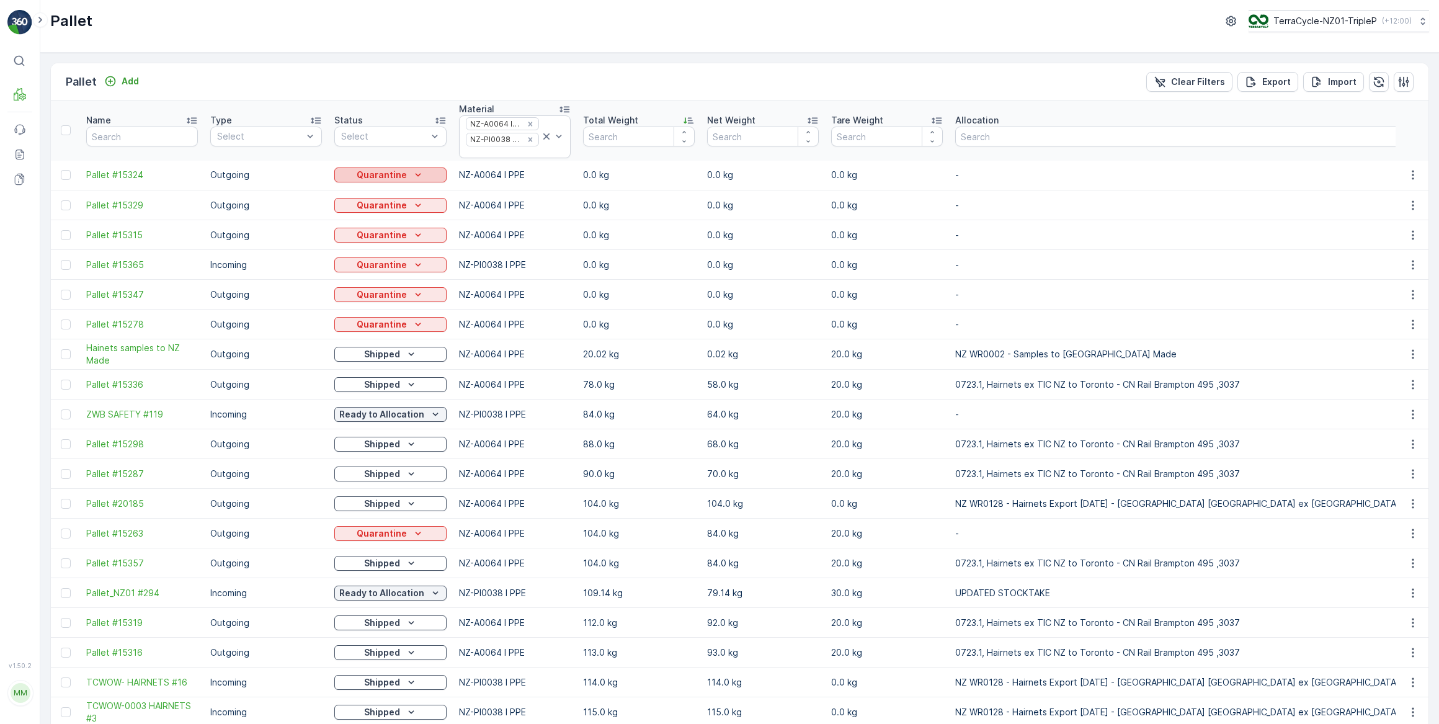
click at [426, 174] on div "Quarantine" at bounding box center [390, 175] width 102 height 12
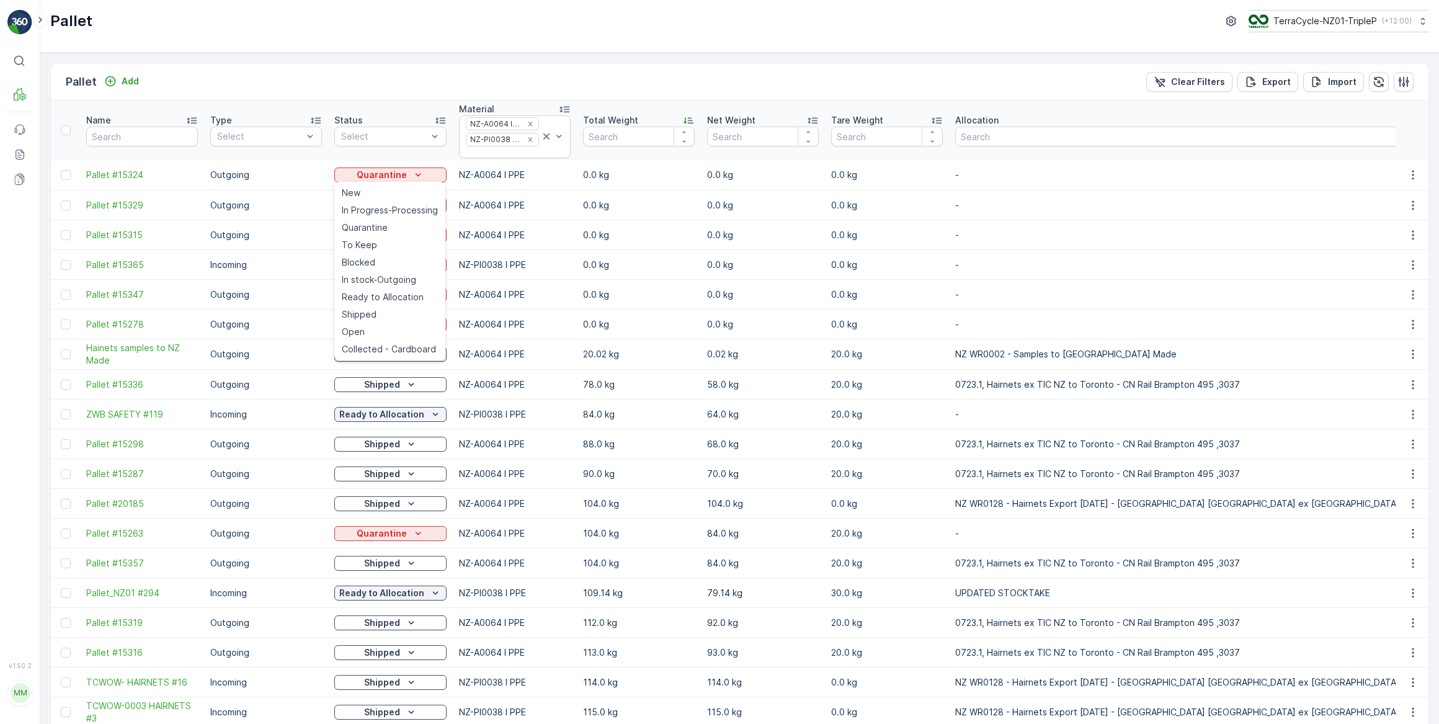
click at [442, 63] on div "Pallet Add Clear Filters Export Import" at bounding box center [740, 81] width 1378 height 37
